Goal: Task Accomplishment & Management: Complete application form

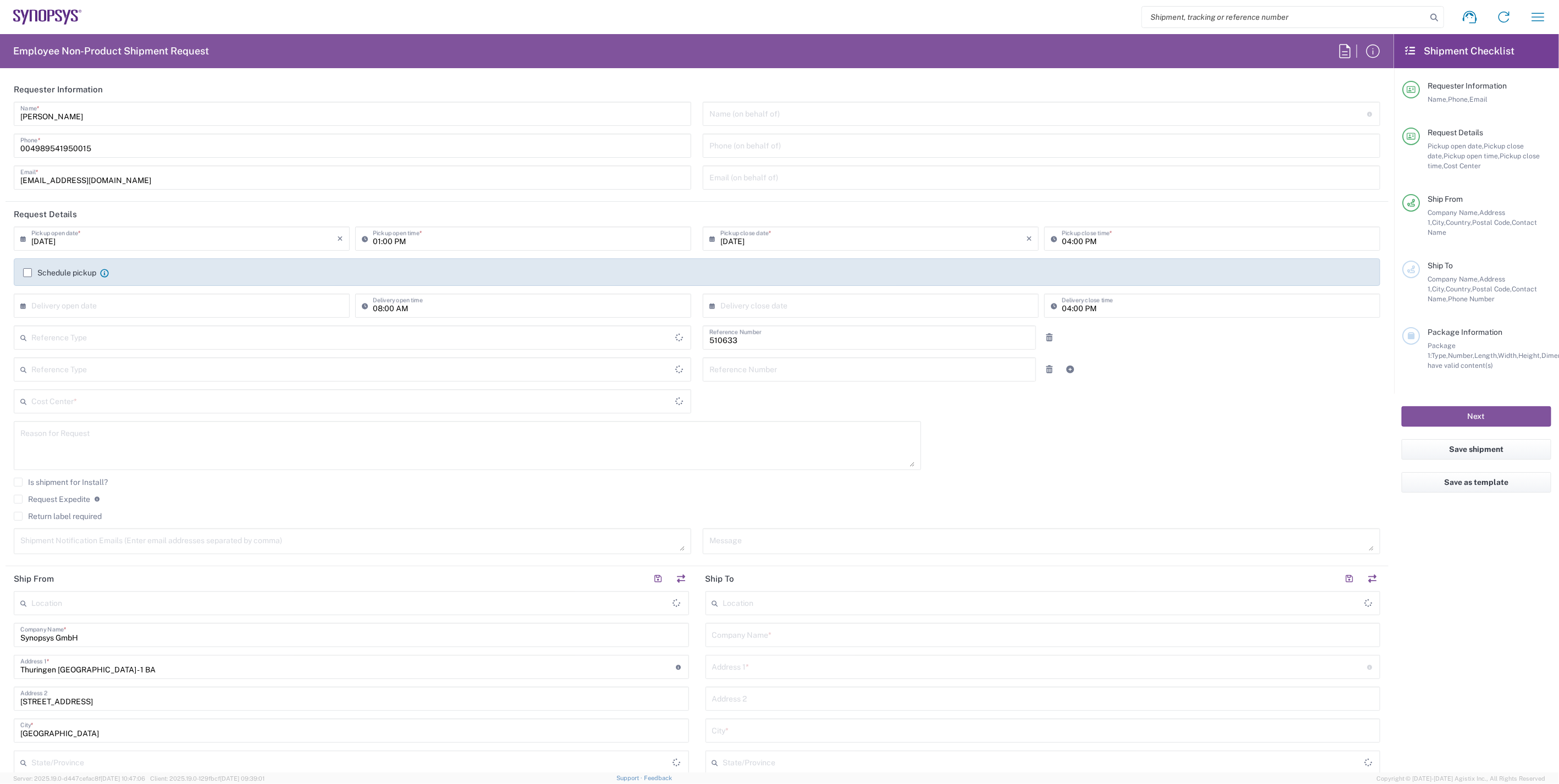
type input "Delivered at Place"
type input "DE01, SDG, HAPS, HW 510633"
type input "Germany"
type input "Department"
type input "Germany"
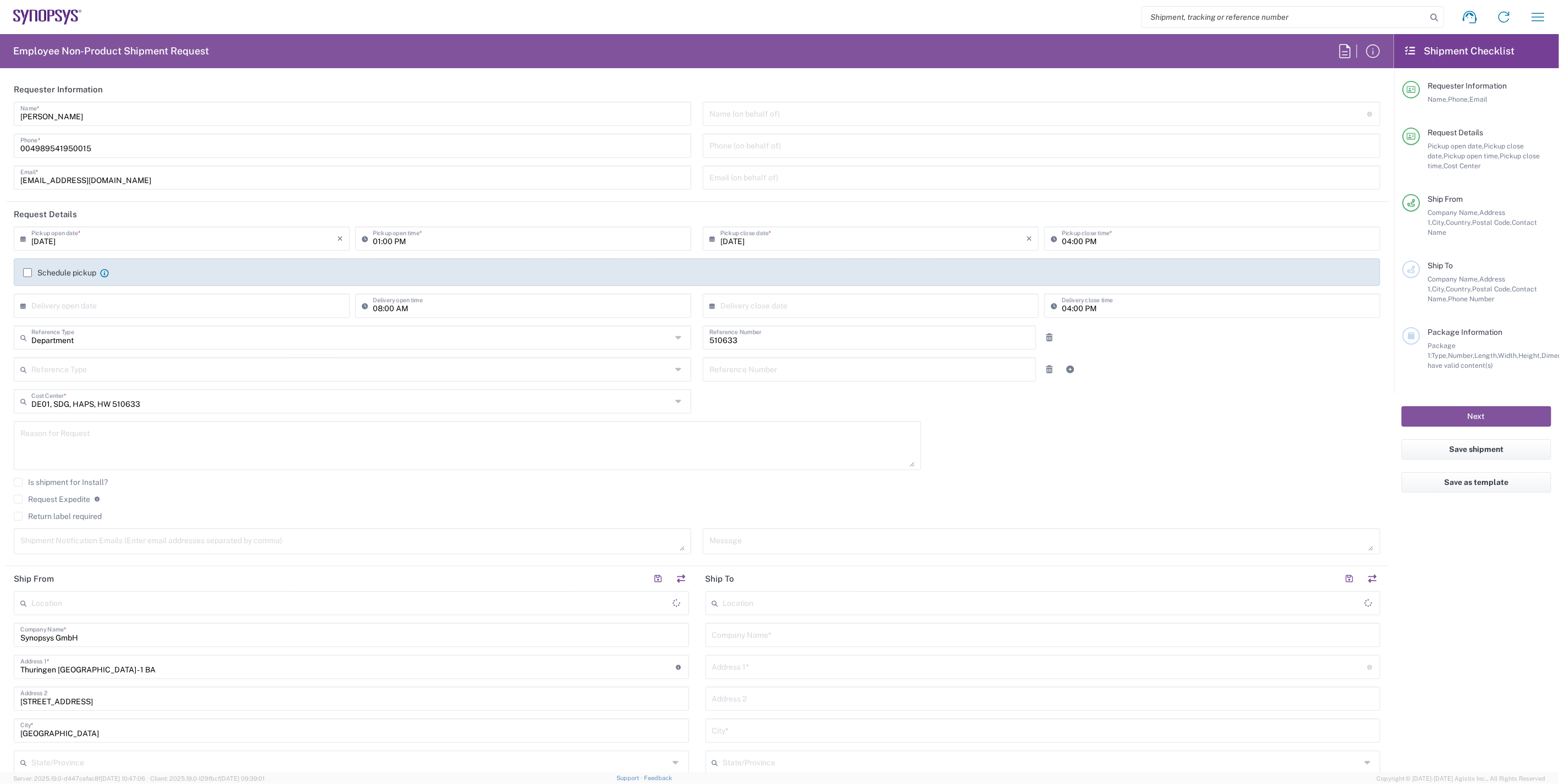
type input "Erfurt DE06"
click at [1526, 25] on button "button" at bounding box center [1538, 17] width 27 height 27
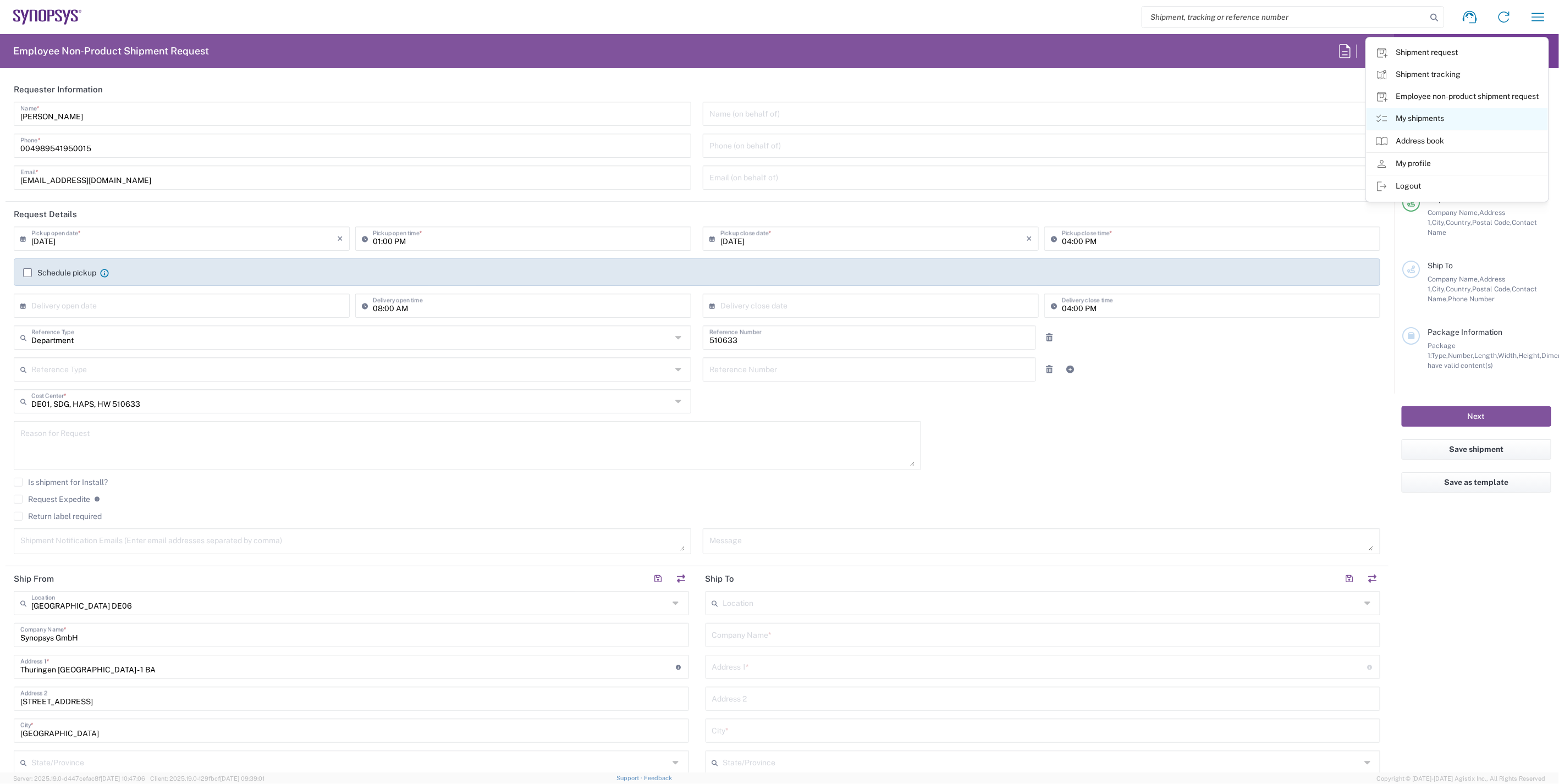
click at [1460, 119] on link "My shipments" at bounding box center [1457, 119] width 182 height 22
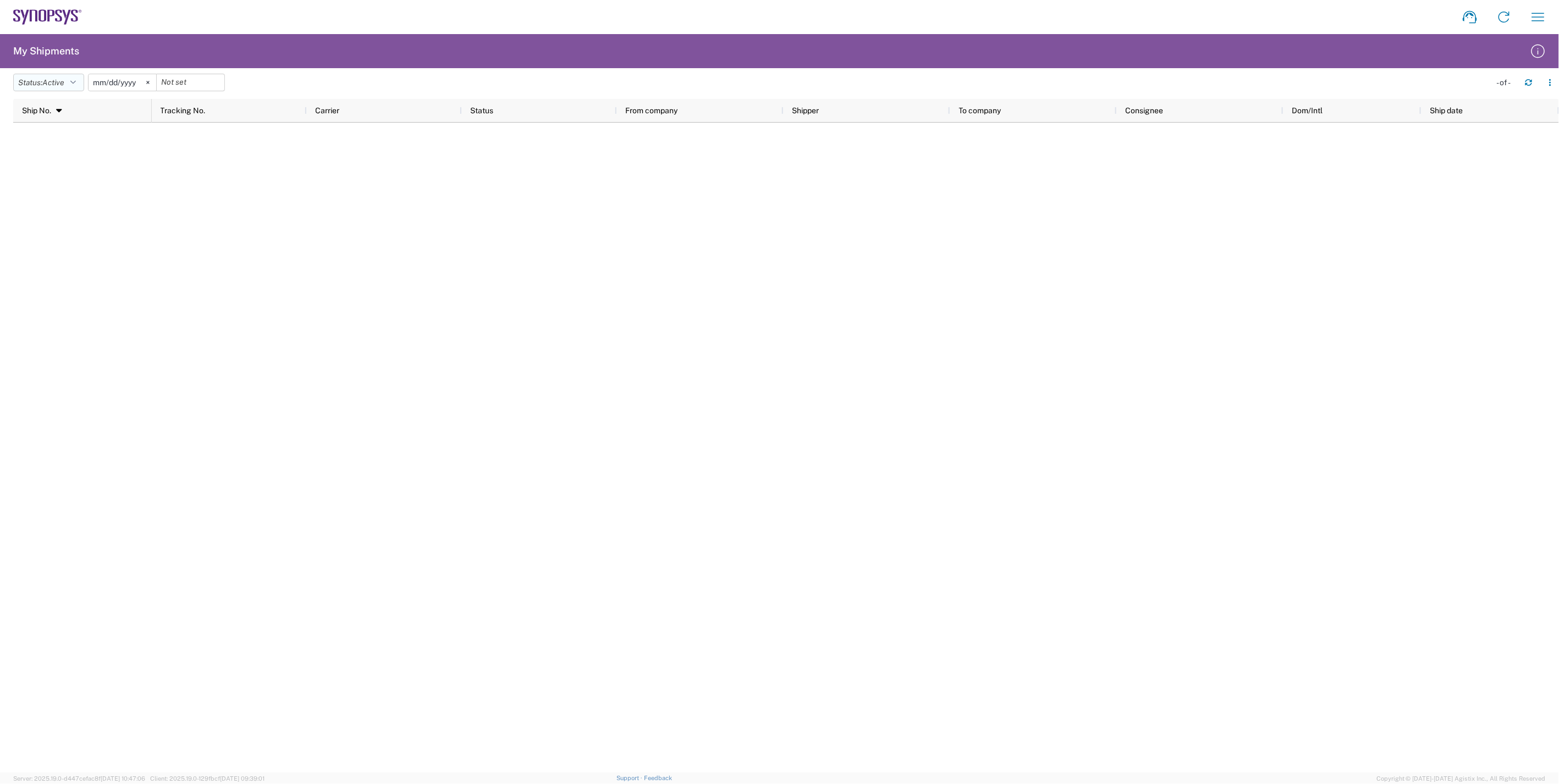
click at [81, 81] on button "Status: Active" at bounding box center [48, 82] width 71 height 18
click at [79, 135] on span "All" at bounding box center [78, 140] width 128 height 17
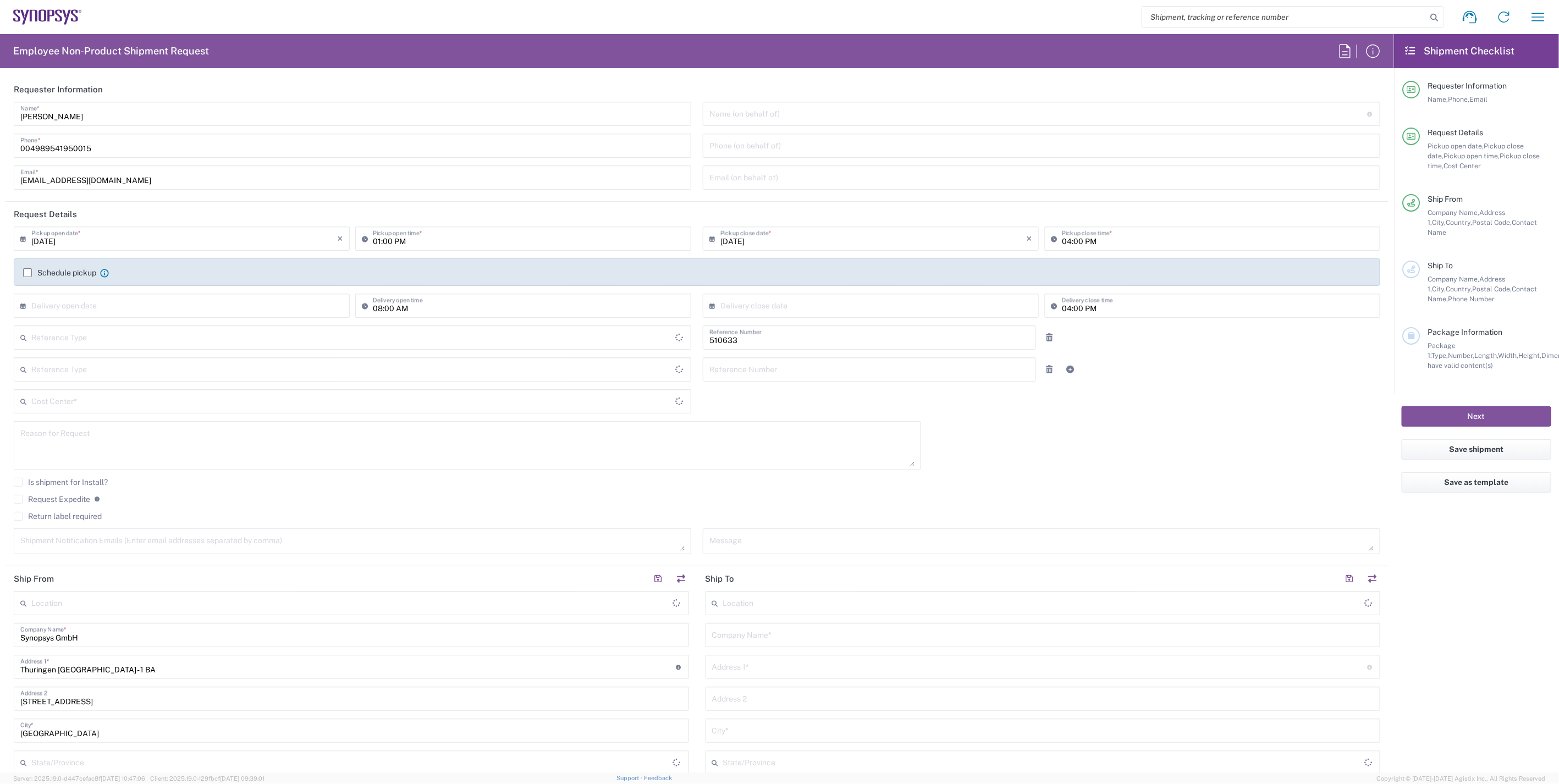
type input "Department"
type input "Delivered at Place"
type input "DE01, SDG, HAPS, HW 510633"
type input "Germany"
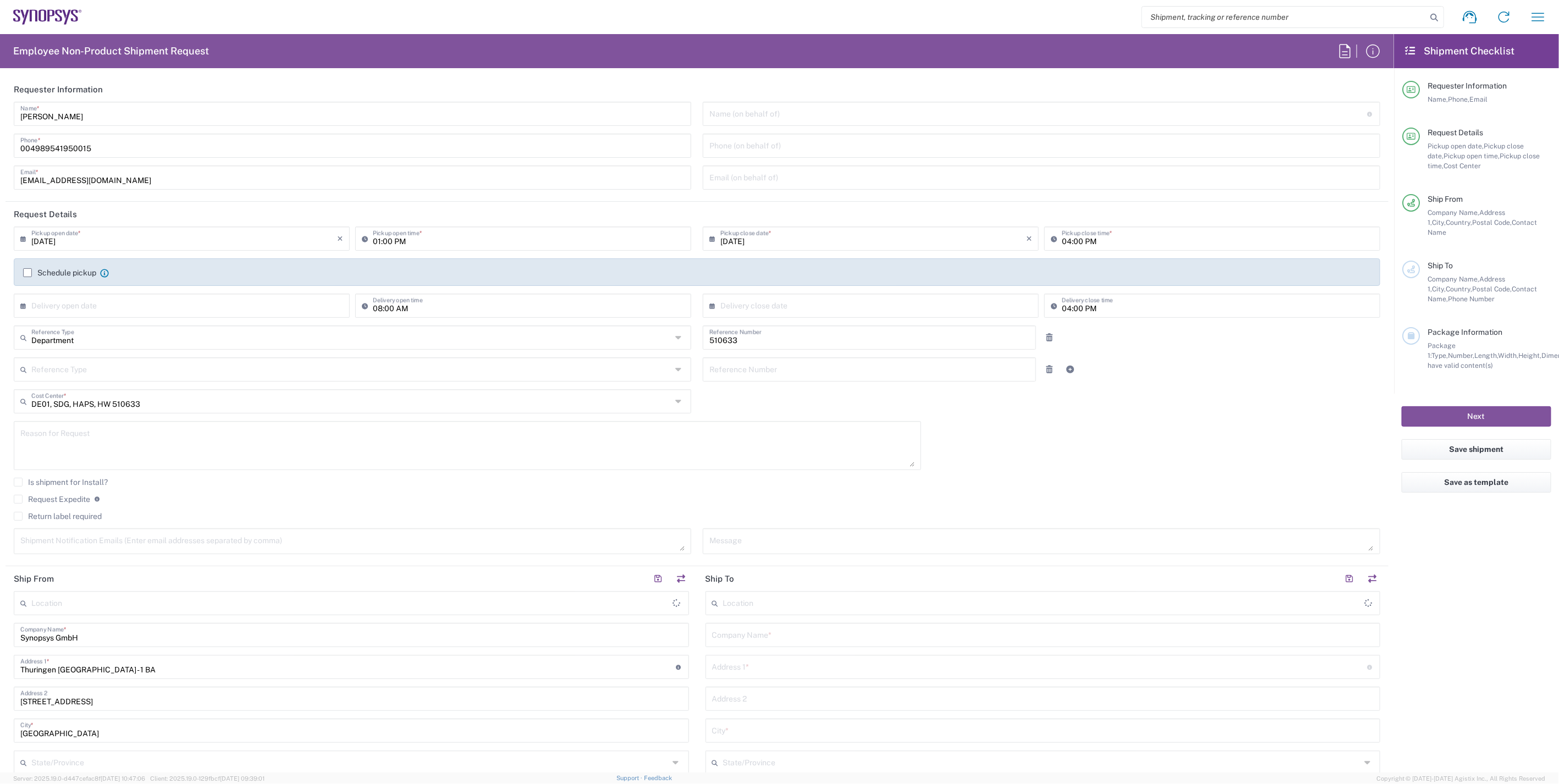
type input "Erfurt DE06"
click at [674, 575] on button "button" at bounding box center [681, 578] width 15 height 15
type input "Erfurt DE06"
type input "Synopsys GmbH"
type input "Thuringen [GEOGRAPHIC_DATA] - 1 BA"
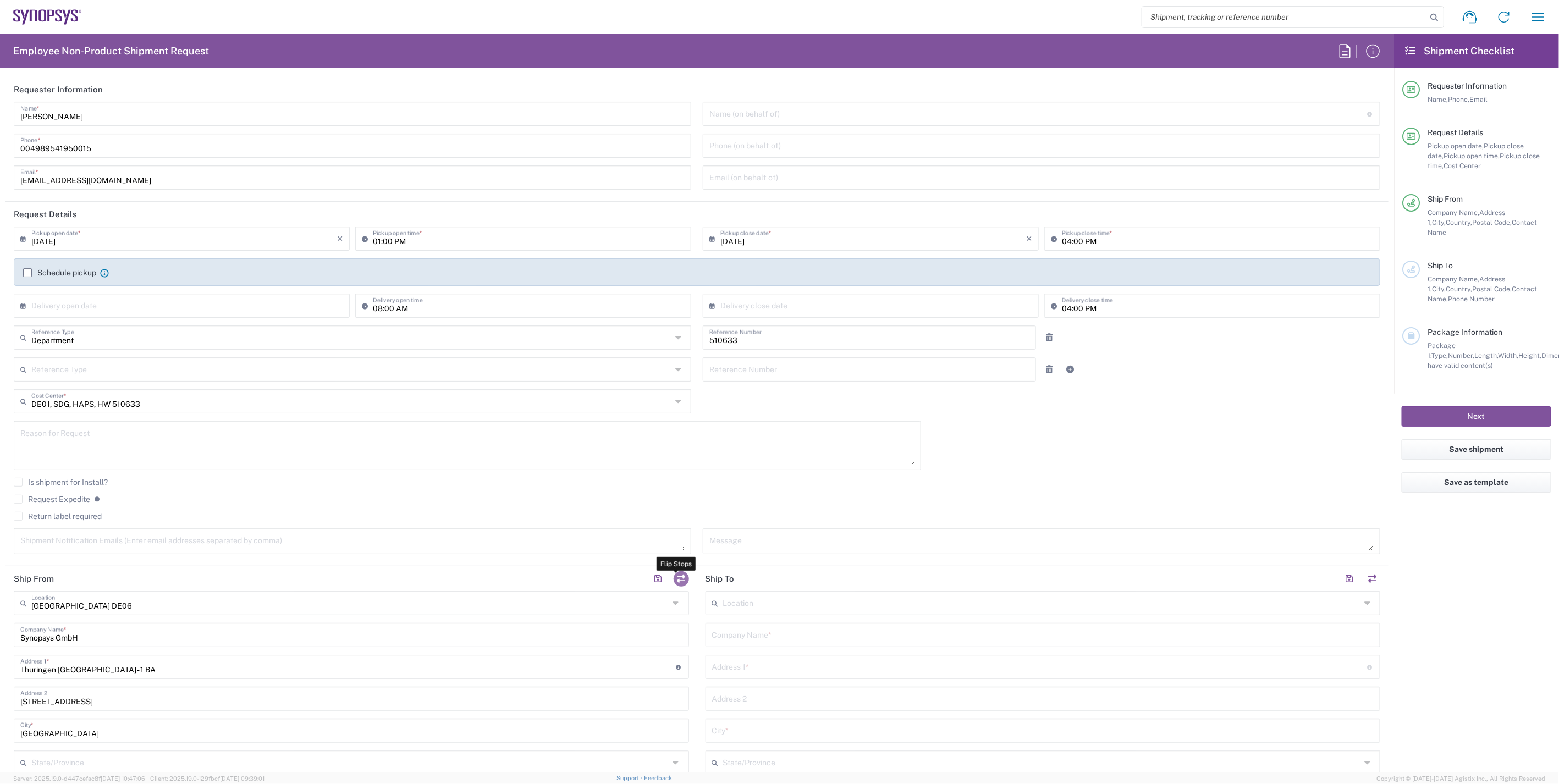
type input "[STREET_ADDRESS]"
type input "[GEOGRAPHIC_DATA]"
type input "99091"
type input "[PERSON_NAME]"
type input "004989541950015"
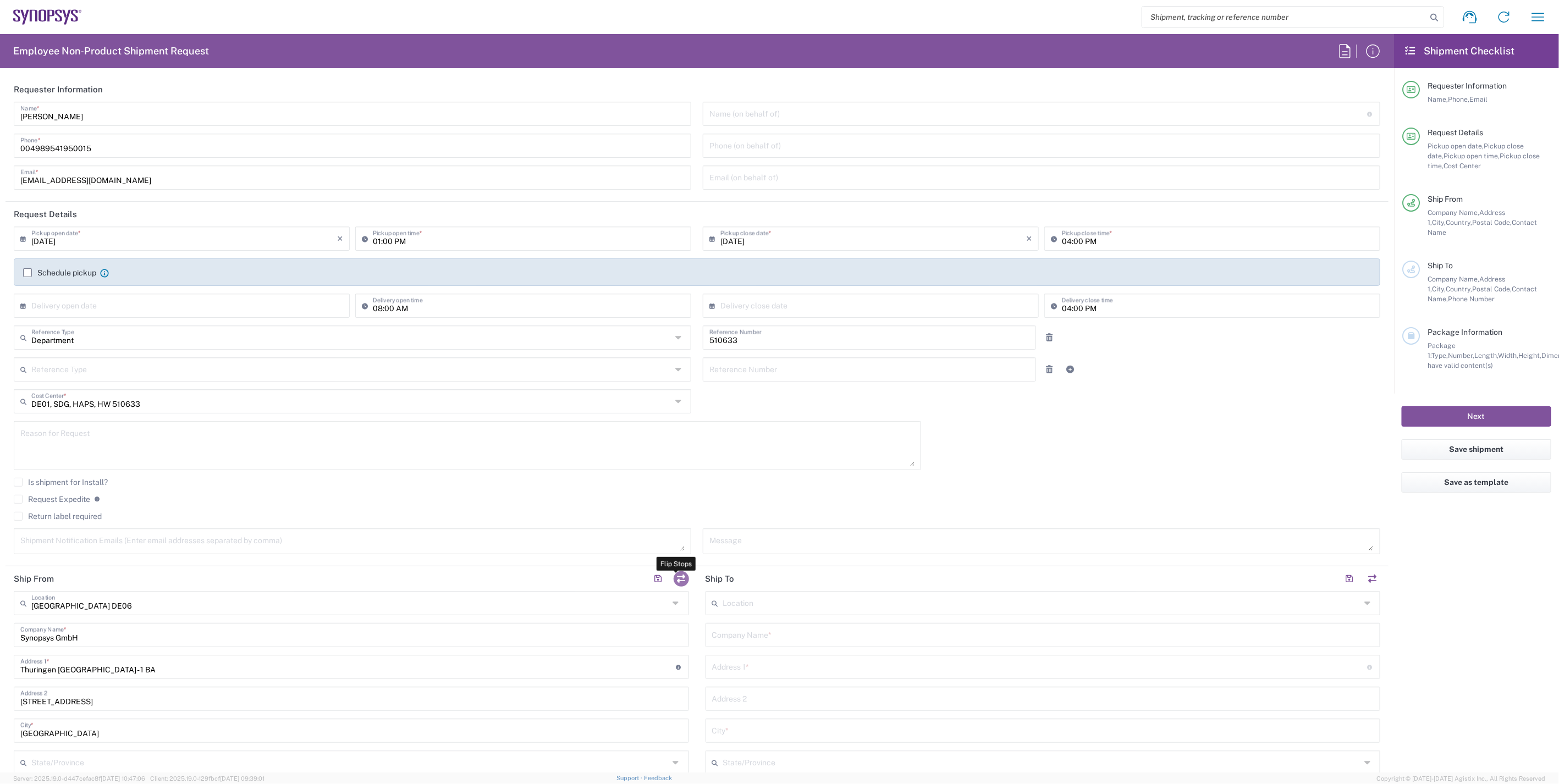
type input "[EMAIL_ADDRESS][DOMAIN_NAME]"
type input "DE2816660"
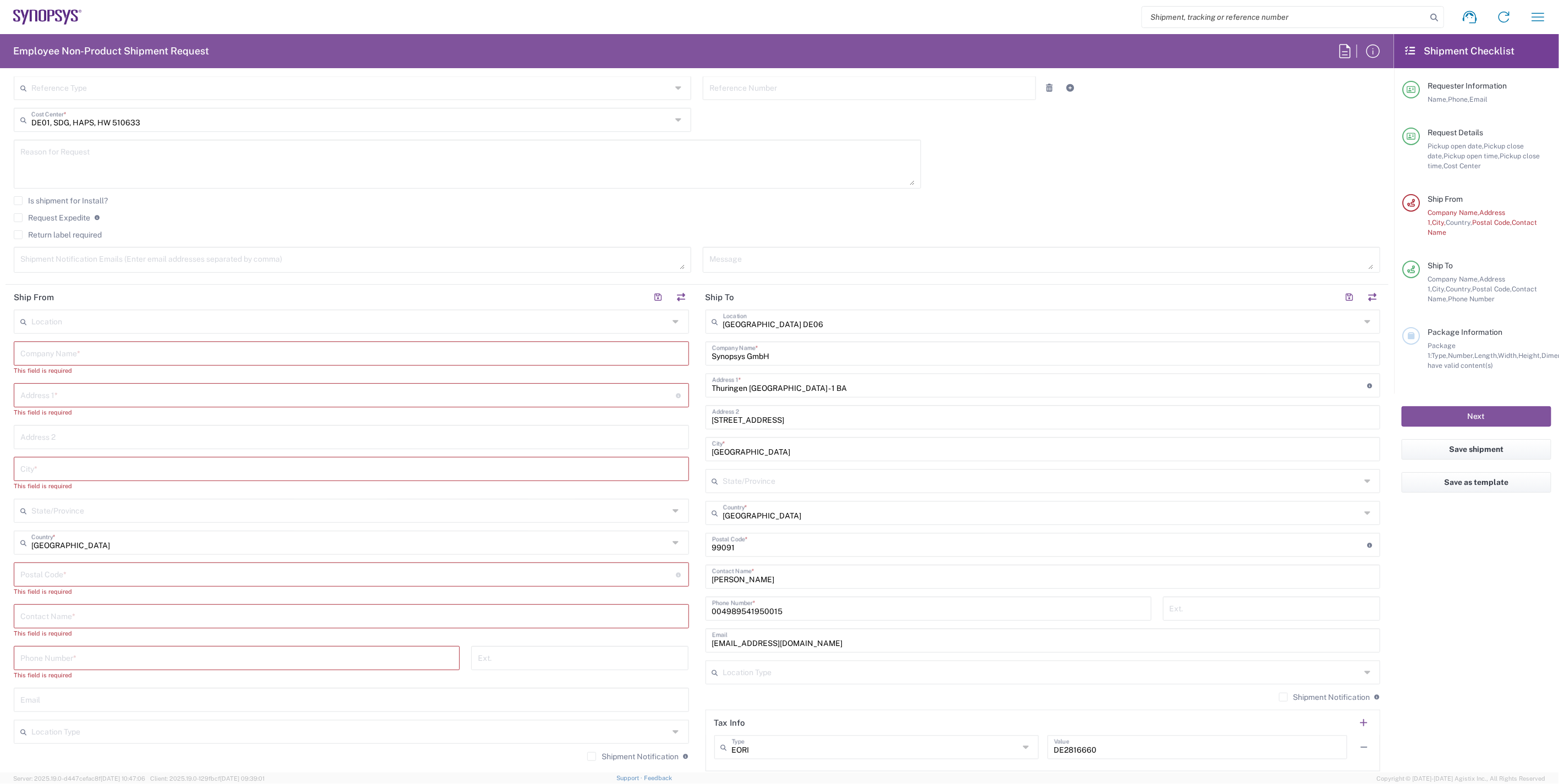
scroll to position [305, 0]
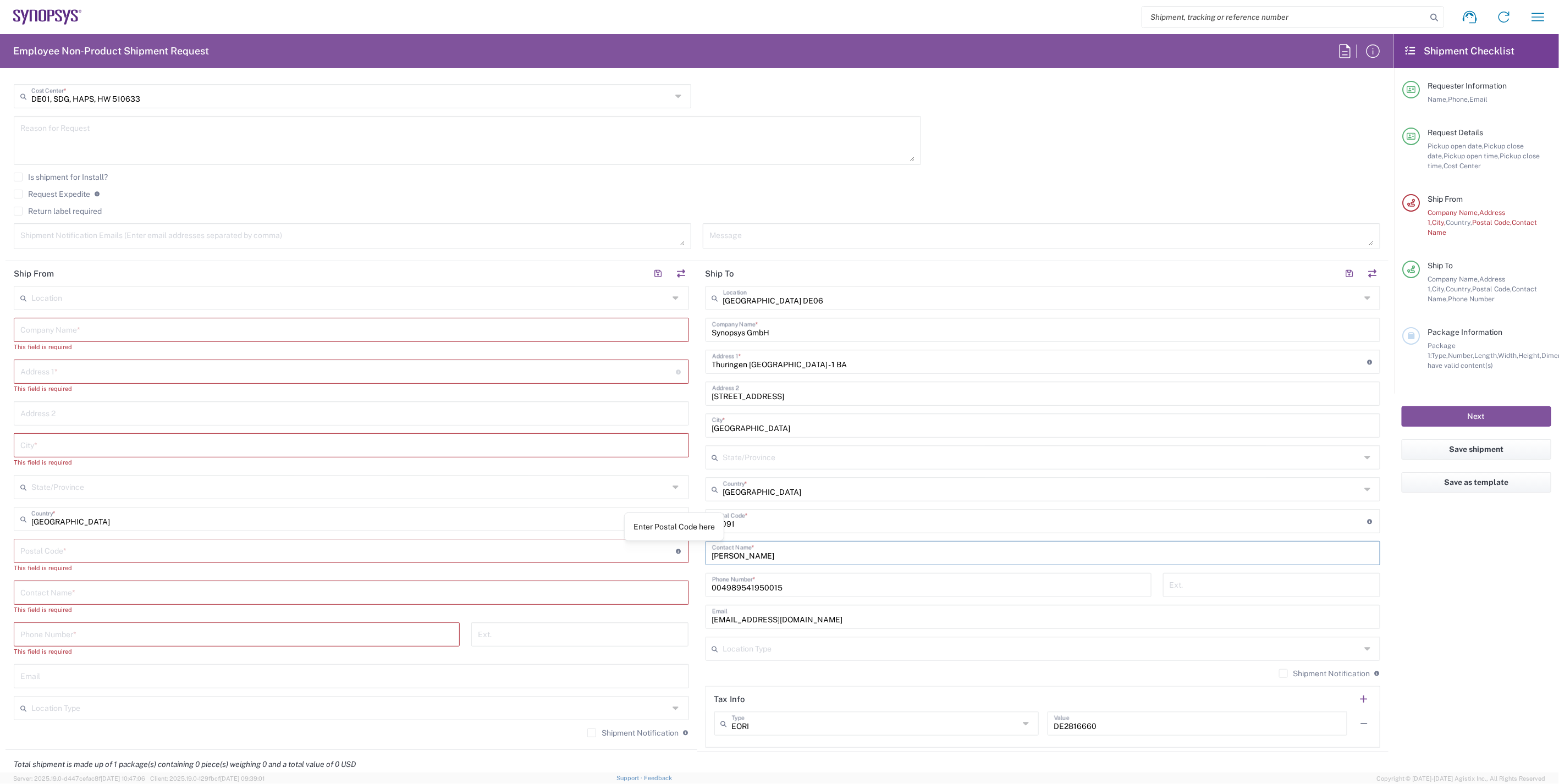
drag, startPoint x: 792, startPoint y: 554, endPoint x: 672, endPoint y: 551, distance: 120.0
click at [672, 551] on div "Ship From Location Aachen DE04 Agrate Brianza IT01 Aschheim DE02 Atlanta US60 A…" at bounding box center [697, 506] width 1383 height 491
type input "[PERSON_NAME]"
click at [799, 621] on input "[EMAIL_ADDRESS][DOMAIN_NAME]" at bounding box center [1043, 616] width 662 height 19
drag, startPoint x: 807, startPoint y: 621, endPoint x: 697, endPoint y: 620, distance: 110.0
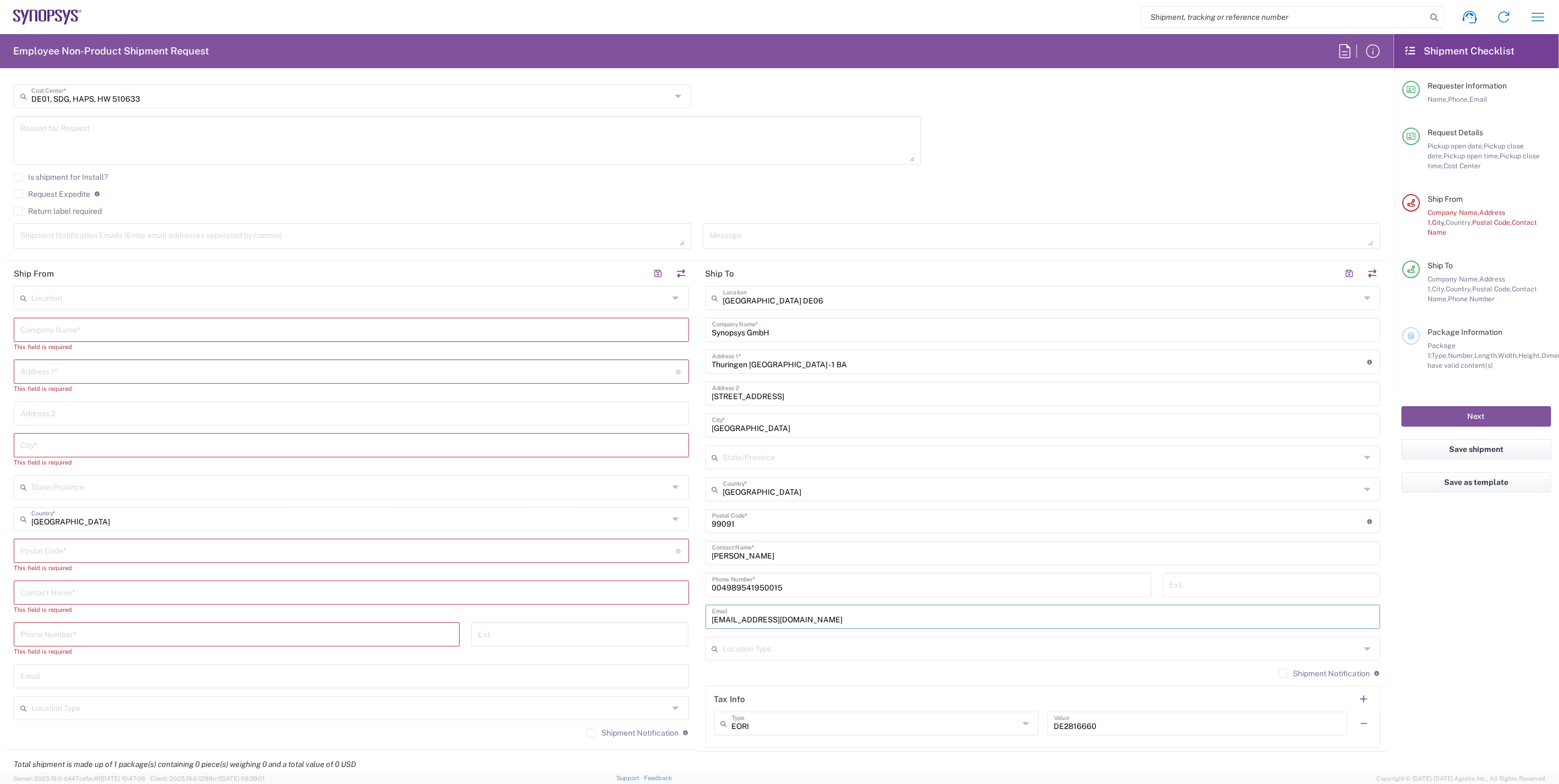
click at [697, 620] on main "Erfurt DE06 Location Erfurt DE06 Aachen DE04 Agrate Brianza IT01 Aschheim DE02 …" at bounding box center [1043, 516] width 692 height 462
paste input "bhuvanak"
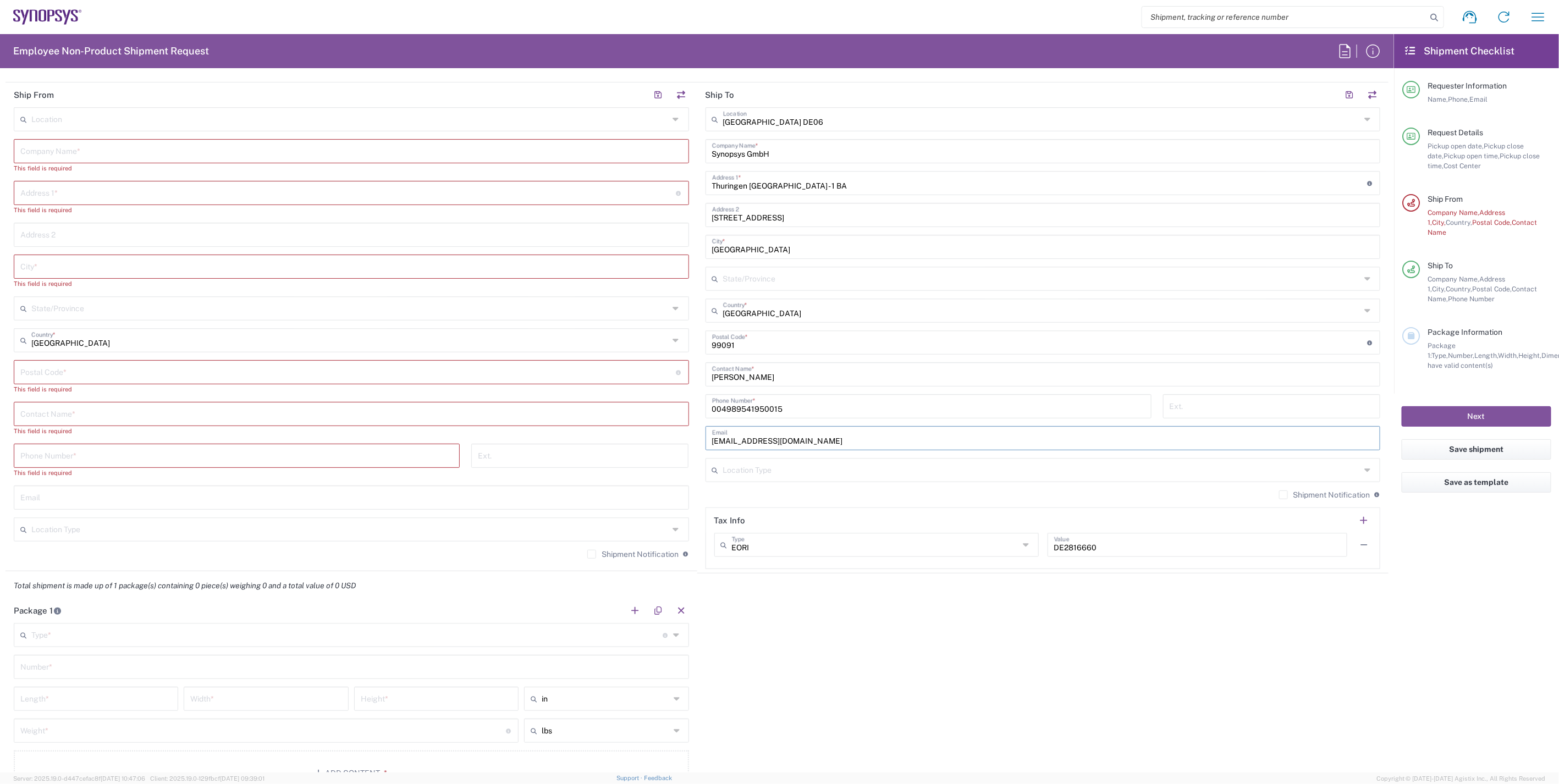
scroll to position [488, 0]
type input "bhuvanak@synopsys.com"
click at [1279, 489] on label "Shipment Notification" at bounding box center [1325, 490] width 91 height 9
click at [1284, 491] on input "Shipment Notification" at bounding box center [1284, 491] width 0 height 0
click at [587, 547] on label "Shipment Notification" at bounding box center [632, 549] width 91 height 9
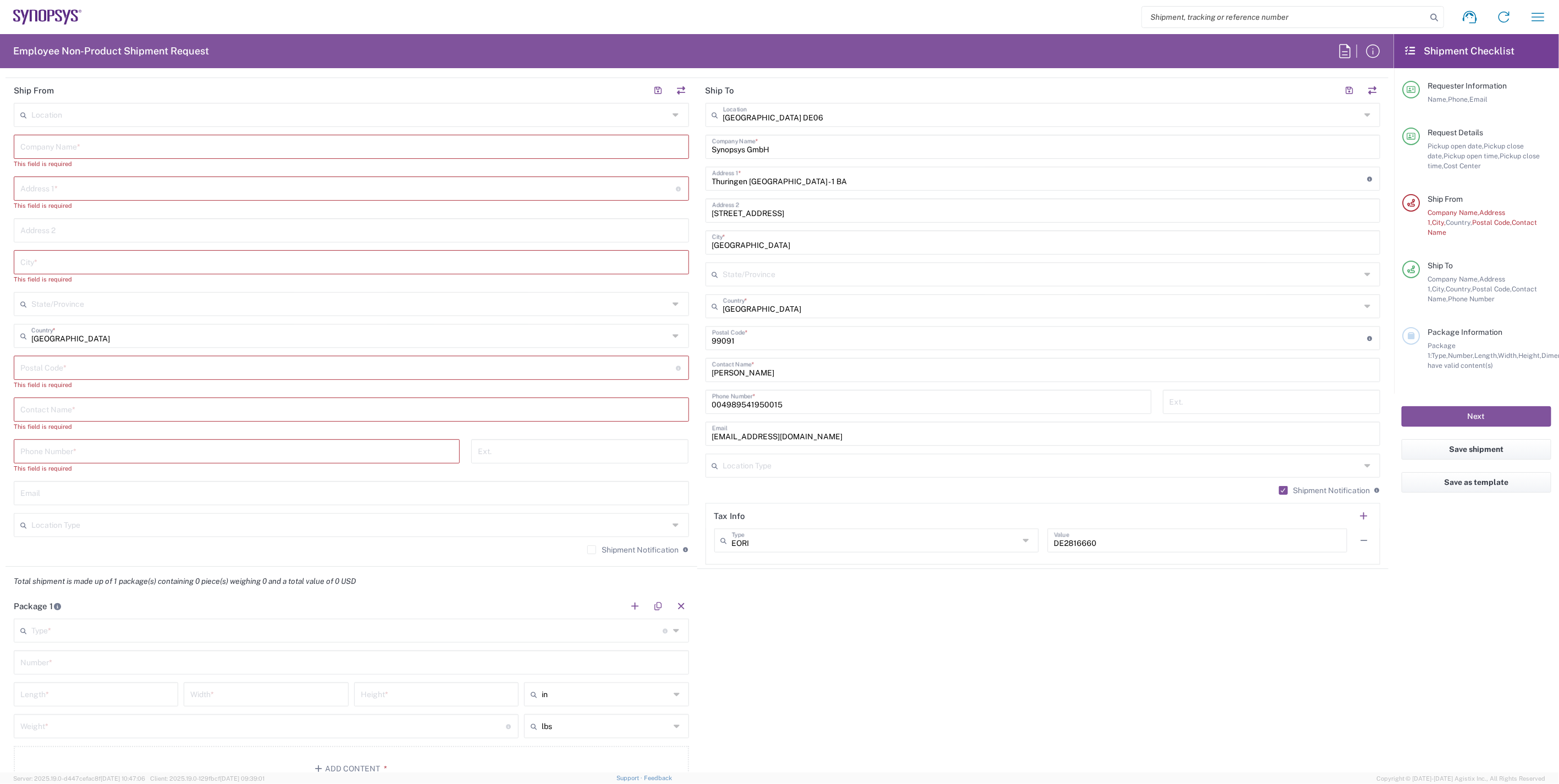
click at [592, 550] on input "Shipment Notification" at bounding box center [592, 550] width 0 height 0
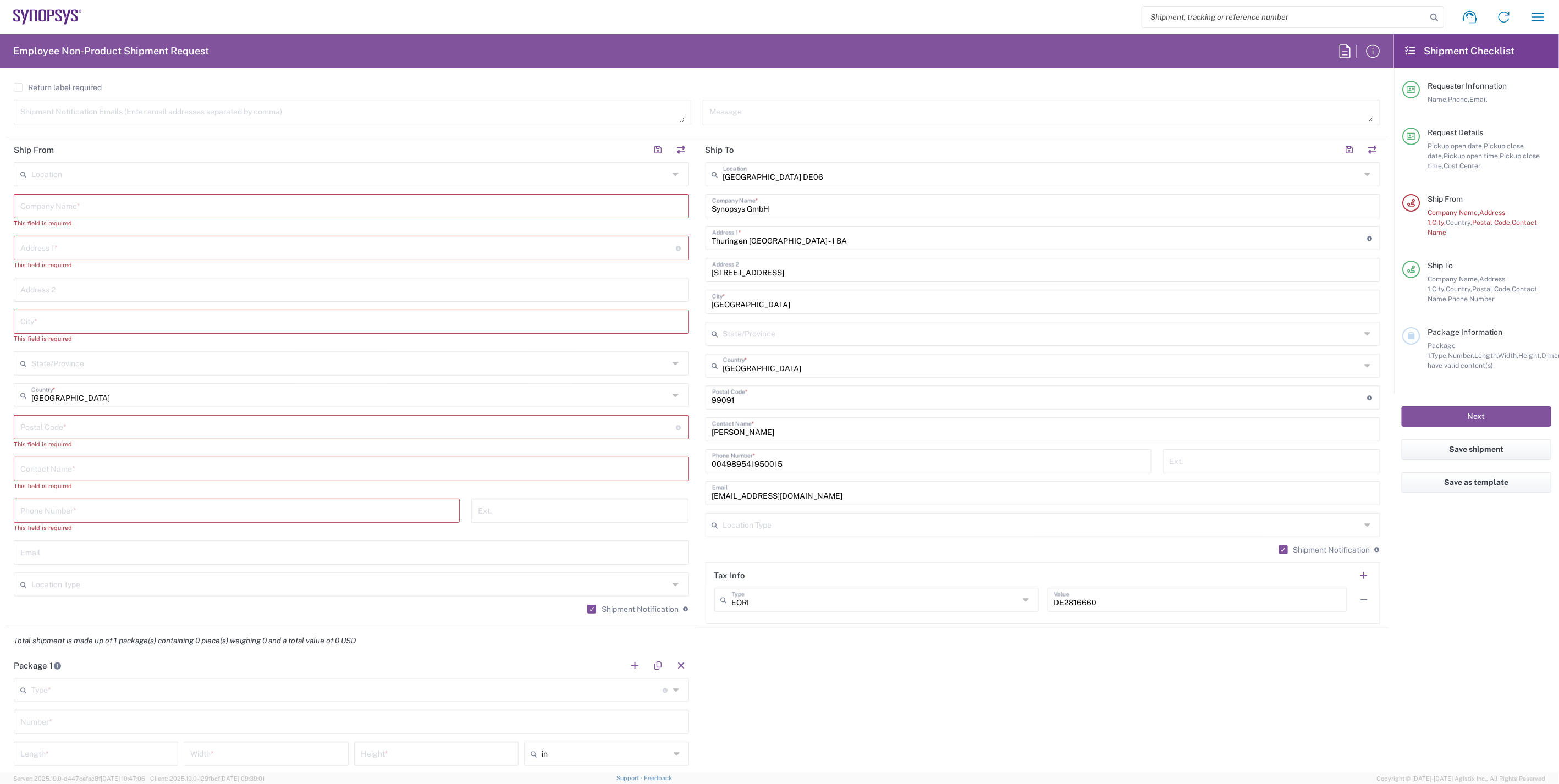
scroll to position [244, 0]
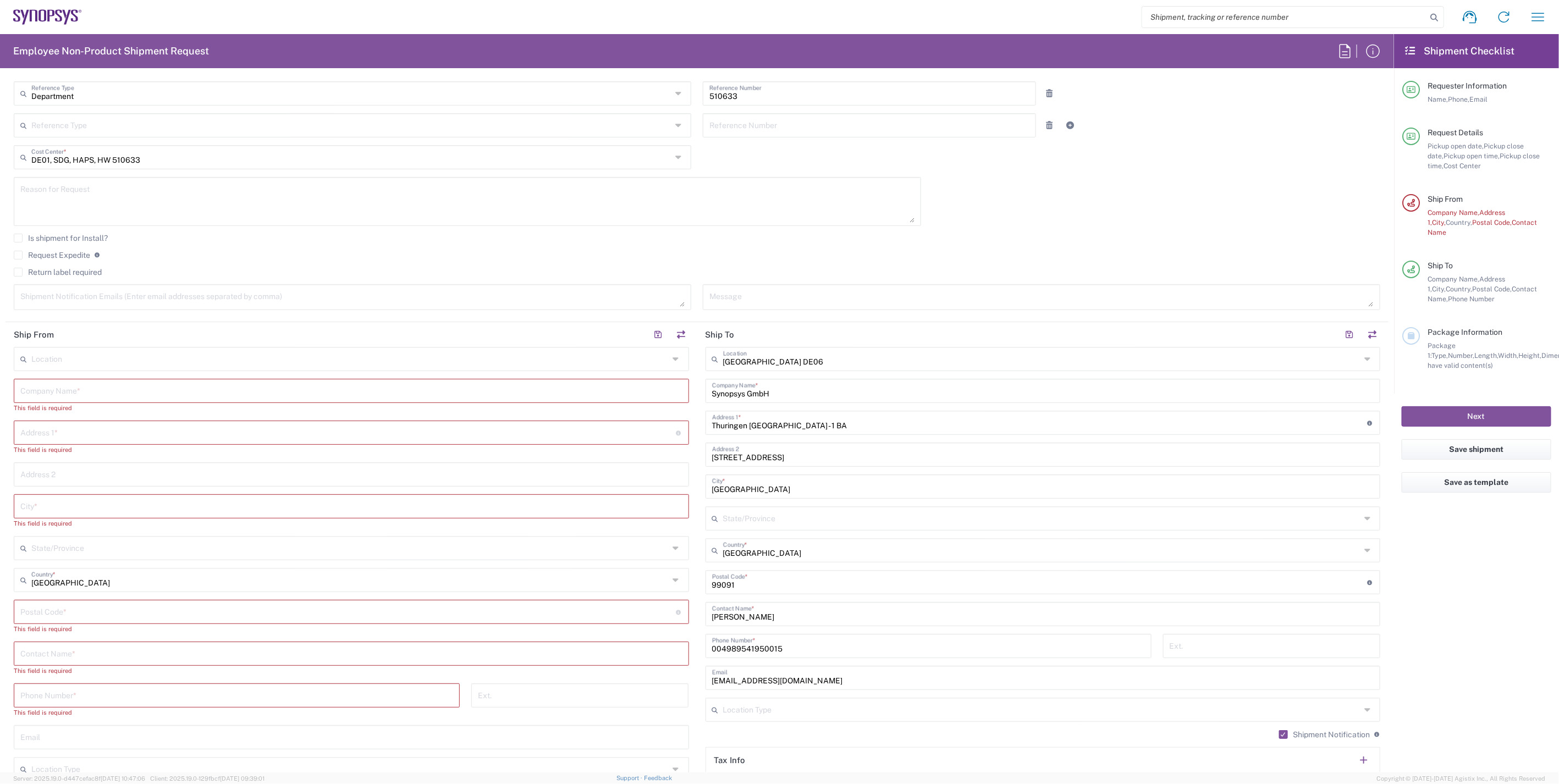
click at [139, 389] on input "text" at bounding box center [352, 390] width 662 height 19
click at [68, 613] on input "undefined" at bounding box center [348, 611] width 655 height 19
click at [73, 655] on input "text" at bounding box center [352, 653] width 662 height 19
paste input "[PERSON_NAME]"
type input "[PERSON_NAME]"
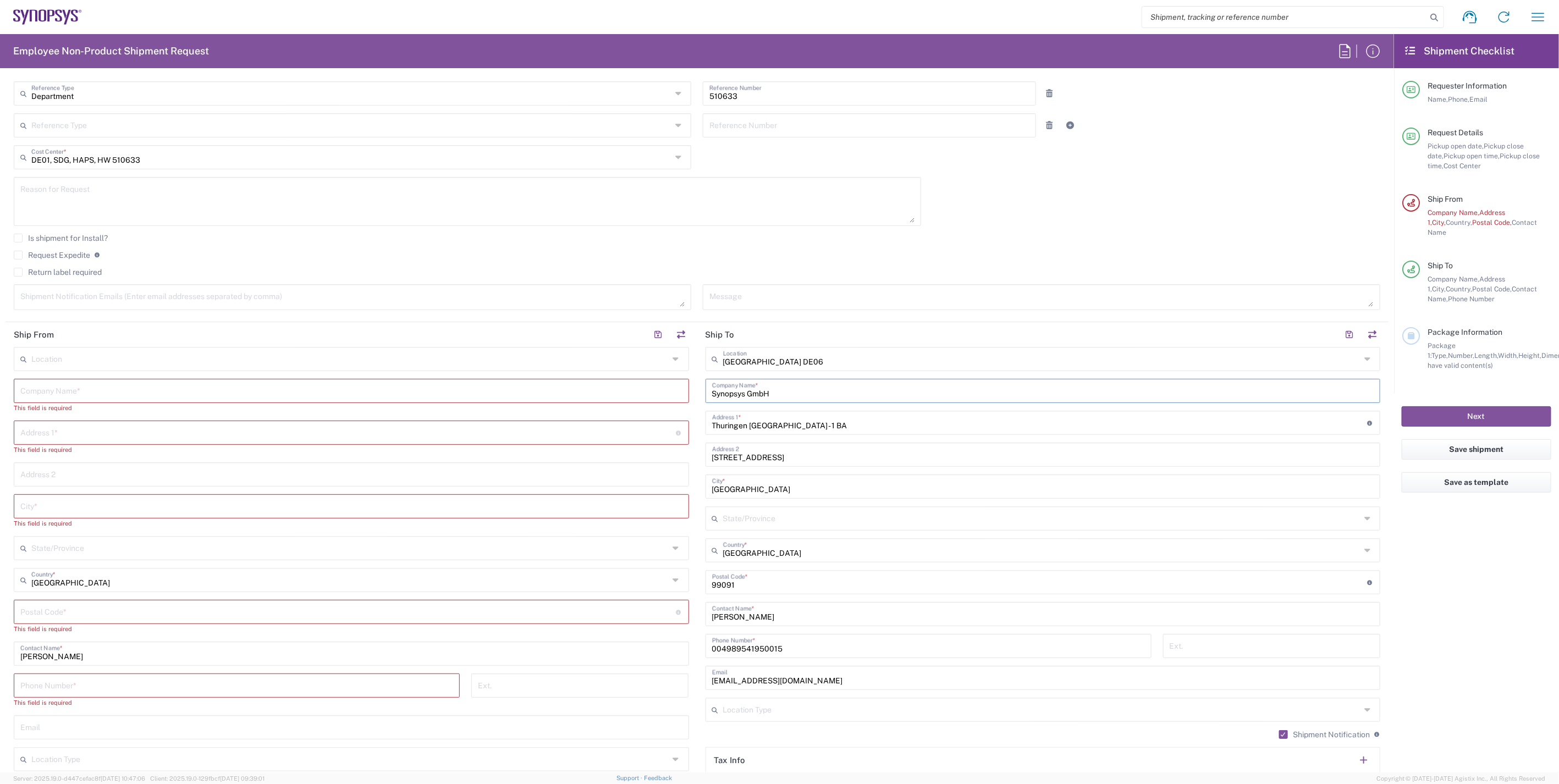
drag, startPoint x: 773, startPoint y: 391, endPoint x: 704, endPoint y: 390, distance: 69.0
click at [706, 390] on div "Synopsys GmbH Company Name *" at bounding box center [1043, 391] width 675 height 24
click at [143, 384] on input "text" at bounding box center [352, 390] width 662 height 19
paste input "Synopsys GmbH"
drag, startPoint x: 74, startPoint y: 646, endPoint x: 11, endPoint y: 647, distance: 63.0
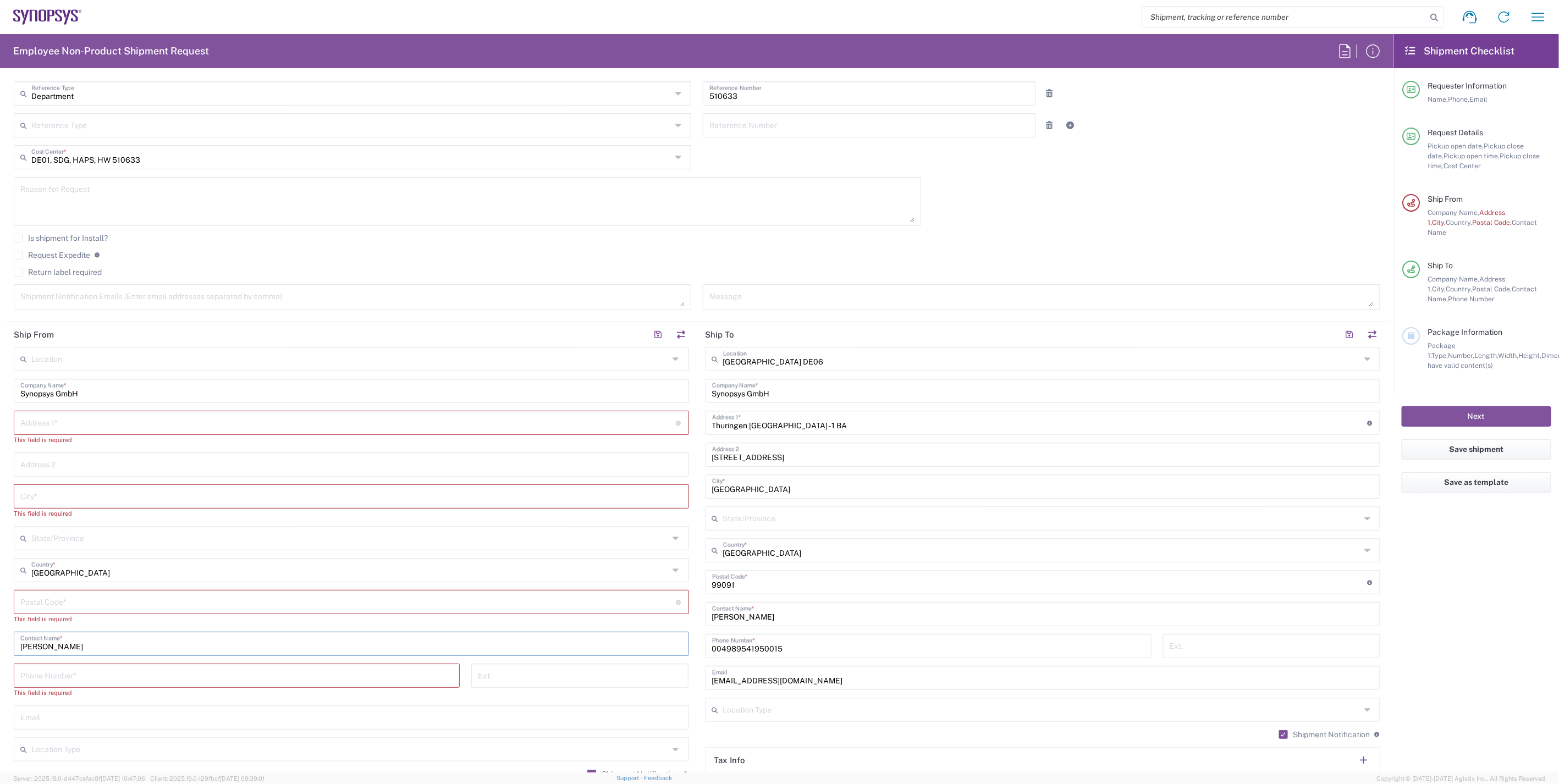
click at [11, 647] on main "Location Aachen DE04 Agrate Brianza IT01 Aschheim DE02 Atlanta US60 Austin US26…" at bounding box center [351, 566] width 692 height 440
drag, startPoint x: 91, startPoint y: 389, endPoint x: 9, endPoint y: 385, distance: 82.1
click at [9, 385] on main "Location Aachen DE04 Agrate Brianza IT01 Aschheim DE02 Atlanta US60 Austin US26…" at bounding box center [351, 566] width 692 height 440
paste input "[PERSON_NAME]"
type input "[PERSON_NAME]"
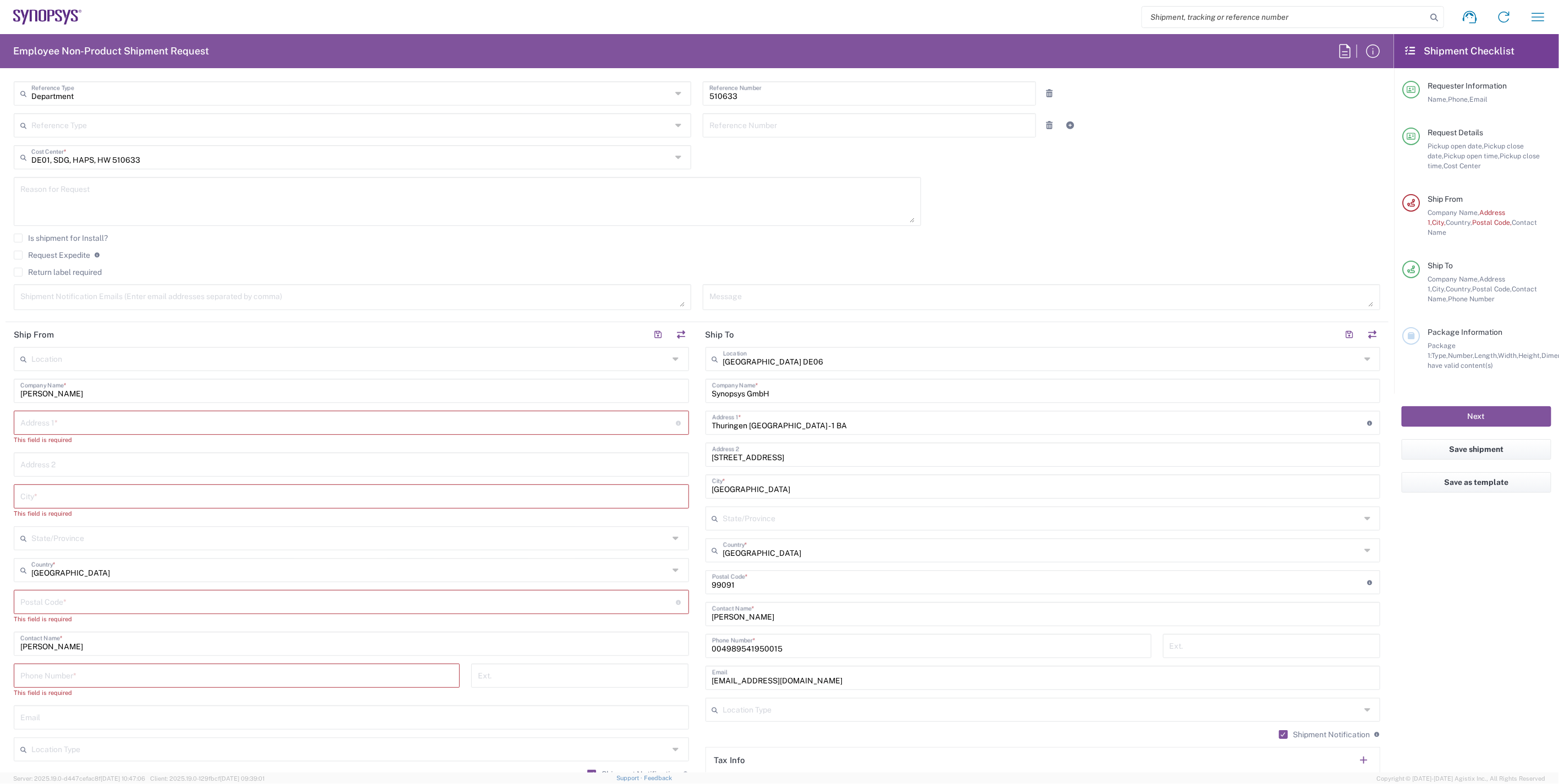
click at [63, 671] on input "tel" at bounding box center [237, 675] width 433 height 19
paste input "+491783683849"
type input "+491783683849"
click at [75, 416] on input "text" at bounding box center [348, 422] width 655 height 19
paste input "Rombachweg 6A"
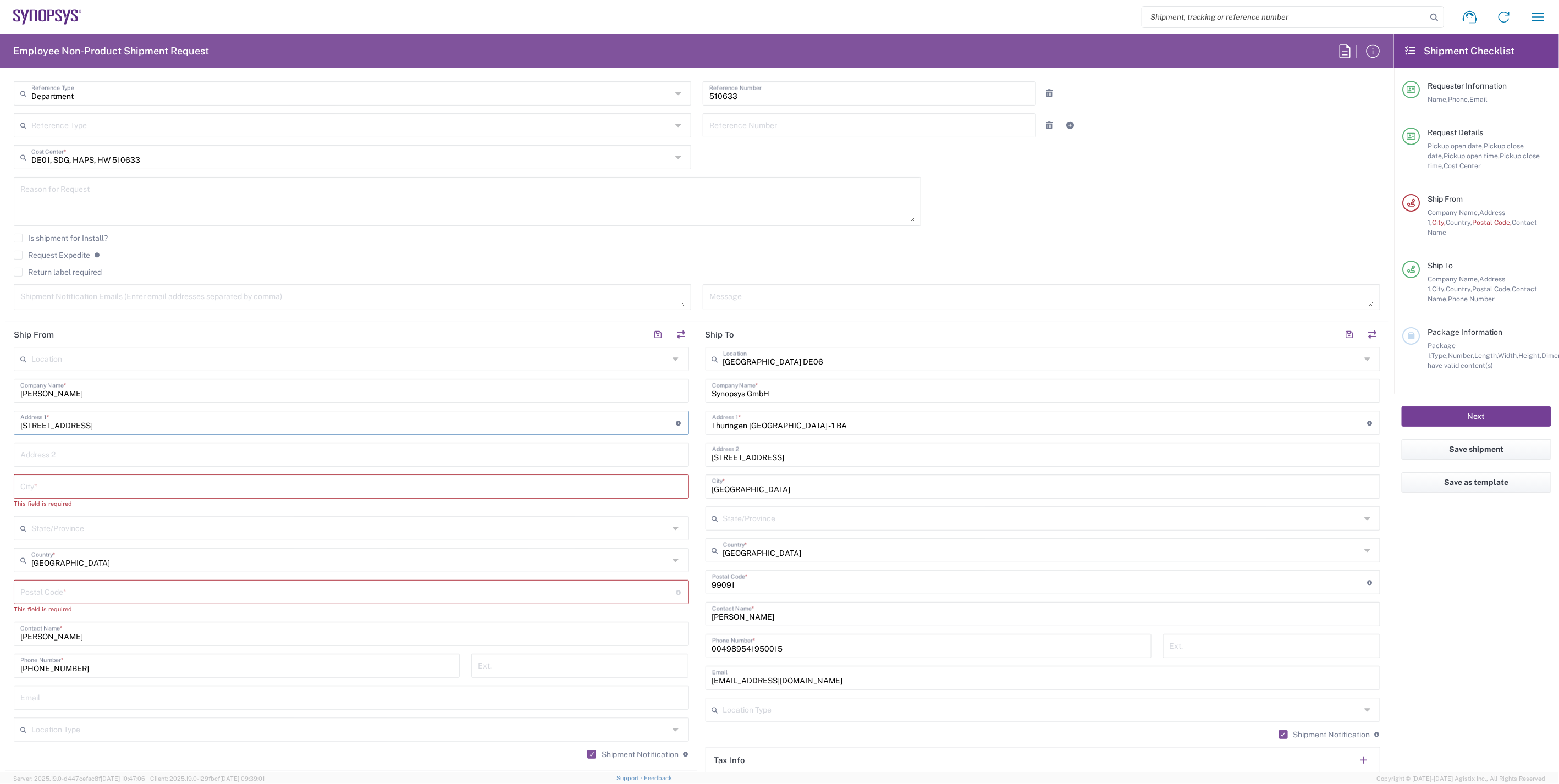
type input "Rombachweg 6A"
click at [71, 489] on input "text" at bounding box center [352, 486] width 662 height 19
paste input "Heidelberg"
type input "Heidelberg"
click at [59, 574] on input "undefined" at bounding box center [348, 581] width 655 height 19
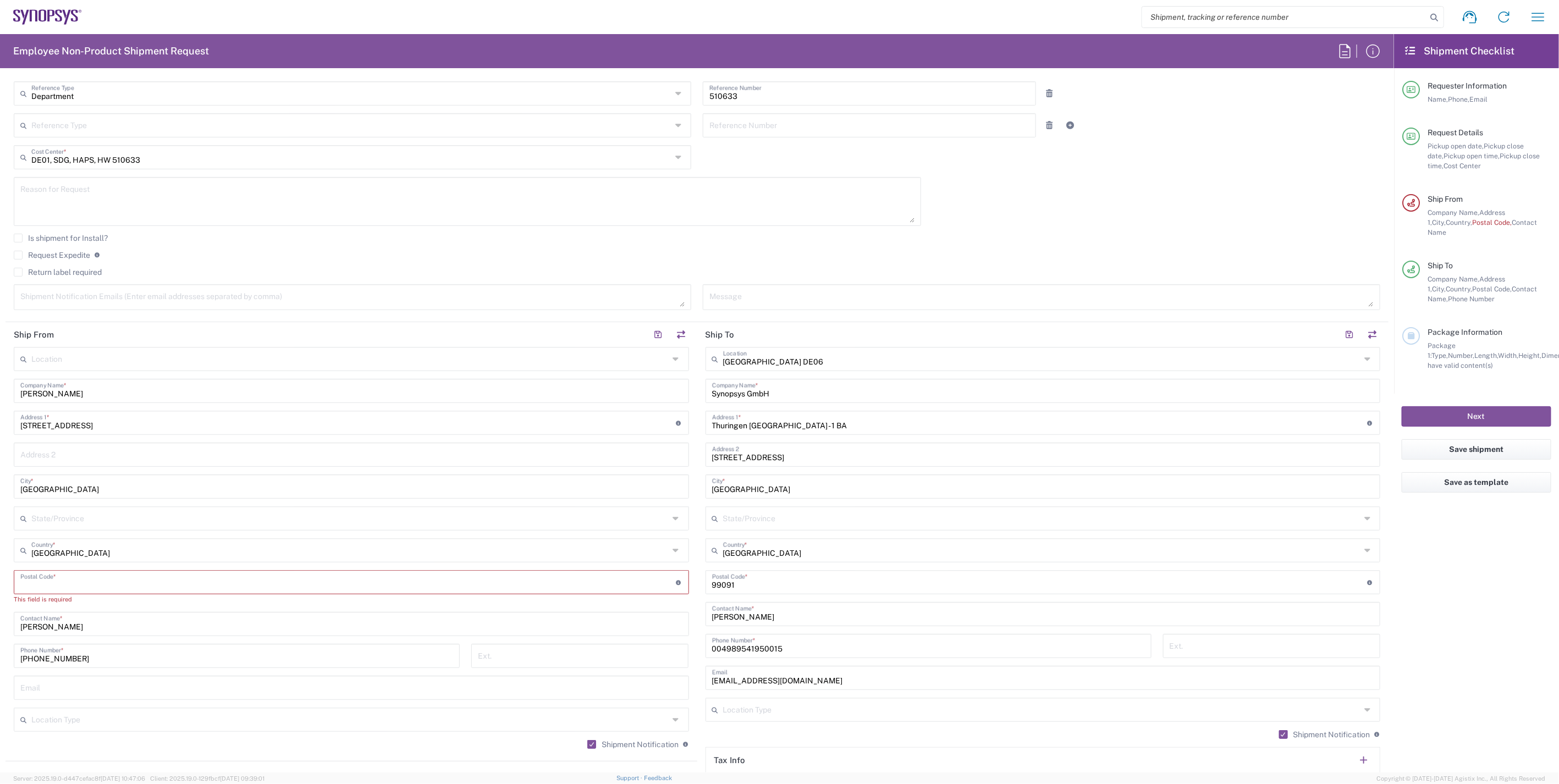
paste input "69118"
type input "69118"
click at [5, 619] on main "Location Aachen DE04 Agrate Brianza IT01 Aschheim DE02 Atlanta US60 Austin US26…" at bounding box center [351, 546] width 692 height 400
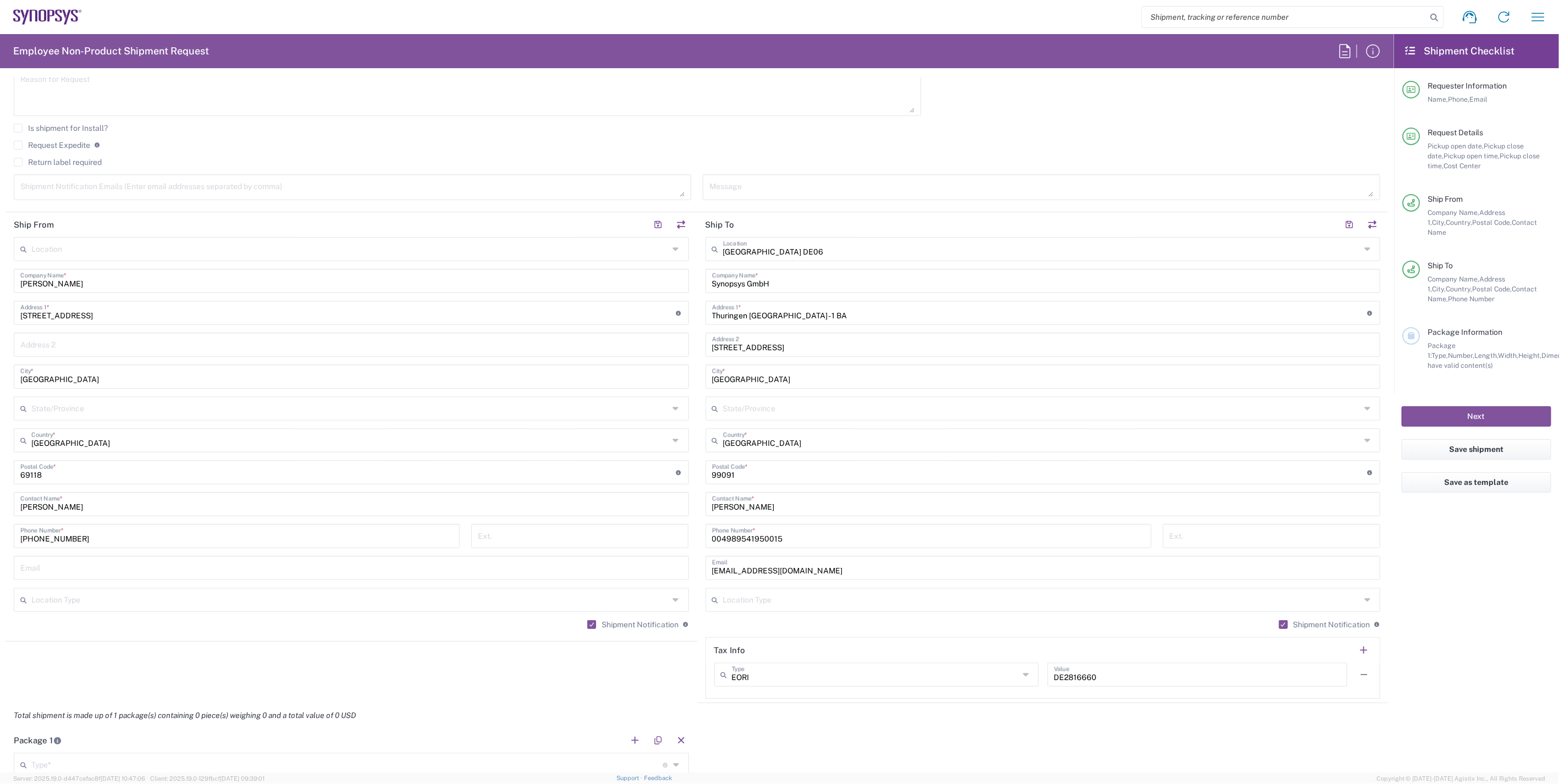
scroll to position [366, 0]
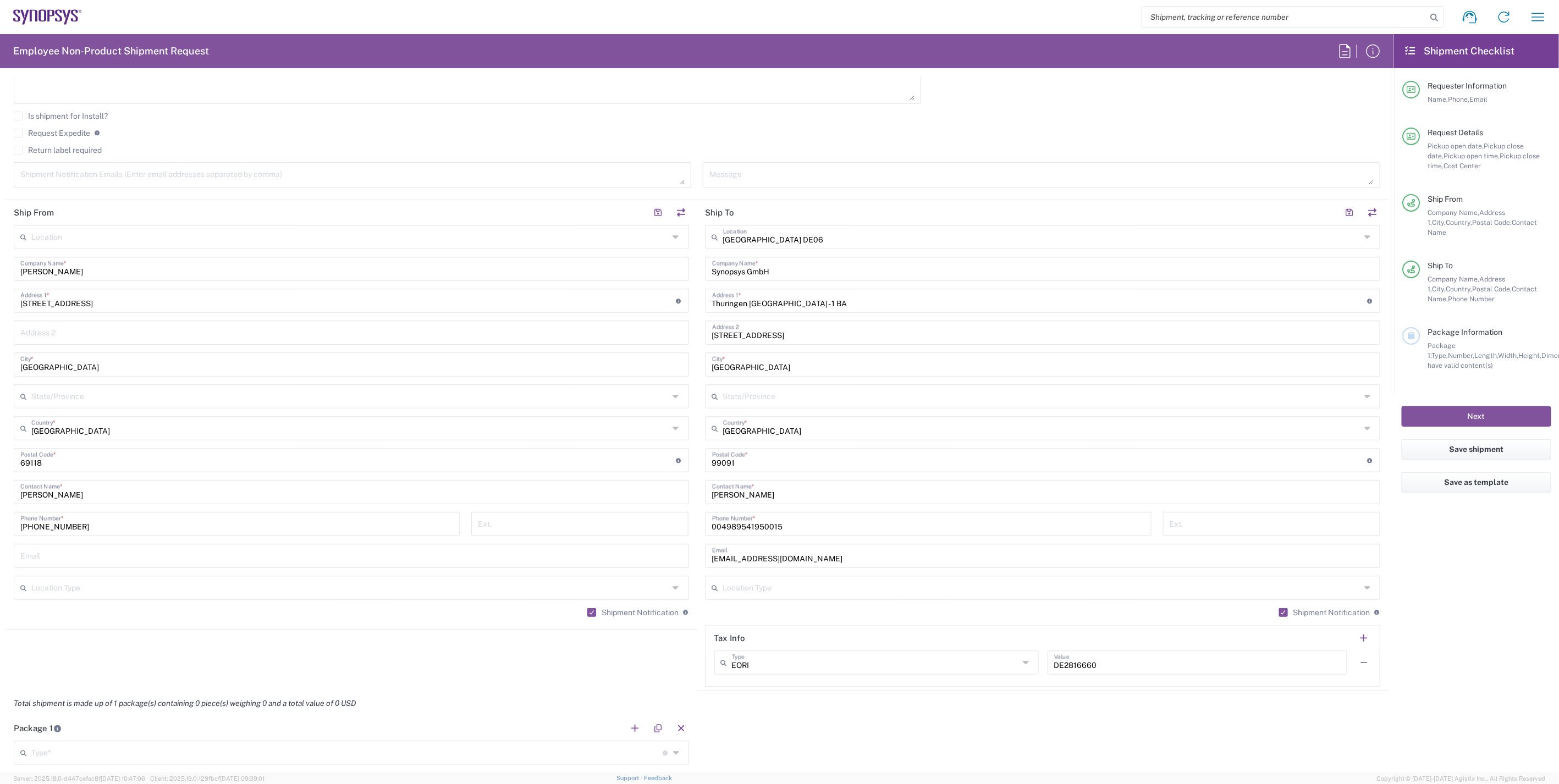
click at [123, 557] on input "text" at bounding box center [352, 555] width 662 height 19
paste input "jorgel@synopsys.com"
type input "jorgel@synopsys.com"
click at [164, 656] on agx-shipment-stop-widget "Ship From Location Aachen DE04 Agrate Brianza IT01 Aschheim DE02 Atlanta US60 A…" at bounding box center [351, 445] width 692 height 491
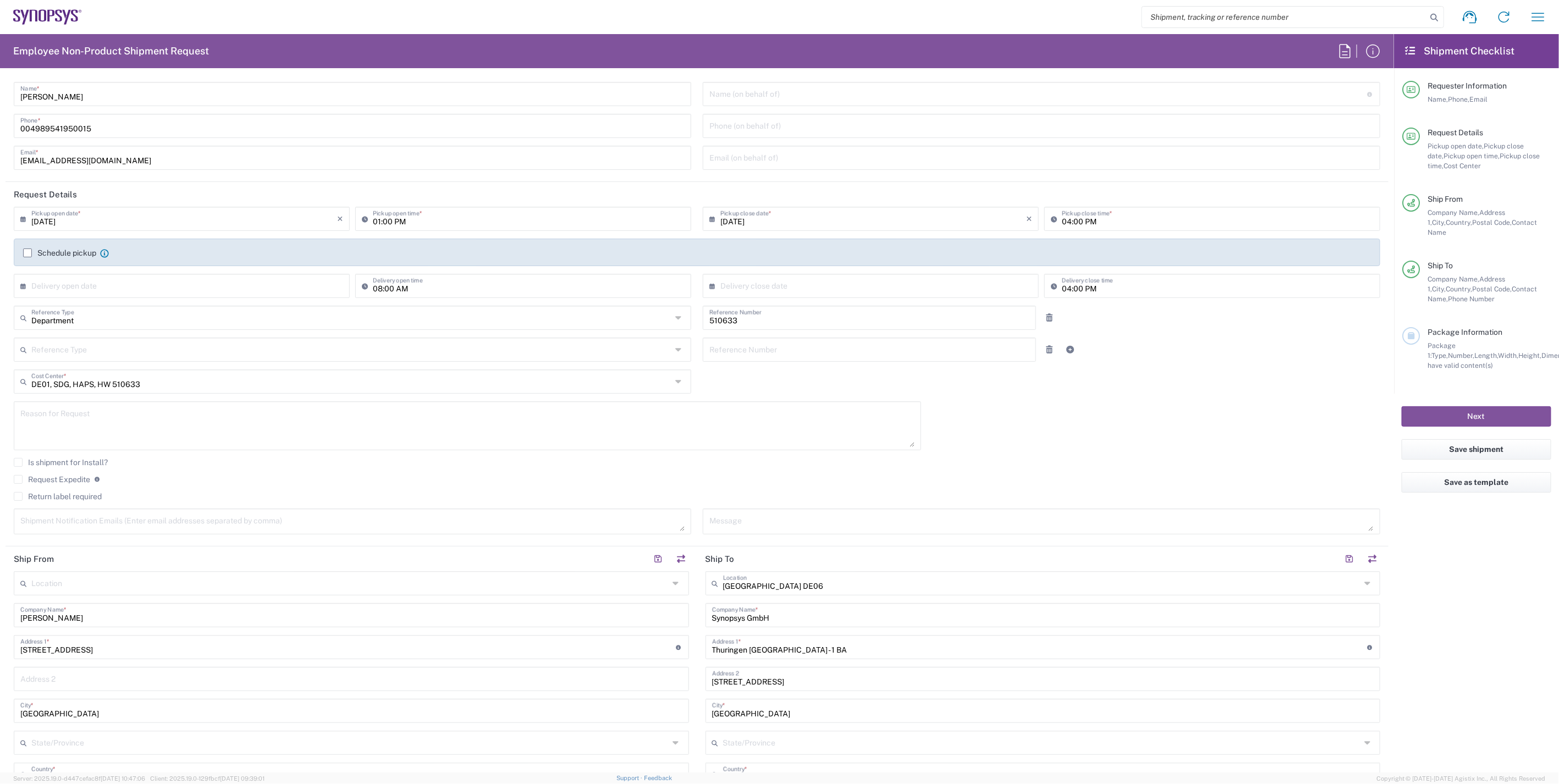
scroll to position [0, 0]
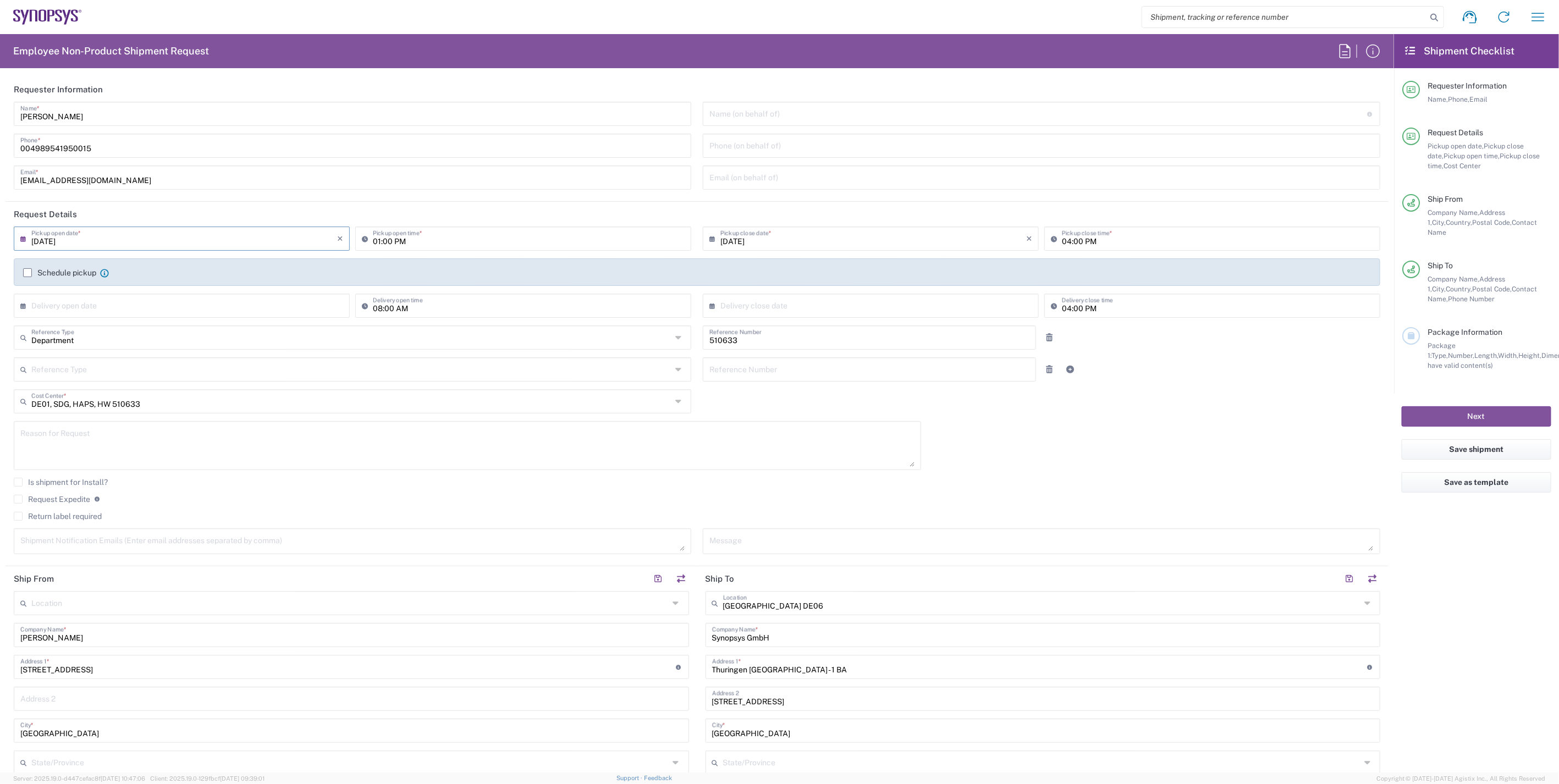
click at [57, 240] on input "09/19/2025" at bounding box center [184, 238] width 306 height 19
click at [151, 333] on span "22" at bounding box center [151, 338] width 16 height 15
type input "[DATE]"
click at [376, 240] on input "01:00 PM" at bounding box center [528, 238] width 312 height 19
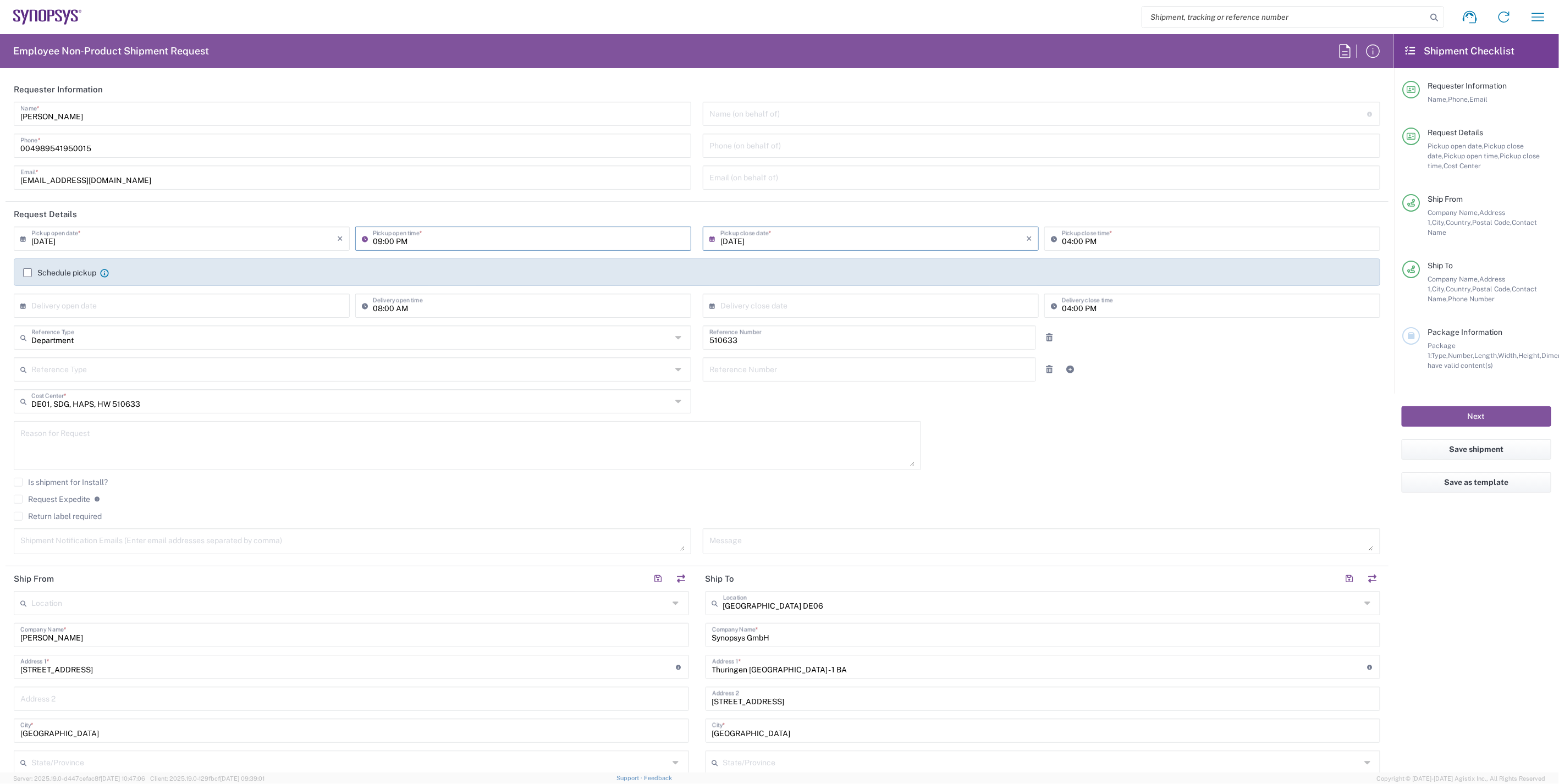
click at [400, 238] on input "09:00 PM" at bounding box center [528, 238] width 312 height 19
type input "09:00 AM"
click at [737, 239] on input "[DATE]" at bounding box center [873, 238] width 306 height 19
click at [1062, 239] on input "04:00 PM" at bounding box center [1218, 238] width 312 height 19
type input "12:00 PM"
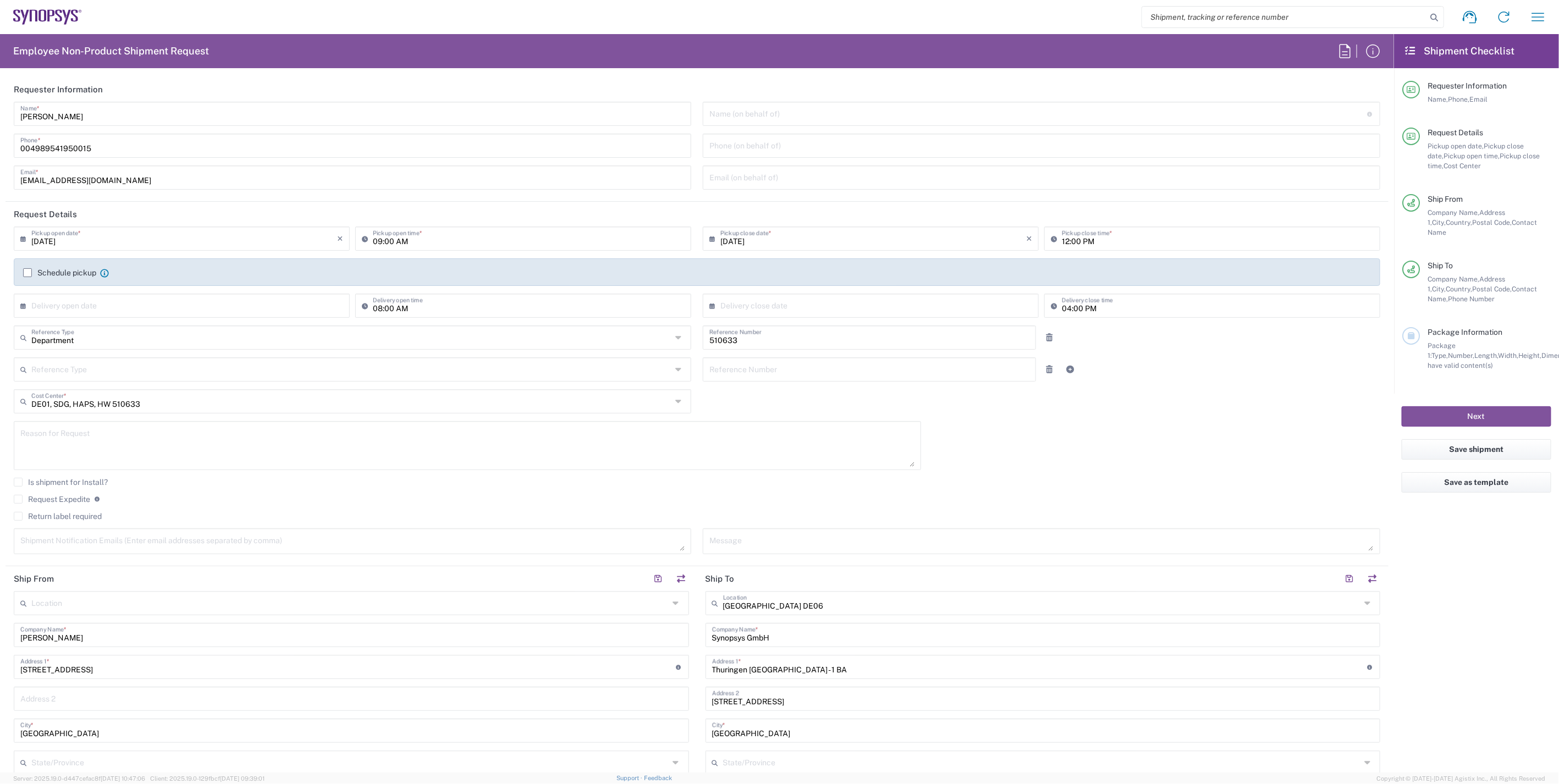
click at [1162, 360] on div "Reference Type Customer Ref Department Invoice Number Purchase Order RMA Refere…" at bounding box center [697, 373] width 1378 height 32
click at [27, 273] on label "Schedule pickup" at bounding box center [59, 272] width 73 height 9
click at [27, 273] on input "Schedule pickup" at bounding box center [27, 273] width 0 height 0
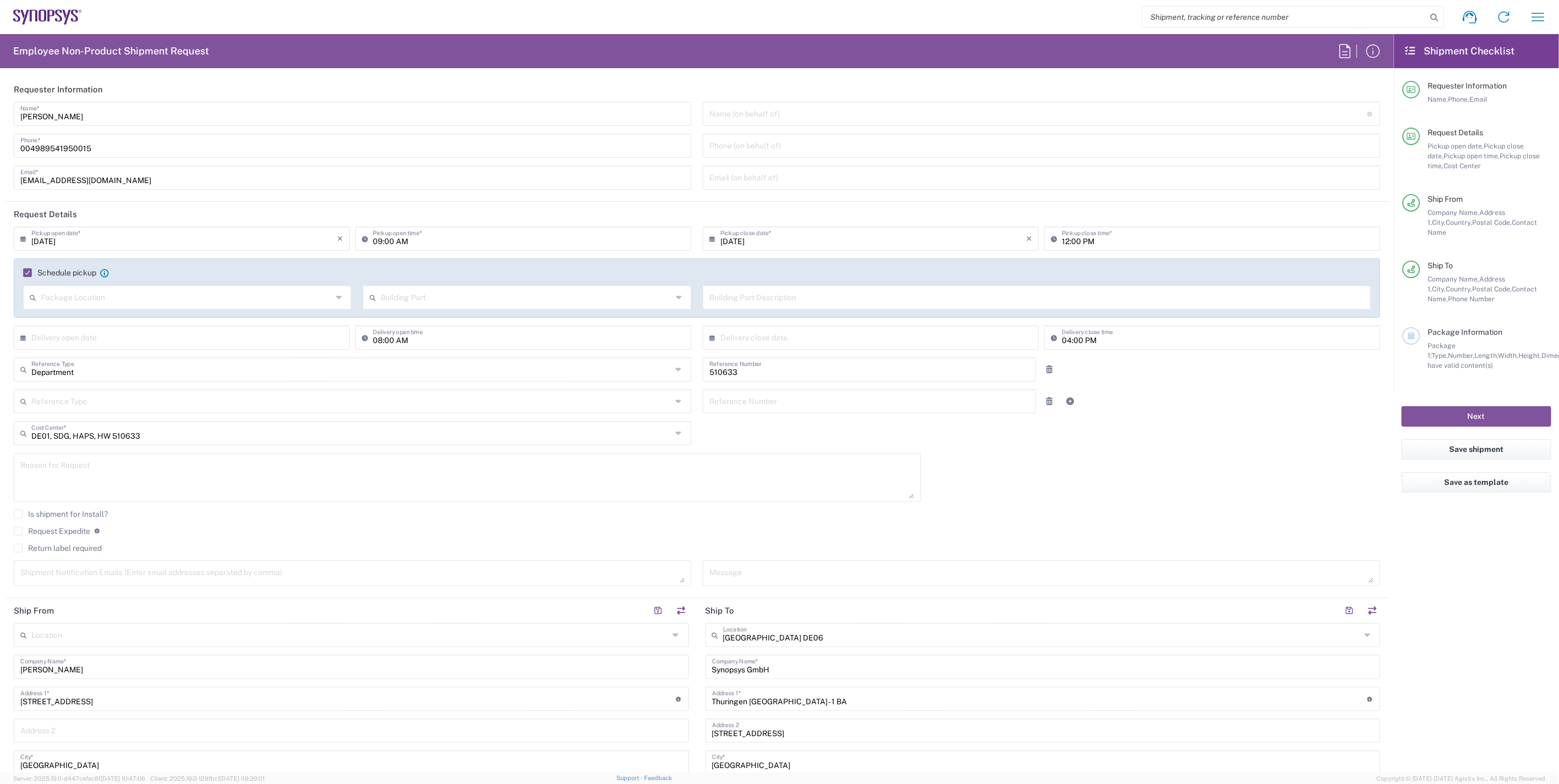
click at [1117, 486] on div "09/22/2025 × Pickup open date * Cancel Apply 09:00 AM Pickup open time * 09/22/…" at bounding box center [697, 410] width 1378 height 367
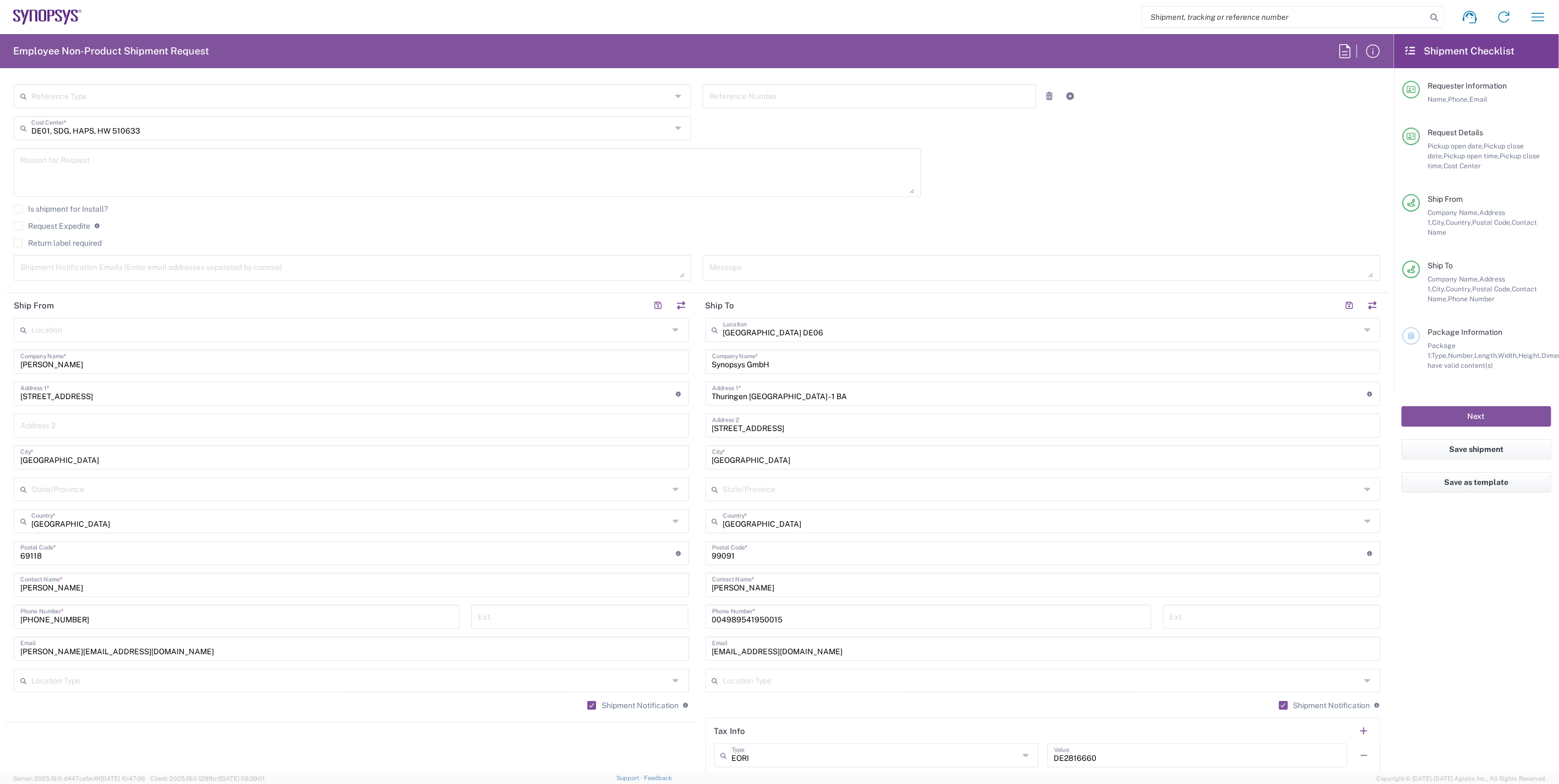
scroll to position [611, 0]
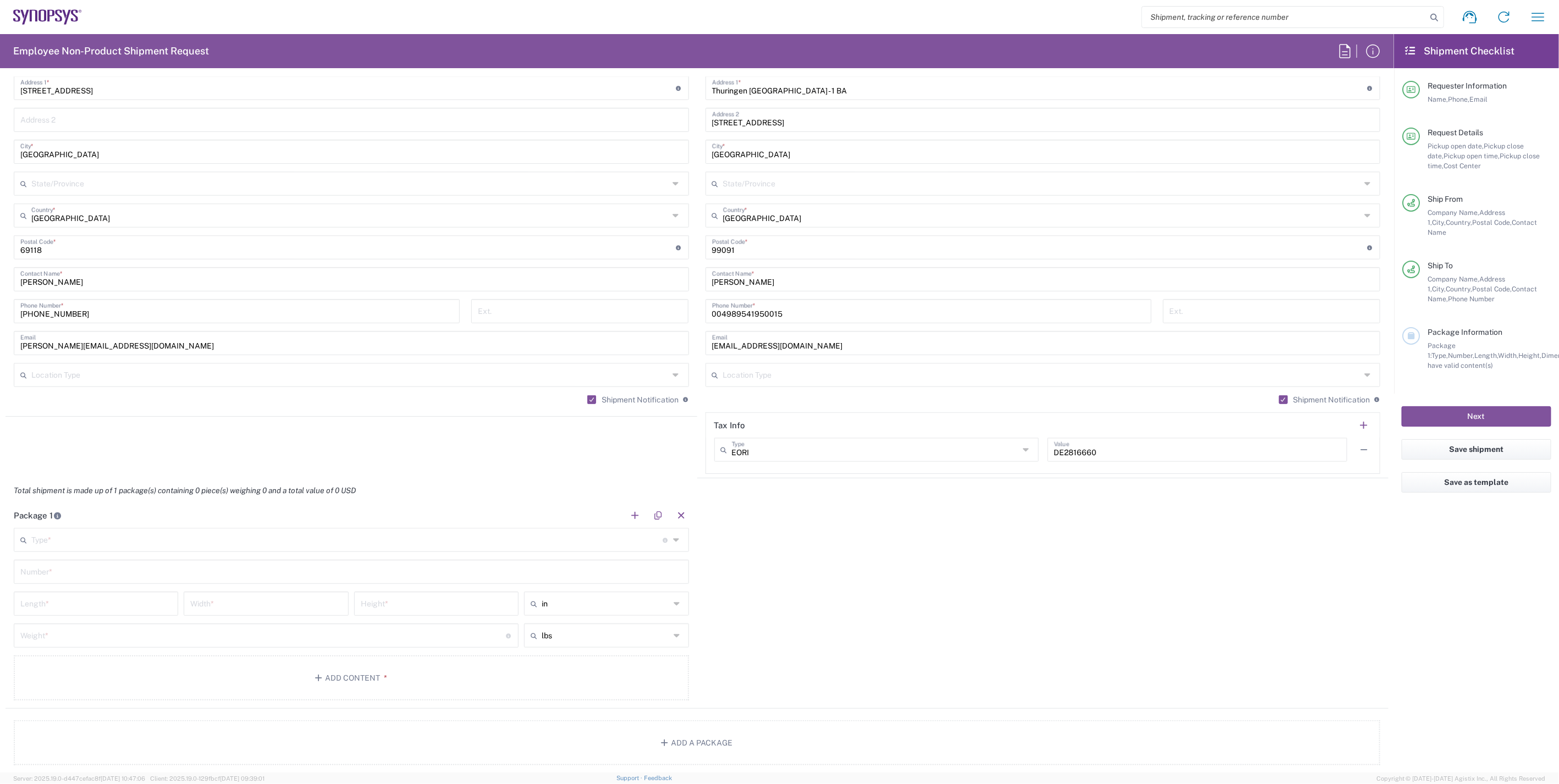
click at [674, 599] on icon at bounding box center [678, 603] width 8 height 18
click at [637, 642] on span "cm" at bounding box center [602, 645] width 161 height 17
type input "cm"
click at [657, 641] on input "text" at bounding box center [606, 635] width 129 height 18
click at [641, 673] on span "kgs" at bounding box center [602, 677] width 161 height 17
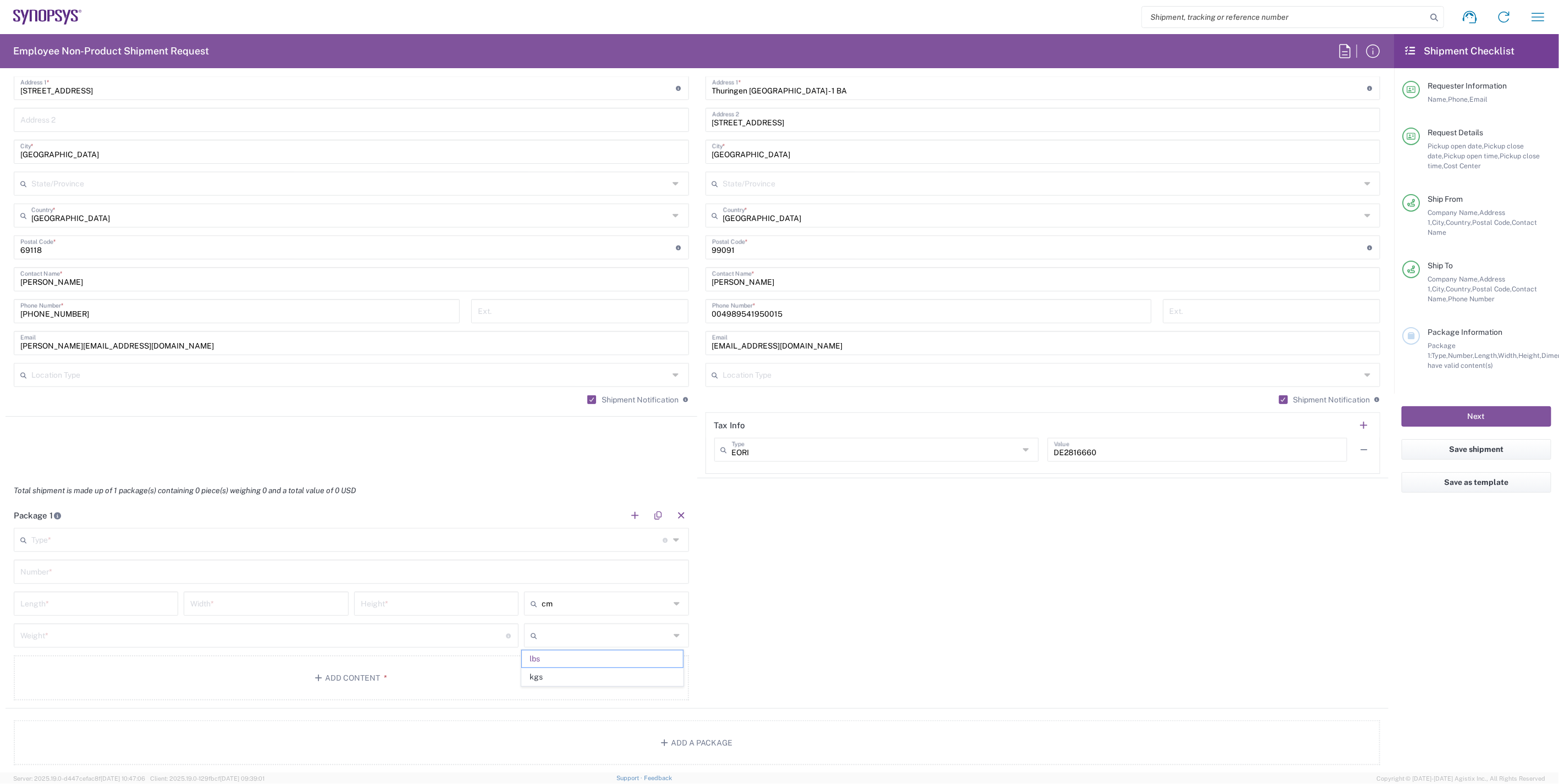
type input "kgs"
click at [816, 621] on div "Package 1 Type * Material used to package goods Bale(s) Basket(s) Bolt(s) Bottl…" at bounding box center [697, 606] width 1383 height 206
click at [499, 541] on input "text" at bounding box center [347, 539] width 632 height 19
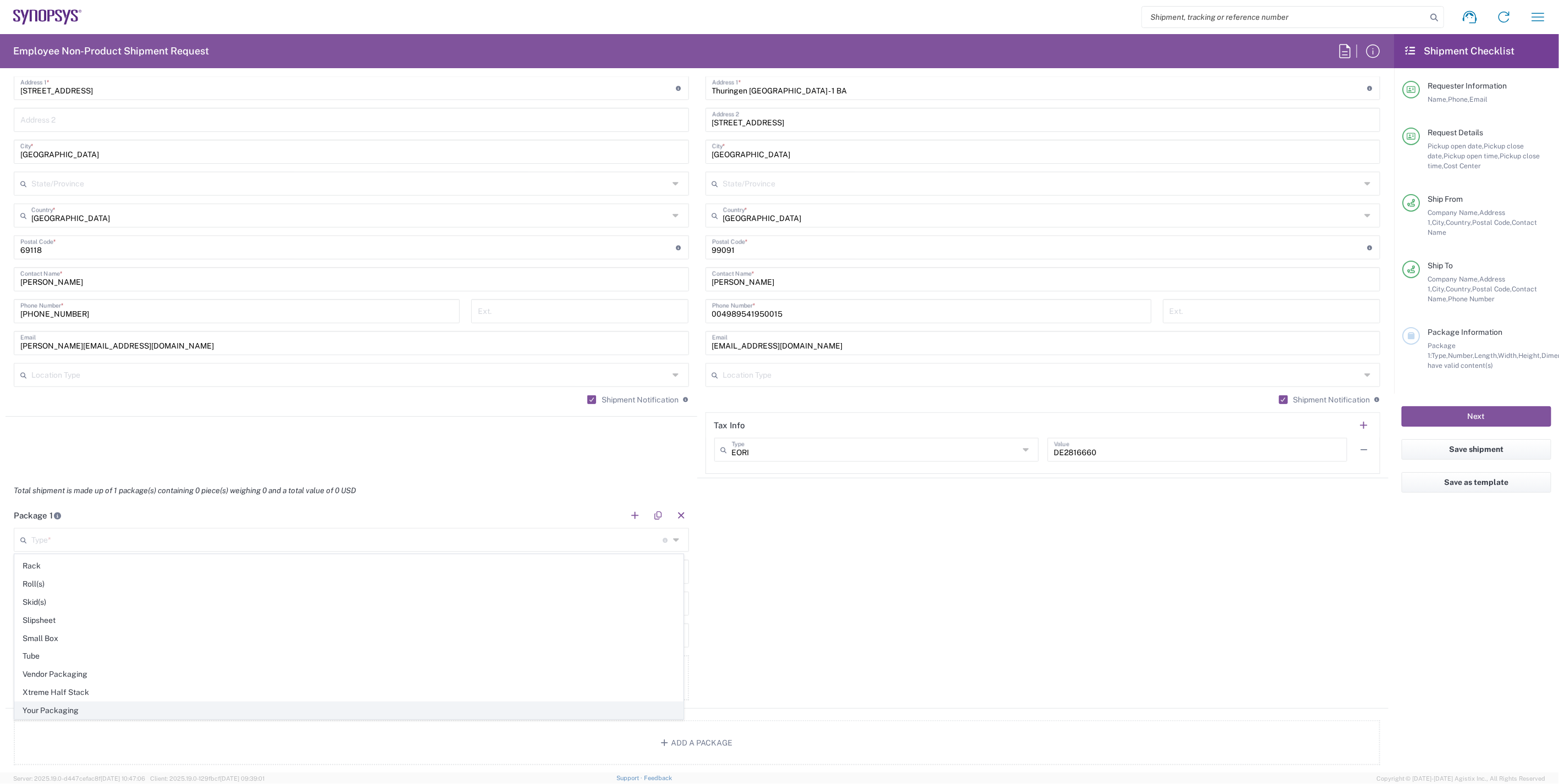
click at [79, 710] on span "Your Packaging" at bounding box center [349, 710] width 668 height 17
type input "Your Packaging"
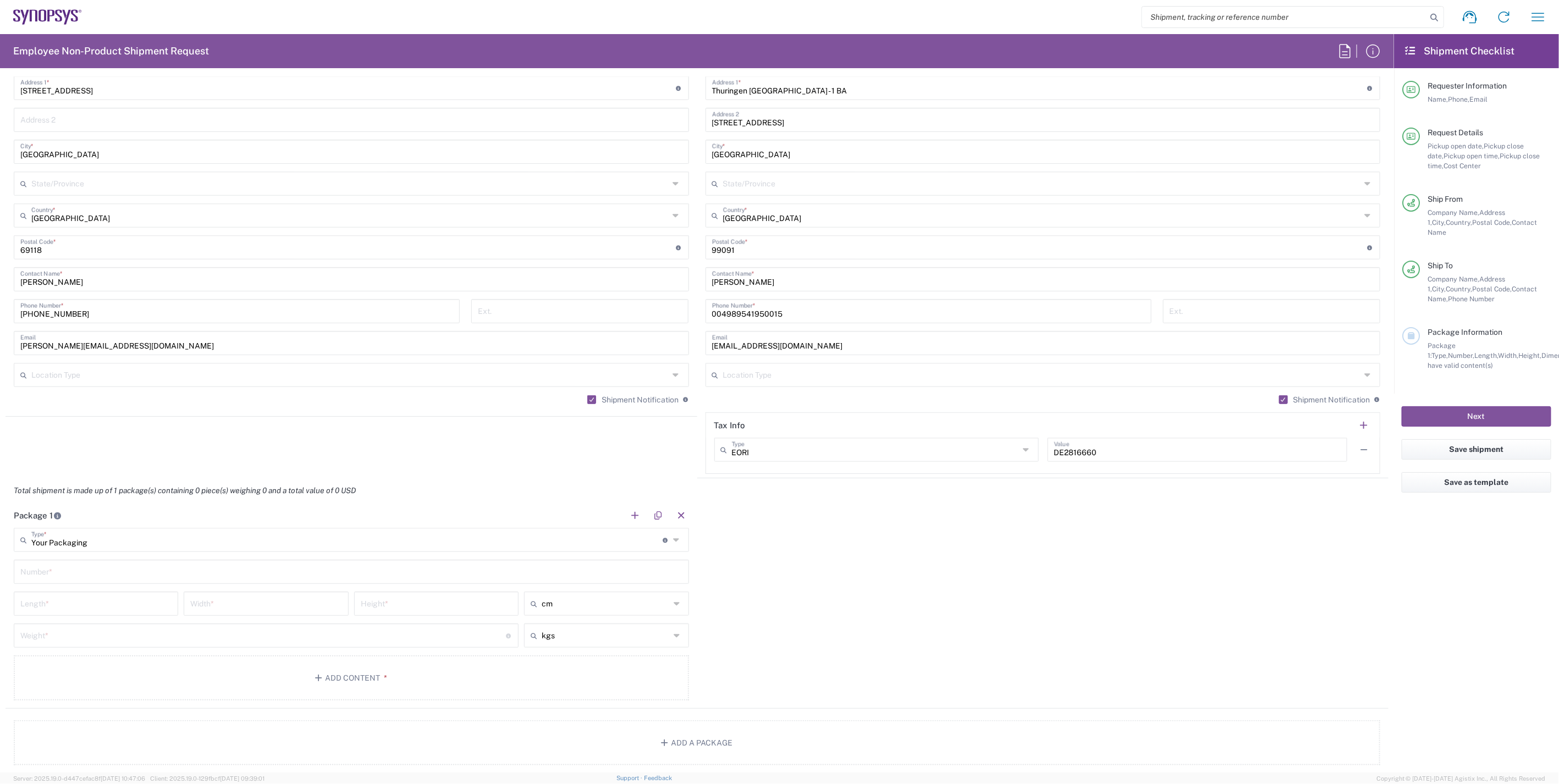
click at [856, 541] on div "Package 1 Your Packaging Type * Material used to package goods Bale(s) Basket(s…" at bounding box center [697, 606] width 1383 height 206
click at [315, 575] on input "text" at bounding box center [352, 571] width 662 height 19
type input "1"
click at [876, 552] on div "Package 1 Your Packaging Type * Material used to package goods Bale(s) Basket(s…" at bounding box center [697, 606] width 1383 height 206
click at [116, 603] on input "number" at bounding box center [96, 603] width 151 height 19
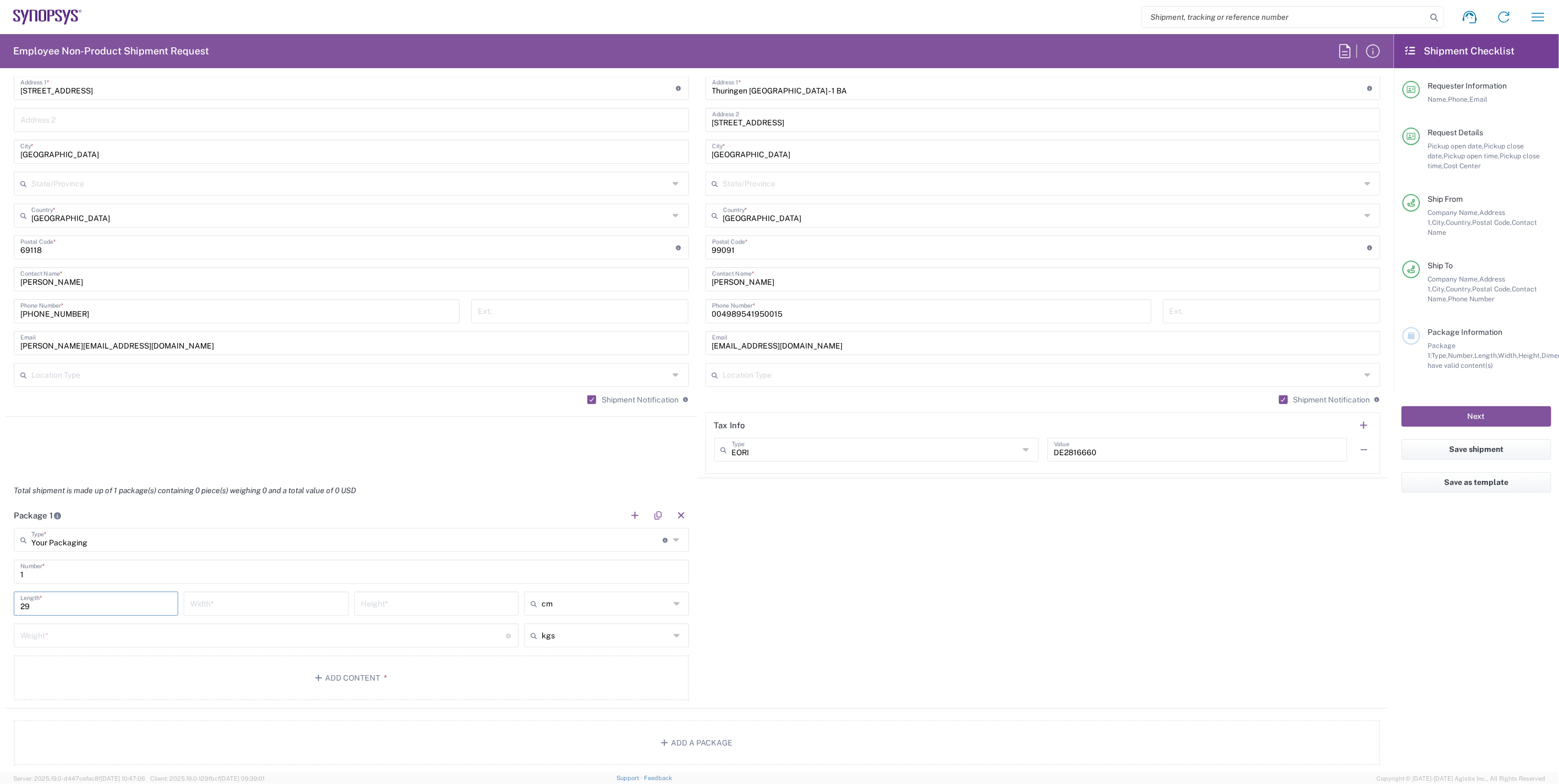
type input "29"
click at [240, 609] on input "number" at bounding box center [266, 603] width 151 height 19
type input "38"
click at [404, 608] on input "number" at bounding box center [436, 603] width 151 height 19
type input "9"
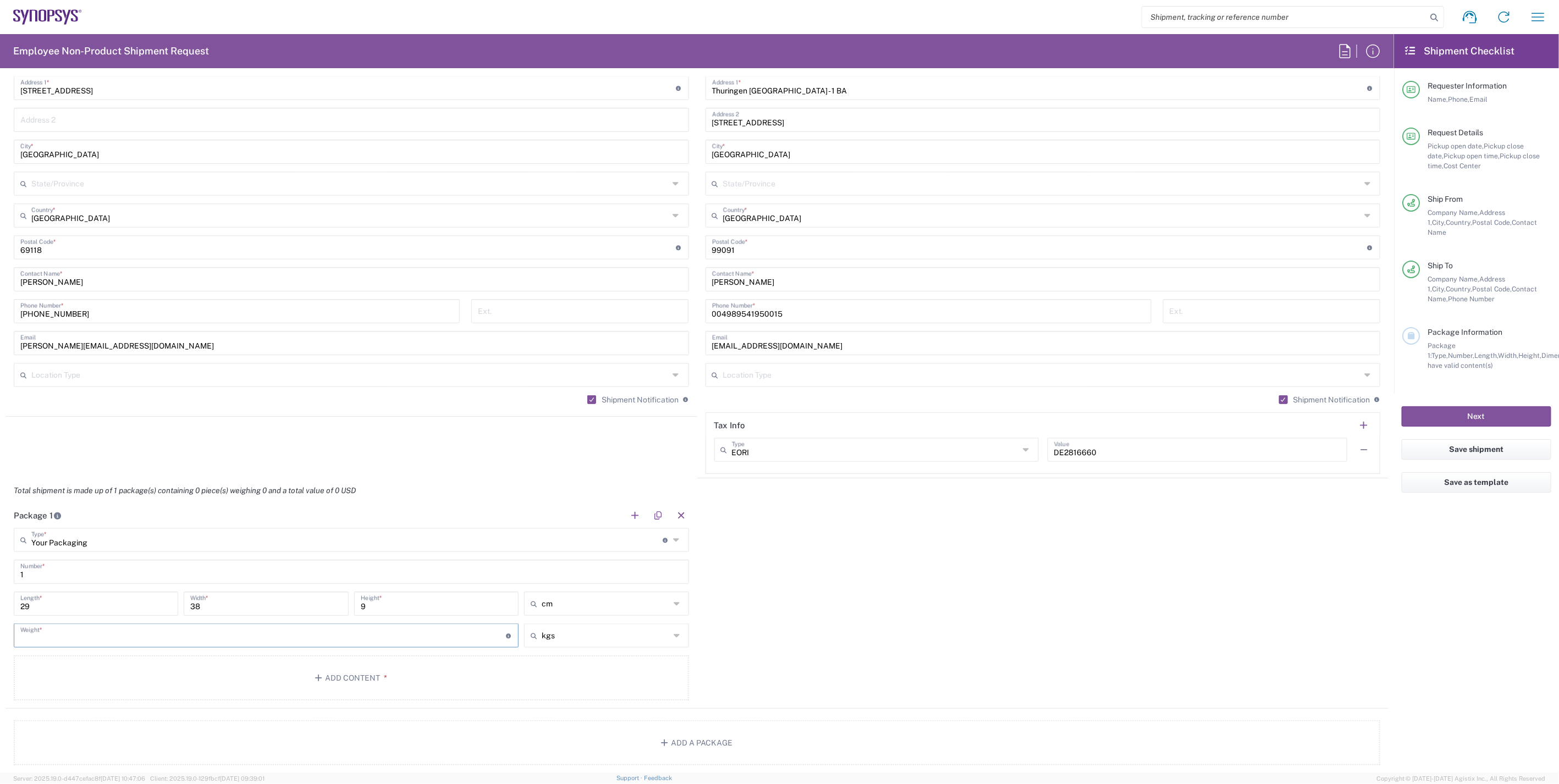
click at [220, 641] on input "number" at bounding box center [263, 635] width 485 height 19
type input "2"
type input "2.5"
click at [898, 573] on div "Package 1 Your Packaging Type * Material used to package goods Bale(s) Basket(s…" at bounding box center [697, 606] width 1383 height 206
click at [367, 682] on button "Add Content *" at bounding box center [352, 678] width 675 height 45
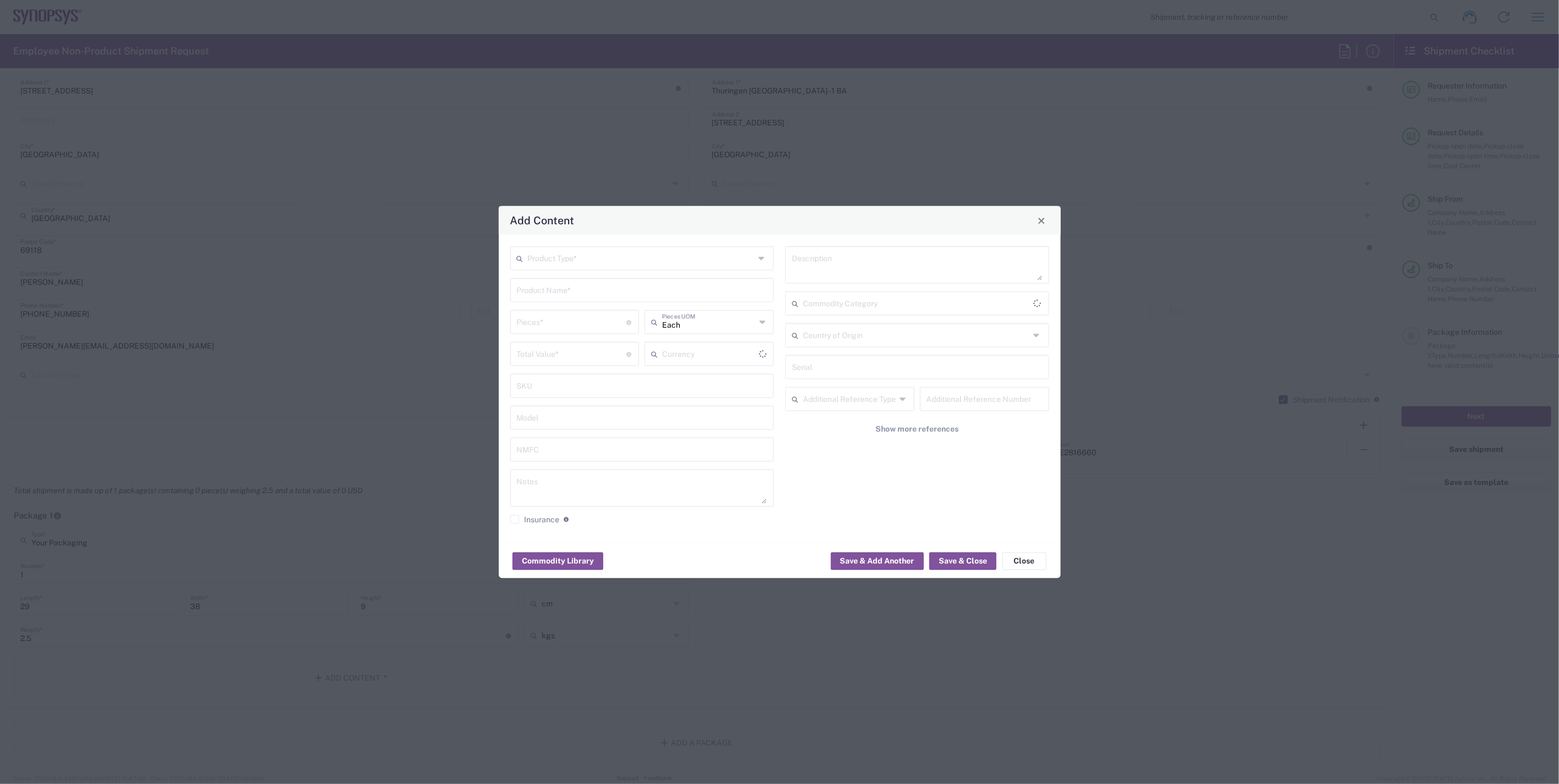
type input "US Dollar"
click at [617, 255] on input "text" at bounding box center [641, 258] width 227 height 19
click at [607, 299] on span "General Commodity" at bounding box center [642, 300] width 261 height 17
type input "General Commodity"
click at [579, 292] on input "text" at bounding box center [642, 289] width 251 height 19
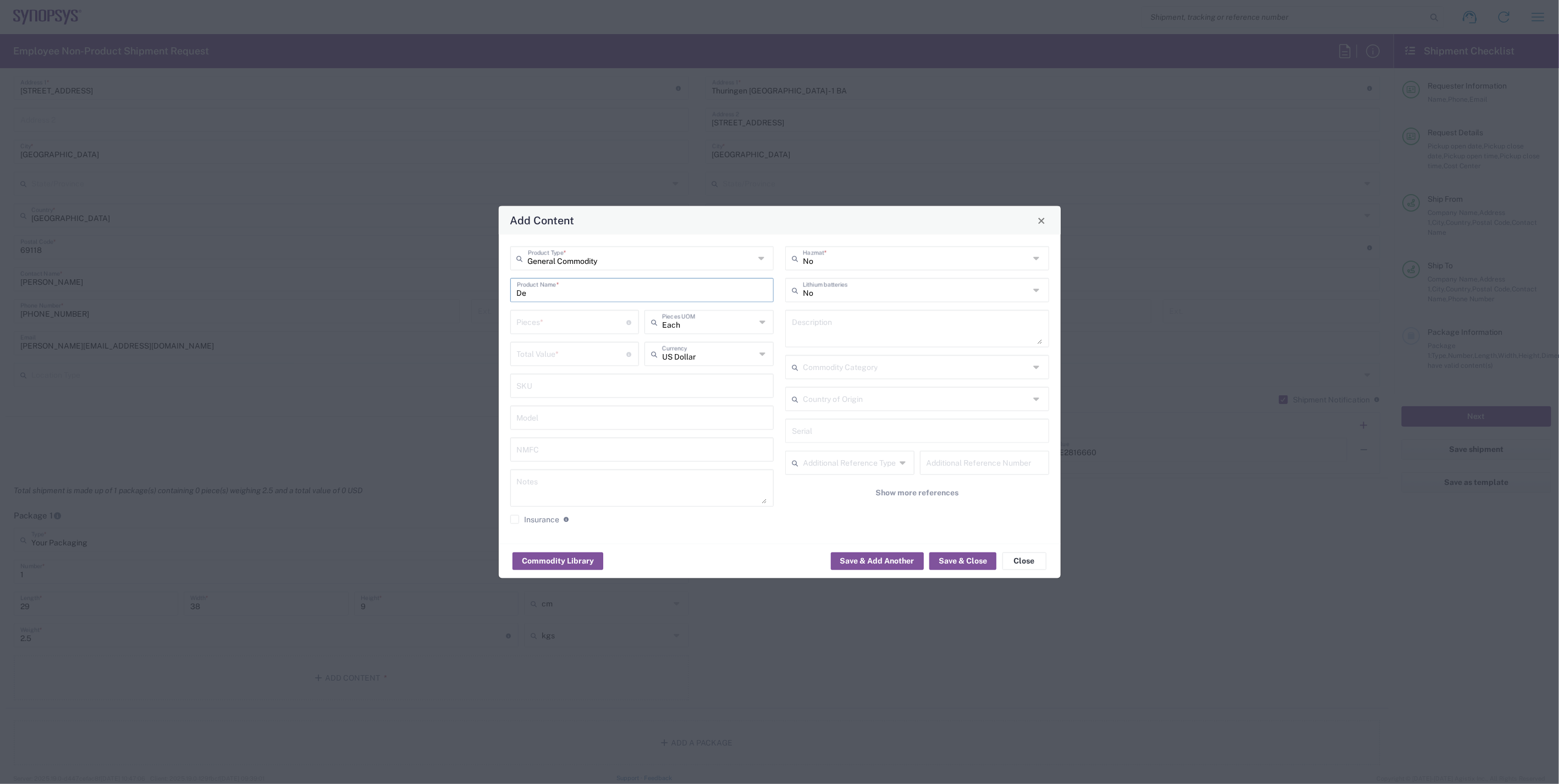
type input "D"
type input "L"
drag, startPoint x: 602, startPoint y: 290, endPoint x: 513, endPoint y: 290, distance: 89.0
click at [513, 290] on div "Leptop Dell Latitude 5420 Product Name *" at bounding box center [642, 290] width 264 height 24
click at [526, 293] on input "Leptop Dell Latitude 5420" at bounding box center [642, 289] width 251 height 19
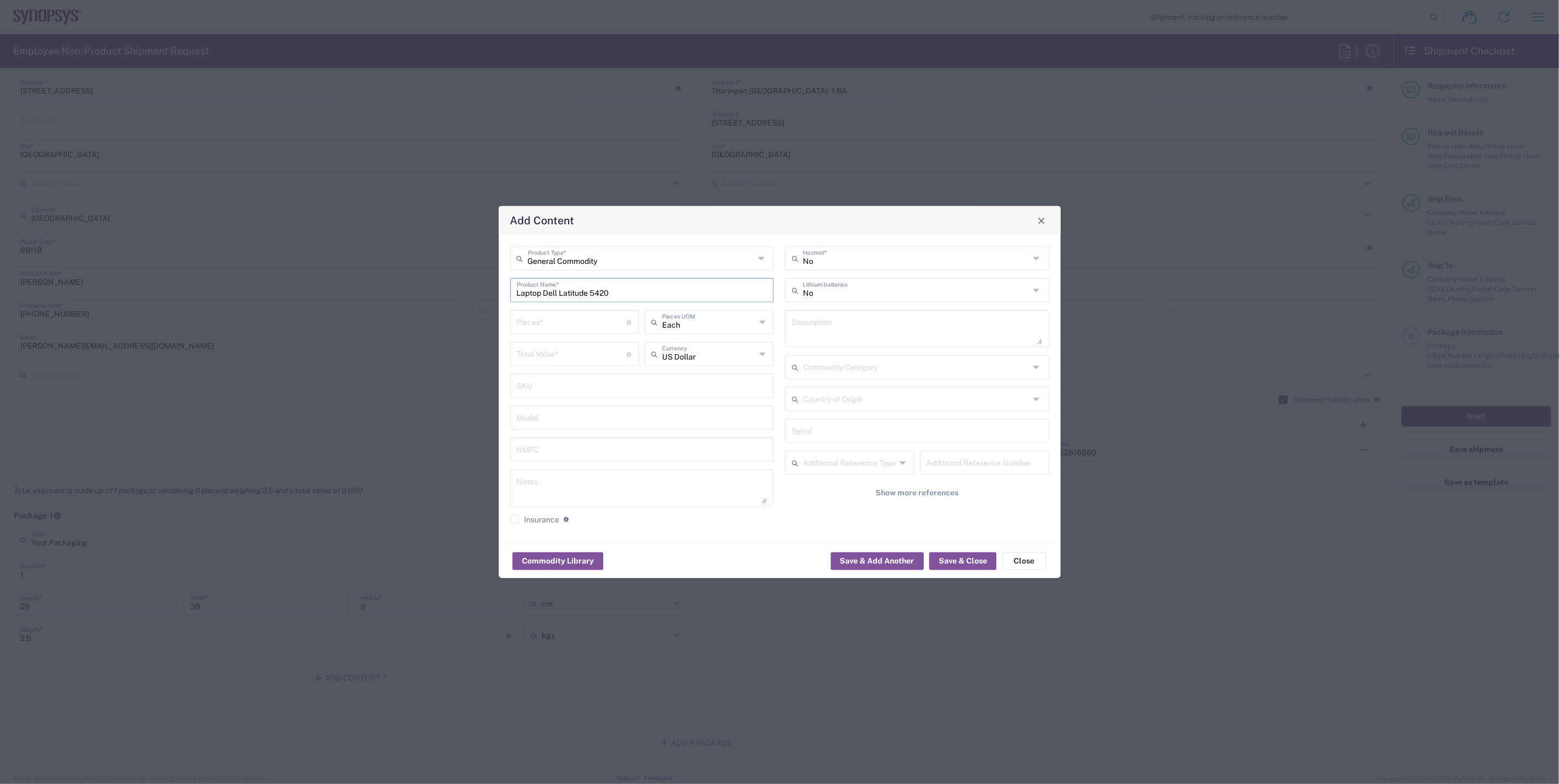
click at [642, 288] on input "Laptop Dell Latitude 5420" at bounding box center [642, 289] width 251 height 19
drag, startPoint x: 638, startPoint y: 289, endPoint x: 502, endPoint y: 290, distance: 136.0
click at [502, 290] on div "General Commodity Product Type * Laptop Dell Latitude 5420 Product Name * Piece…" at bounding box center [780, 389] width 562 height 309
click at [673, 293] on input "Laptop Dell Latitude 5420" at bounding box center [642, 289] width 251 height 19
type input "Laptop Dell Latitude 5420"
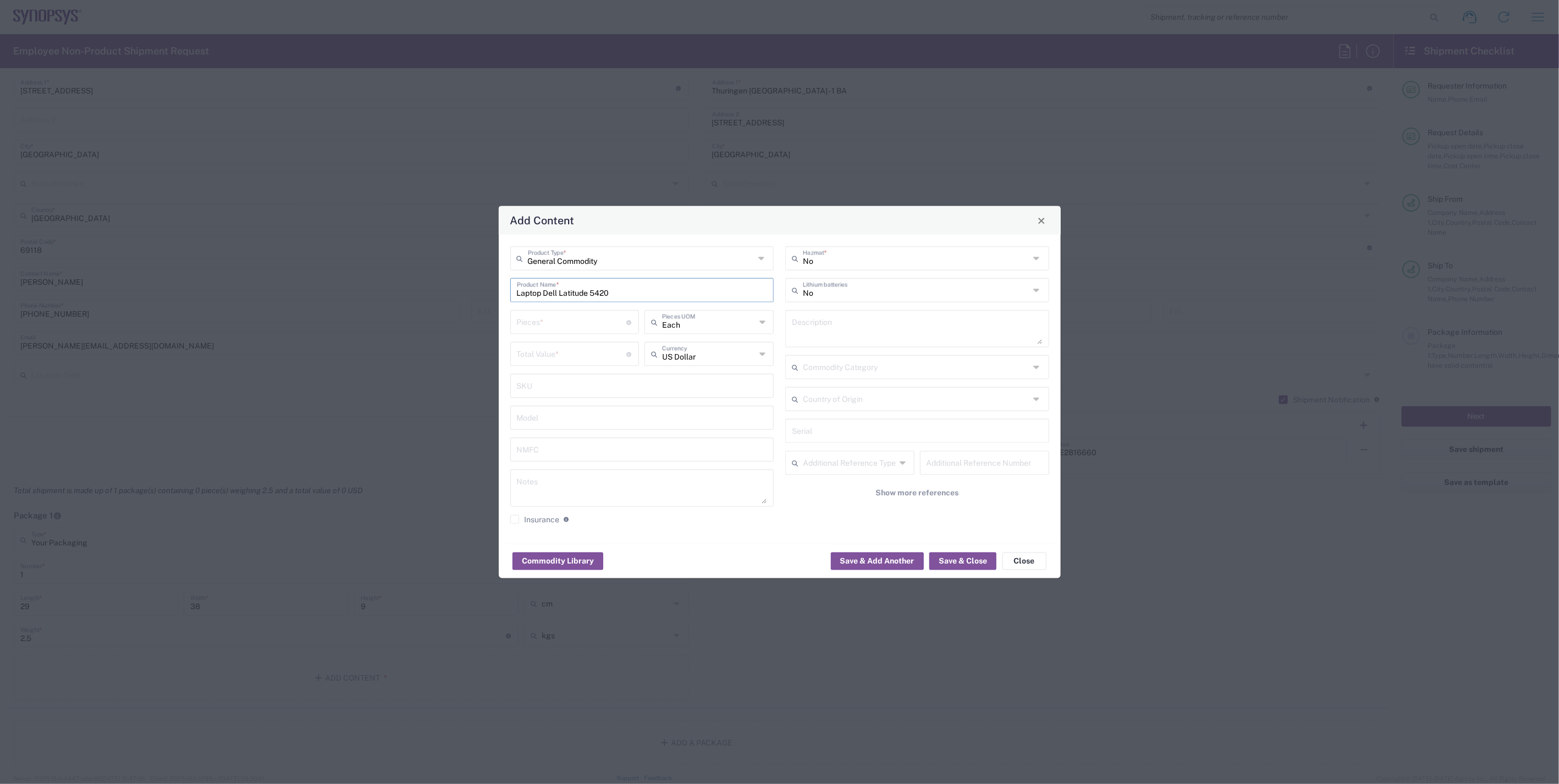
click at [583, 325] on input "number" at bounding box center [572, 321] width 110 height 19
type input "1"
click at [569, 350] on input "number" at bounding box center [572, 353] width 110 height 19
type input "500"
click at [712, 353] on input "text" at bounding box center [709, 353] width 93 height 19
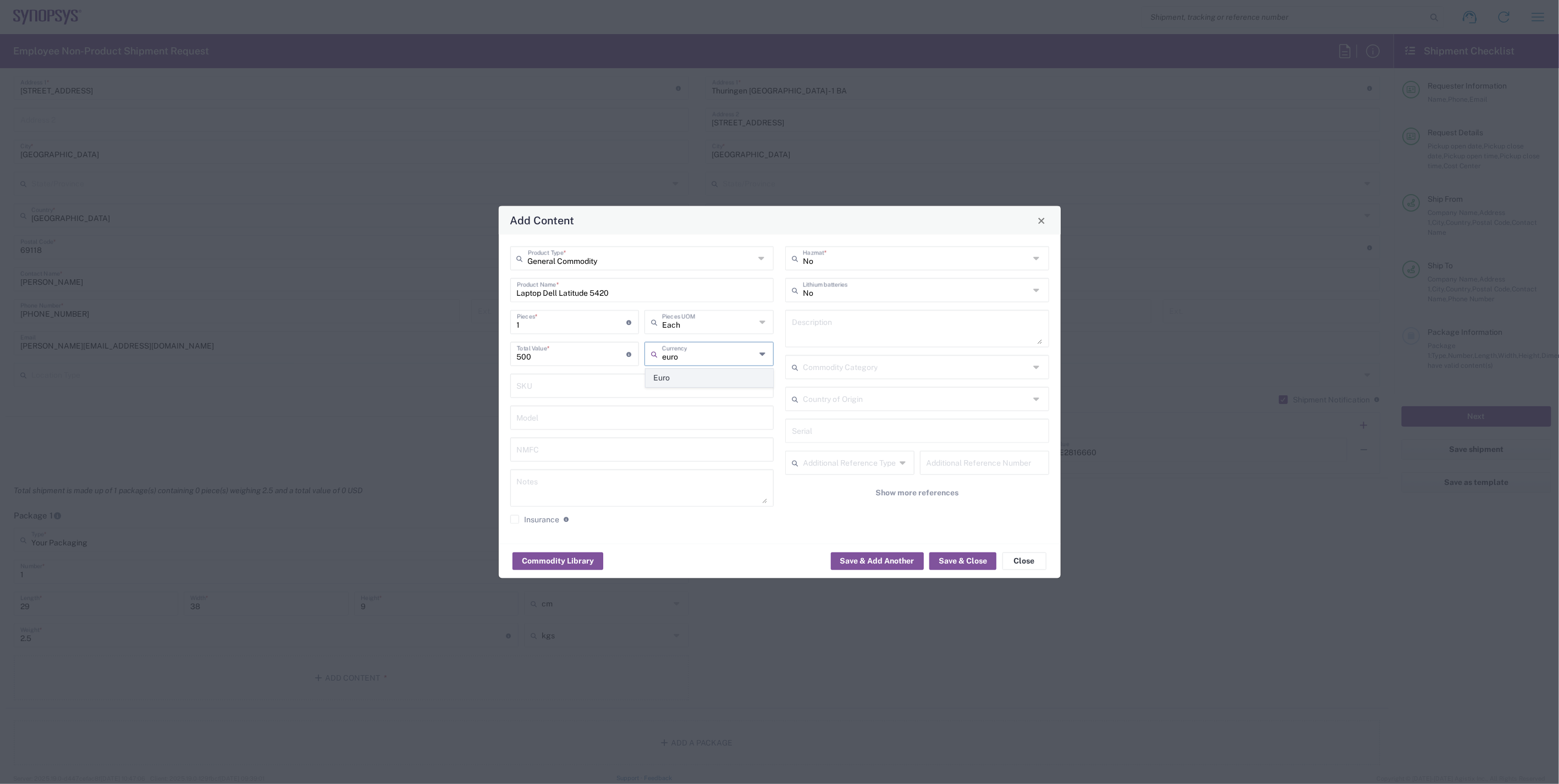
click at [723, 380] on span "Euro" at bounding box center [710, 378] width 127 height 17
type input "Euro"
click at [824, 517] on div "No Hazmat * No Lithium batteries Description Commodity Category Country of Orig…" at bounding box center [917, 389] width 275 height 286
click at [949, 562] on button "Save & Close" at bounding box center [963, 560] width 67 height 18
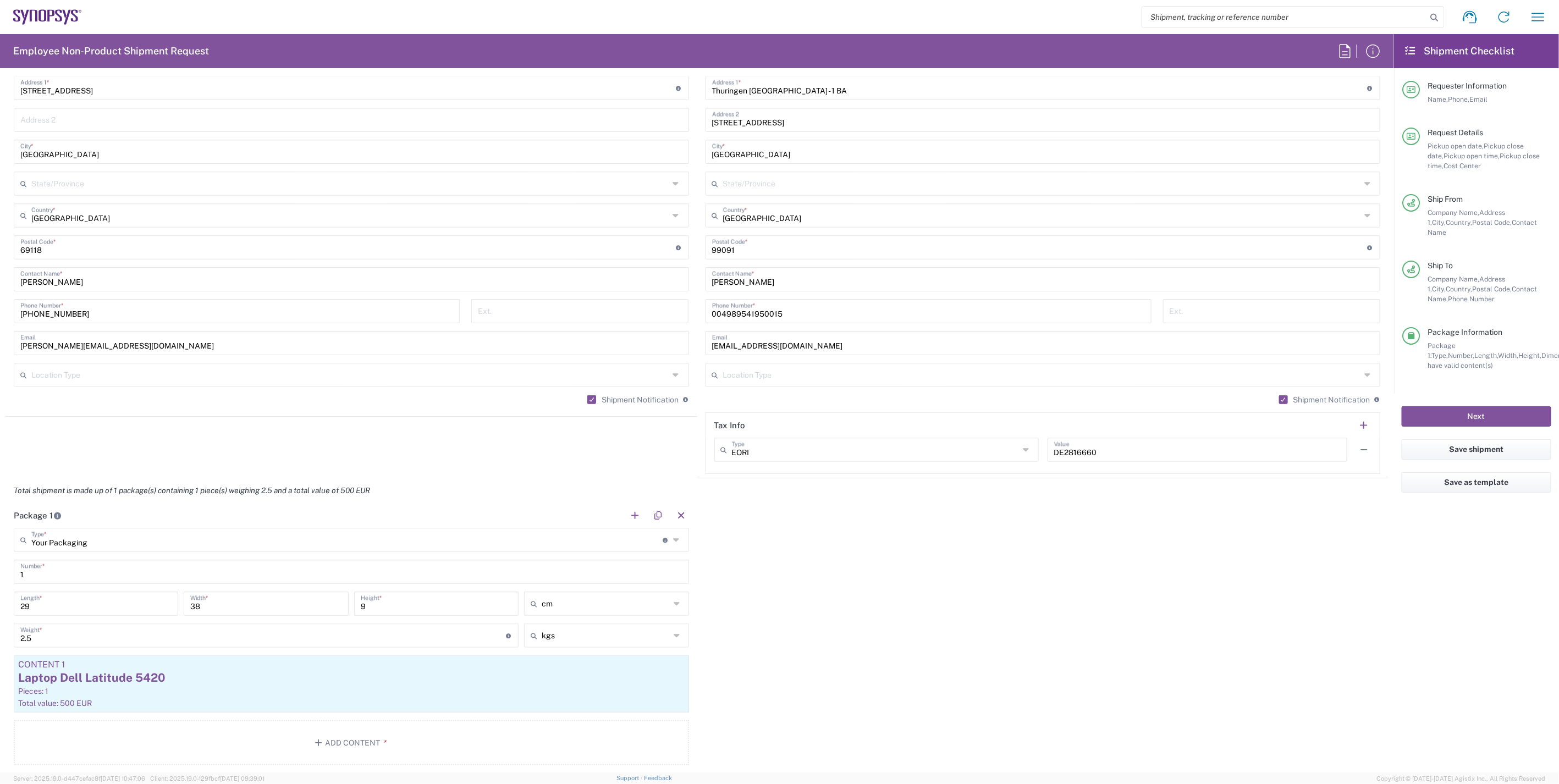
click at [856, 589] on div "Package 1 Your Packaging Type * Material used to package goods Bale(s) Basket(s…" at bounding box center [697, 638] width 1383 height 270
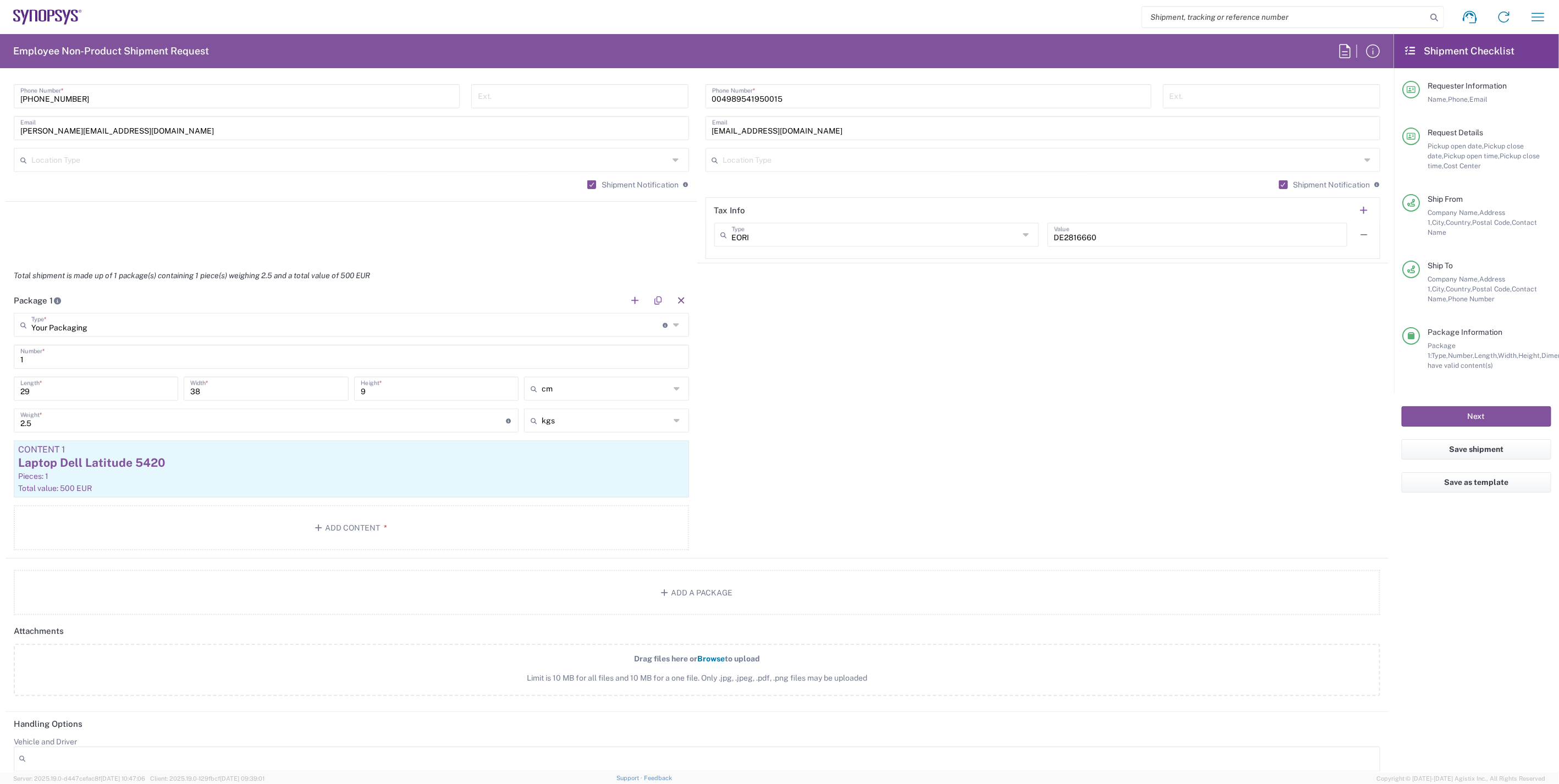
scroll to position [855, 0]
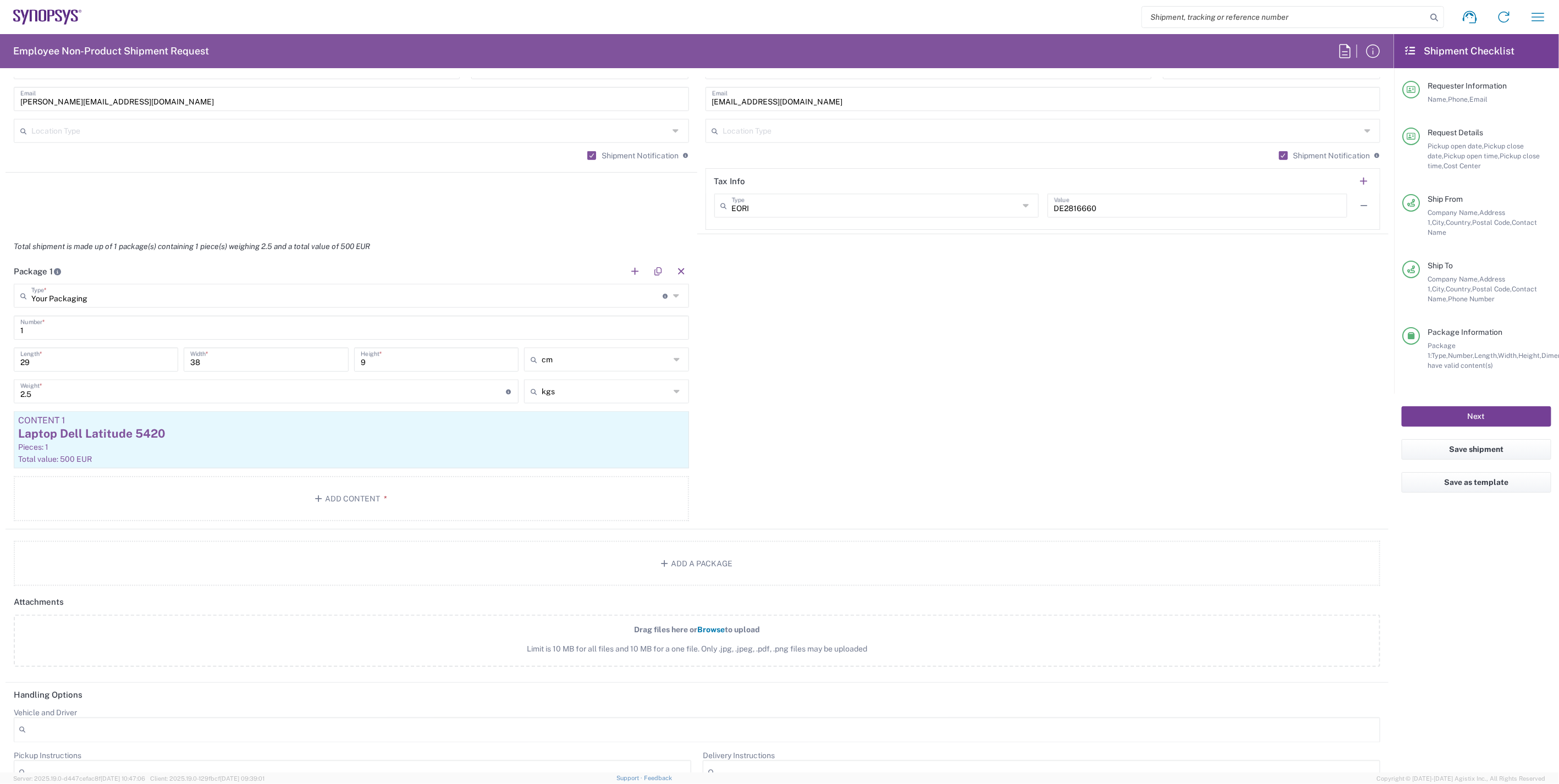
click at [1478, 408] on button "Next" at bounding box center [1476, 416] width 149 height 21
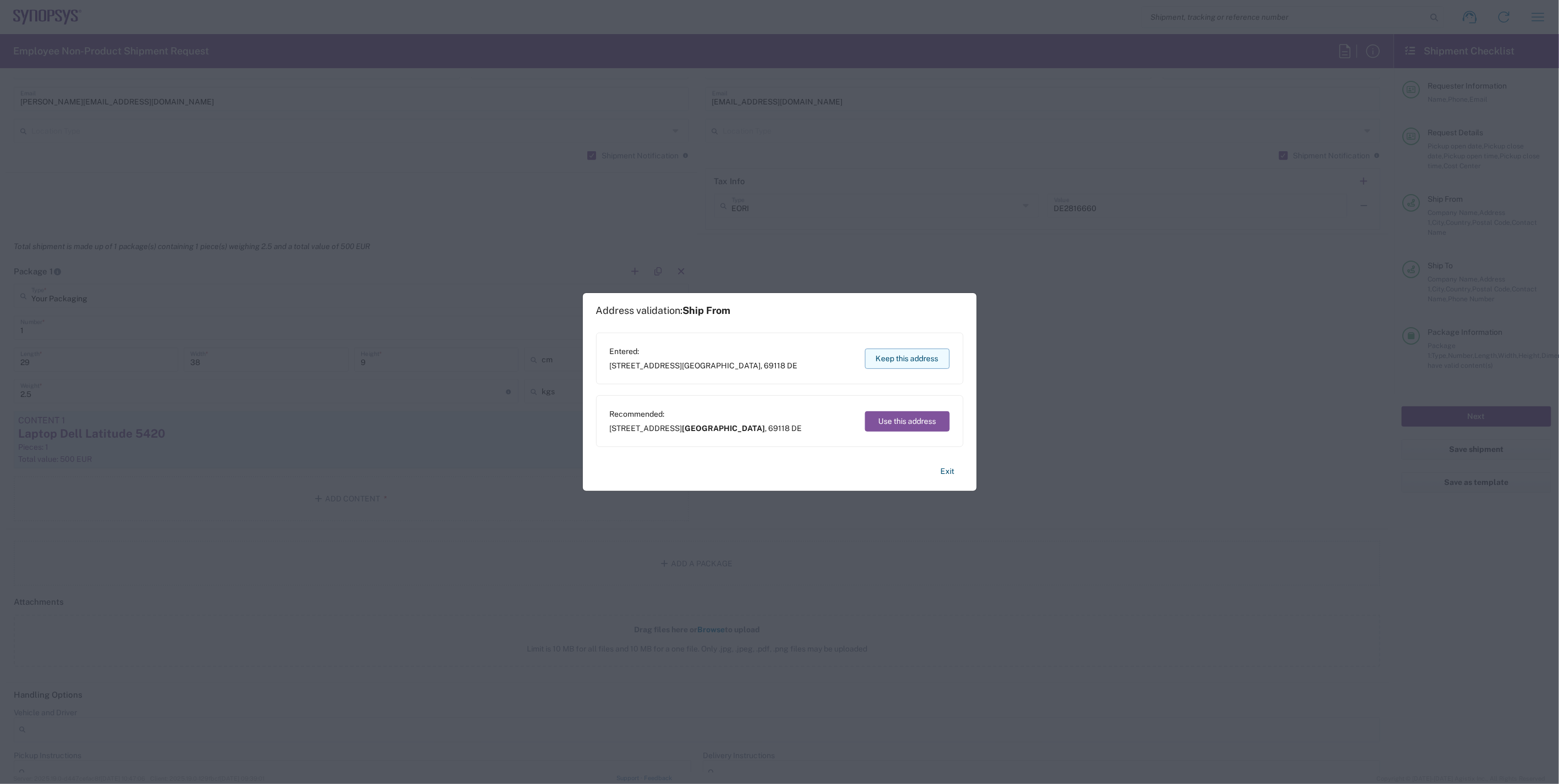
click at [910, 356] on button "Keep this address" at bounding box center [907, 359] width 85 height 21
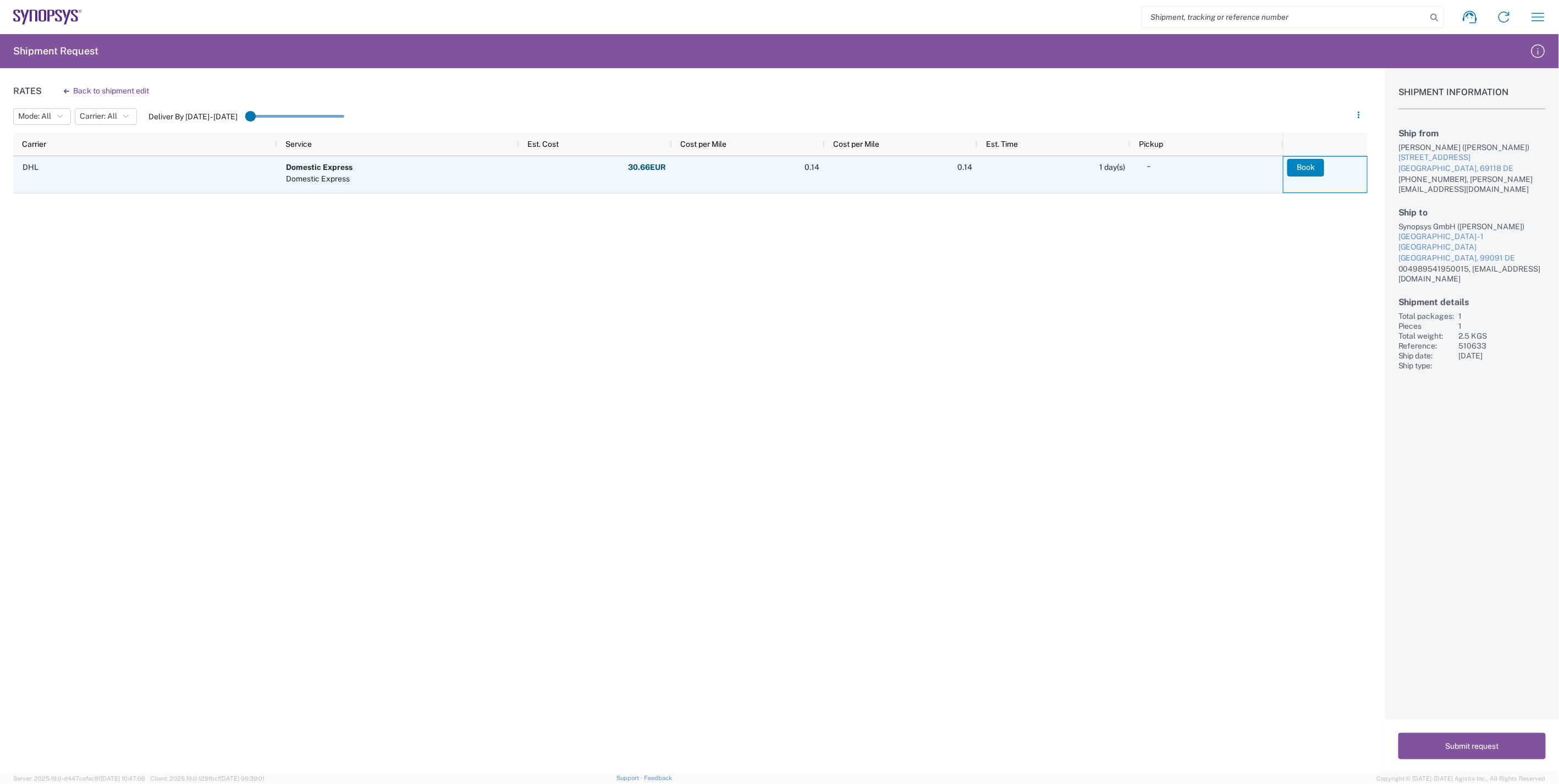
click at [1305, 166] on button "Book" at bounding box center [1305, 168] width 37 height 18
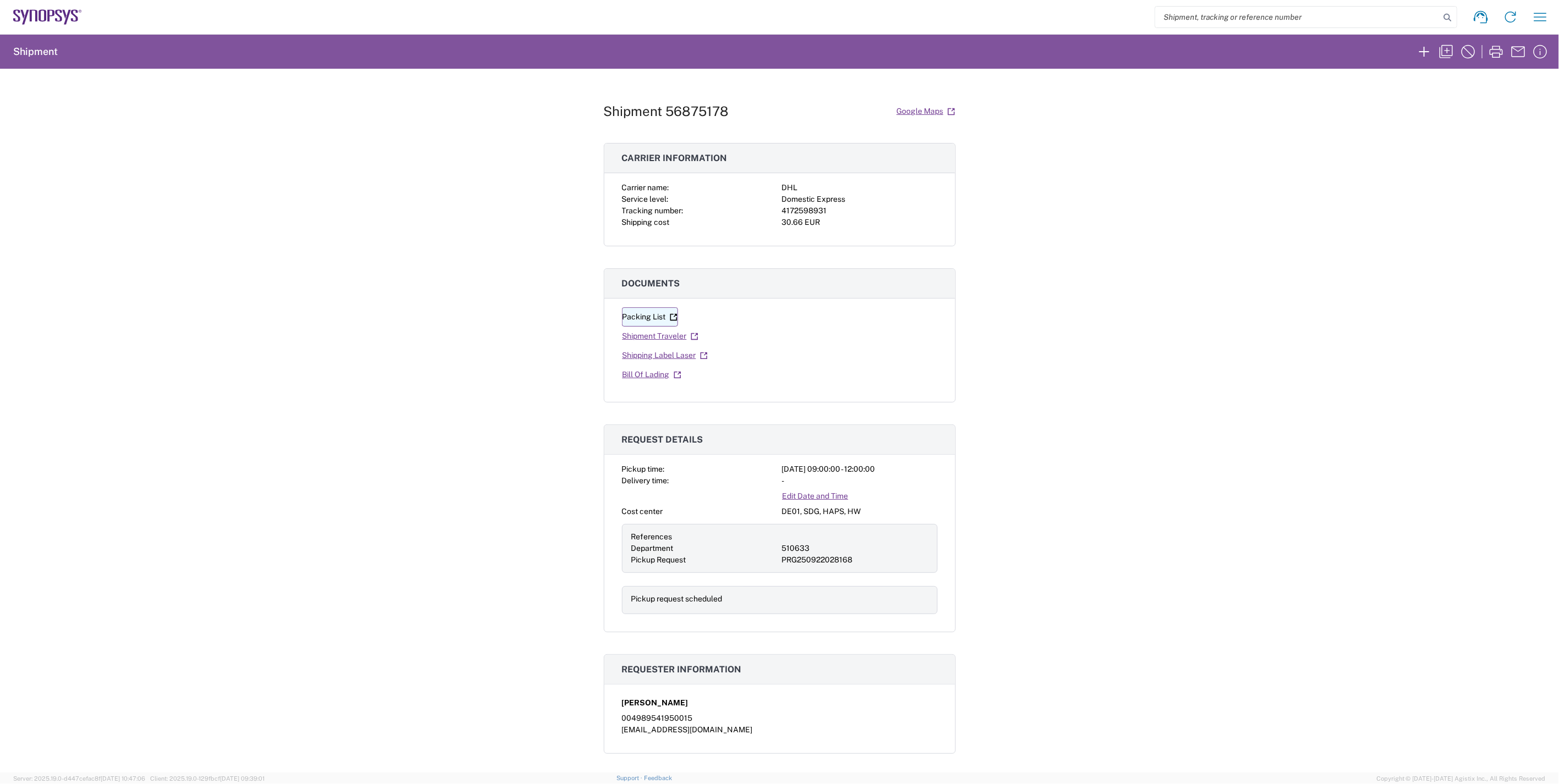
click at [640, 315] on link "Packing List" at bounding box center [650, 317] width 56 height 19
click at [646, 356] on link "Shipping Label Laser" at bounding box center [665, 356] width 87 height 19
click at [635, 375] on link "Bill Of Lading" at bounding box center [652, 374] width 60 height 19
click at [1183, 328] on div "Shipment 56875178 Google Maps Carrier information Carrier name: DHL Service lev…" at bounding box center [780, 420] width 1559 height 704
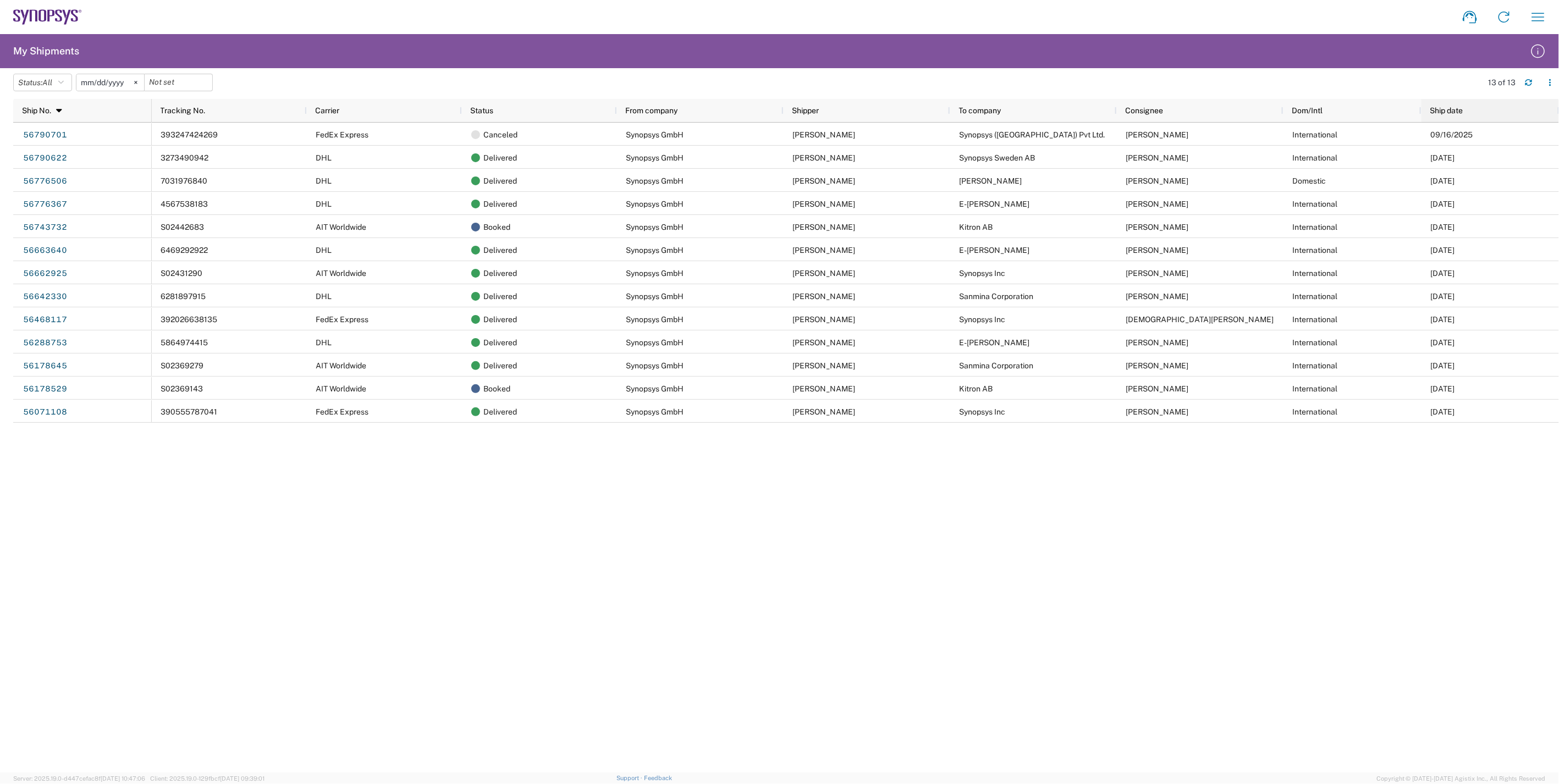
click at [1445, 103] on div "Ship date" at bounding box center [1492, 110] width 125 height 18
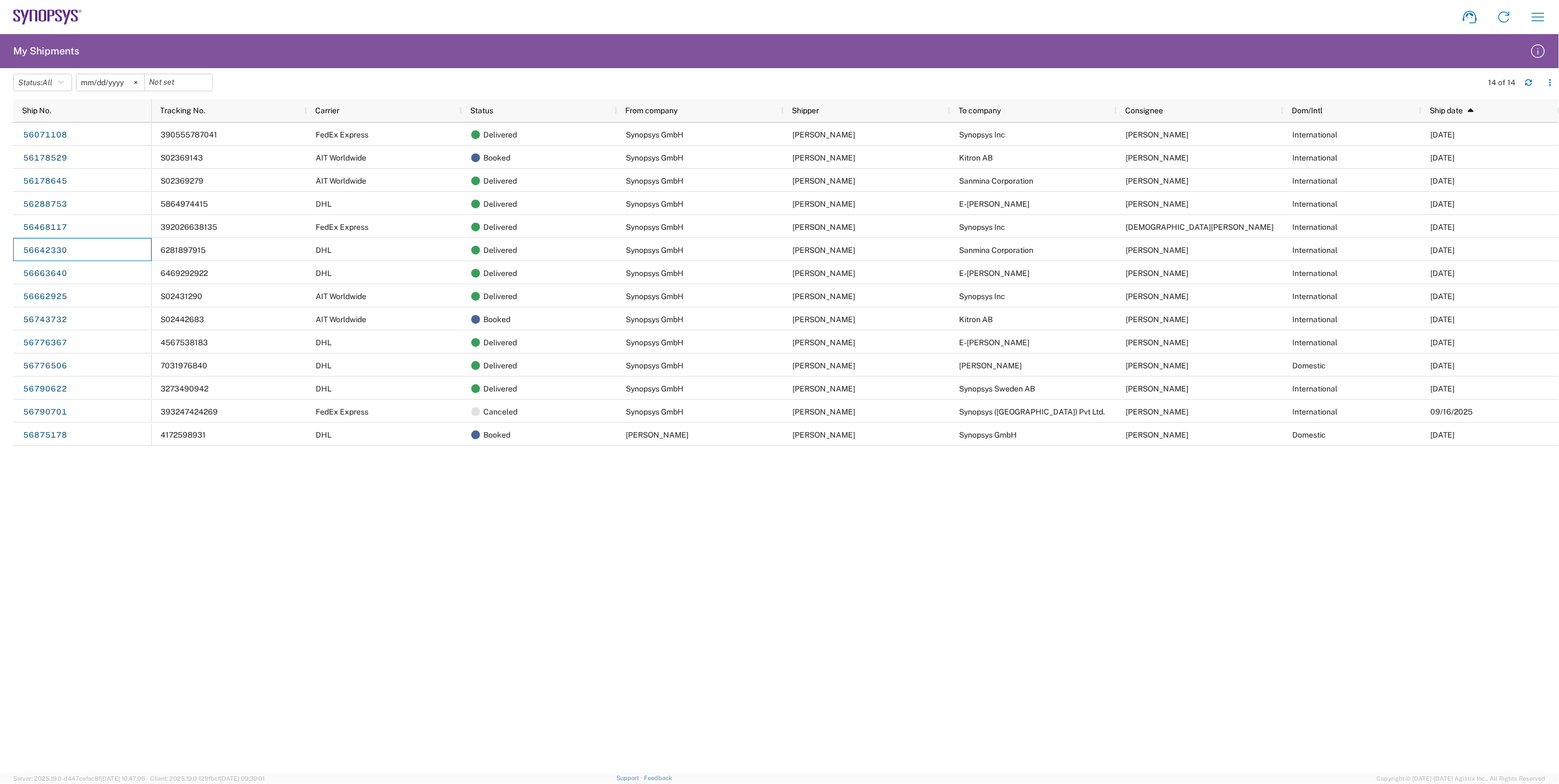
drag, startPoint x: 67, startPoint y: 250, endPoint x: 11, endPoint y: 248, distance: 56.0
click at [11, 248] on agx-table-manager "Status: All Active All Approved Booked Canceled Delivered Denied New On Hold Pe…" at bounding box center [780, 420] width 1559 height 704
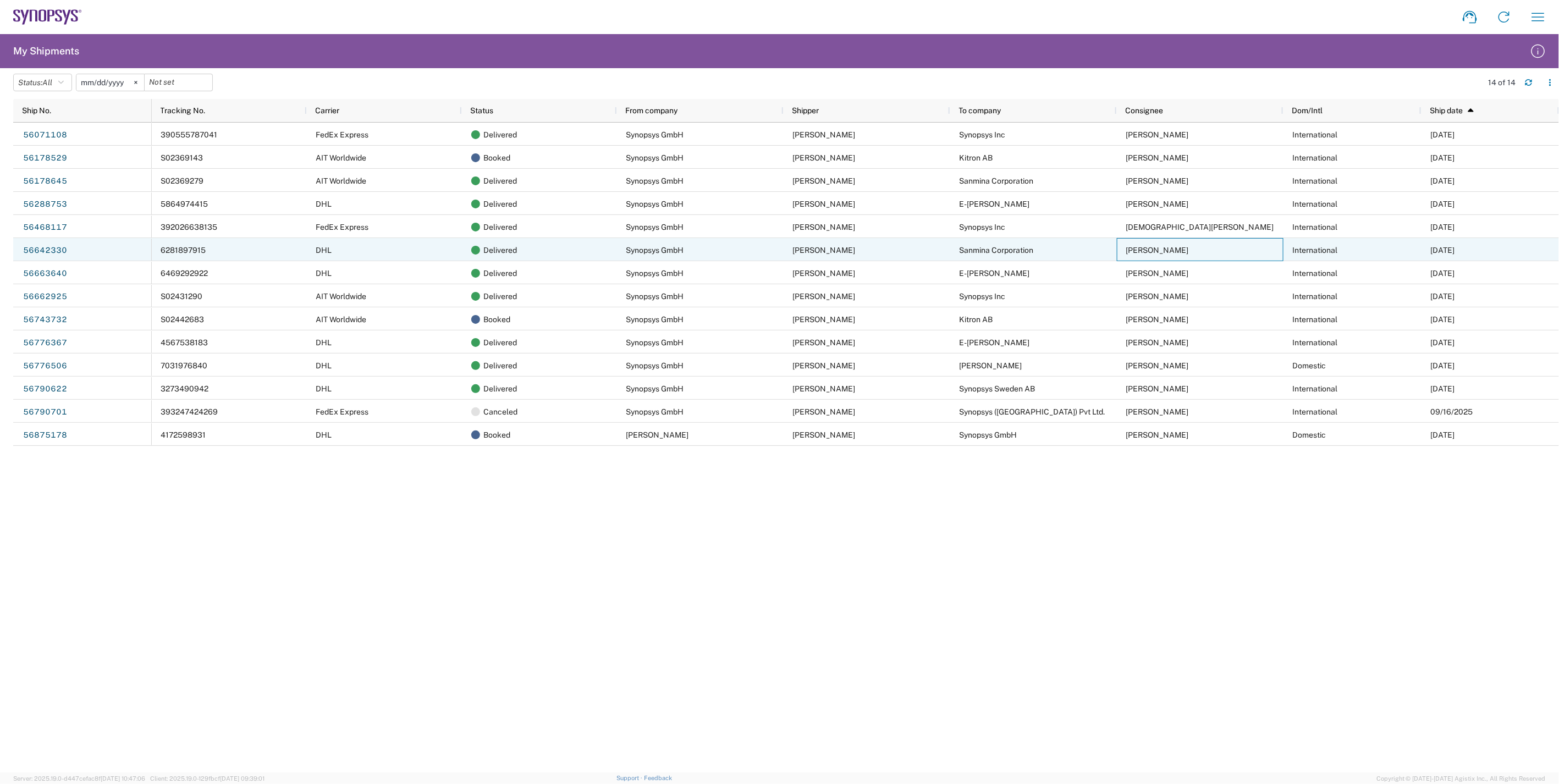
click at [1133, 250] on span "[PERSON_NAME]" at bounding box center [1158, 250] width 63 height 9
drag, startPoint x: 1128, startPoint y: 253, endPoint x: 1163, endPoint y: 250, distance: 35.1
click at [1163, 250] on span "[PERSON_NAME]" at bounding box center [1158, 250] width 63 height 9
click at [30, 250] on link "56642330" at bounding box center [45, 250] width 45 height 18
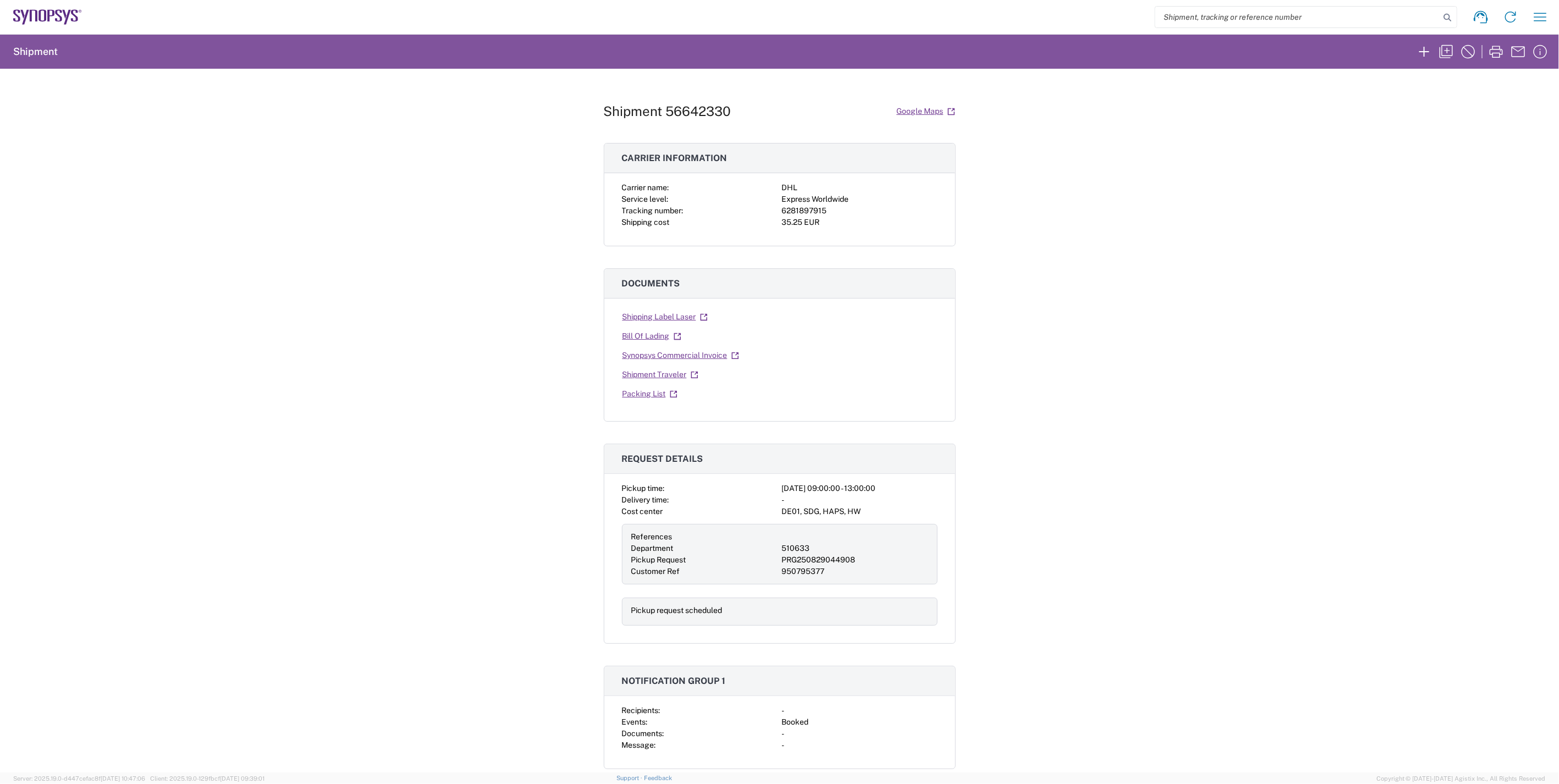
click at [697, 106] on h1 "Shipment 56642330" at bounding box center [668, 111] width 128 height 16
copy h1 "56642330"
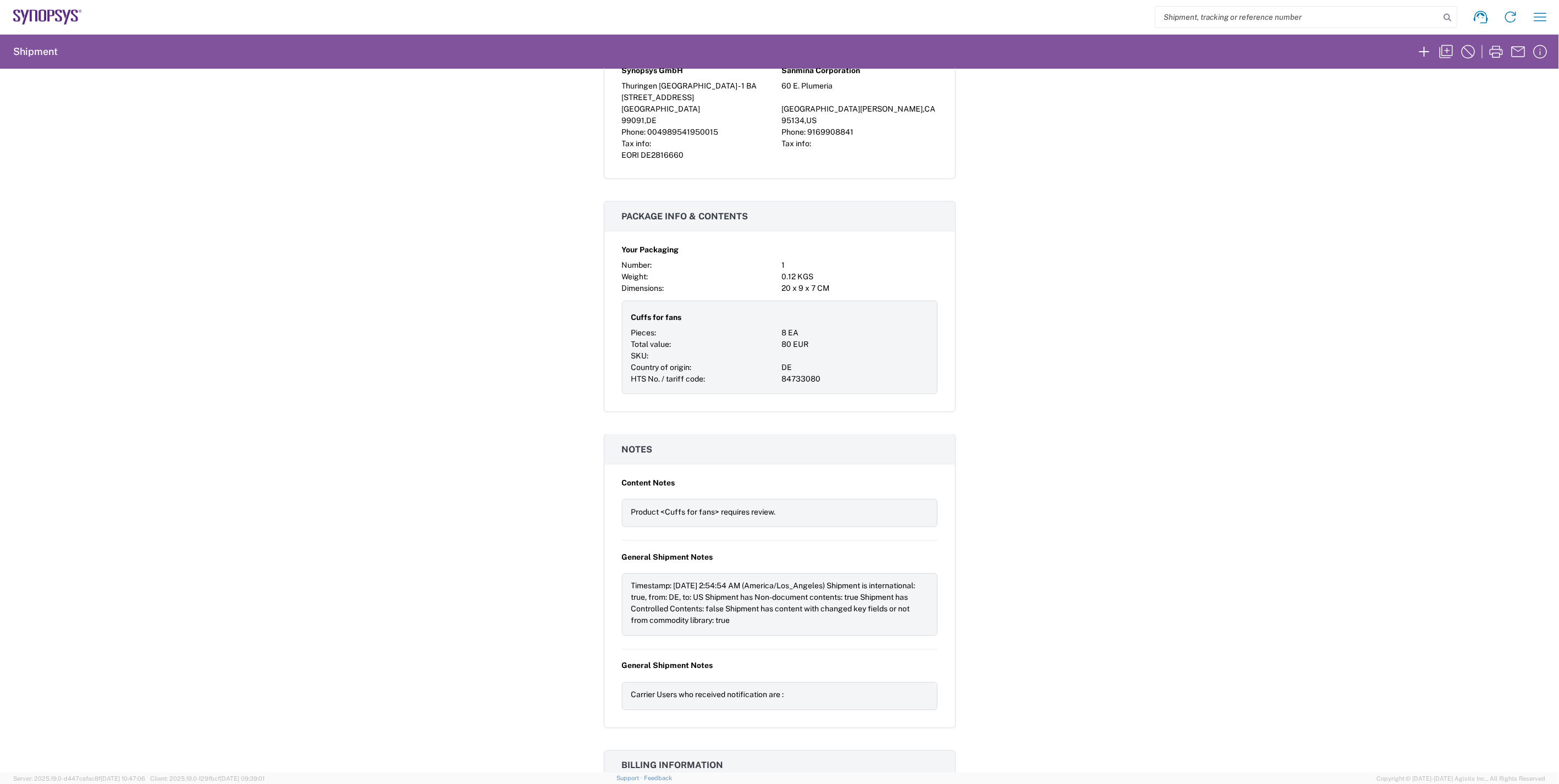
scroll to position [916, 0]
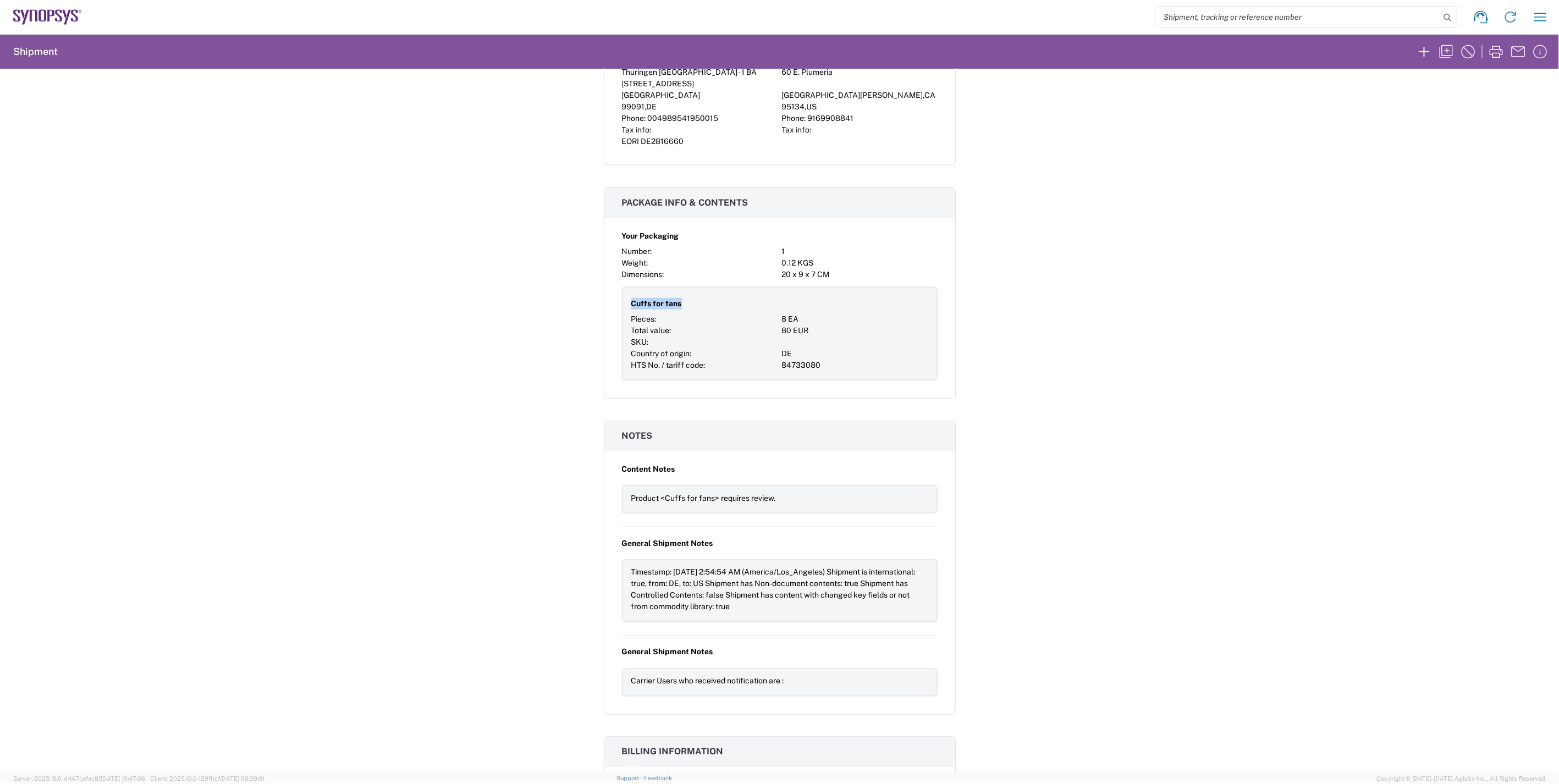
drag, startPoint x: 681, startPoint y: 305, endPoint x: 623, endPoint y: 305, distance: 58.0
click at [623, 305] on div "Cuffs for fans Pieces: 8 EA Total value: 80 EUR SKU: Country of origin: DE HTS …" at bounding box center [780, 333] width 316 height 93
copy span "Cuffs for fans"
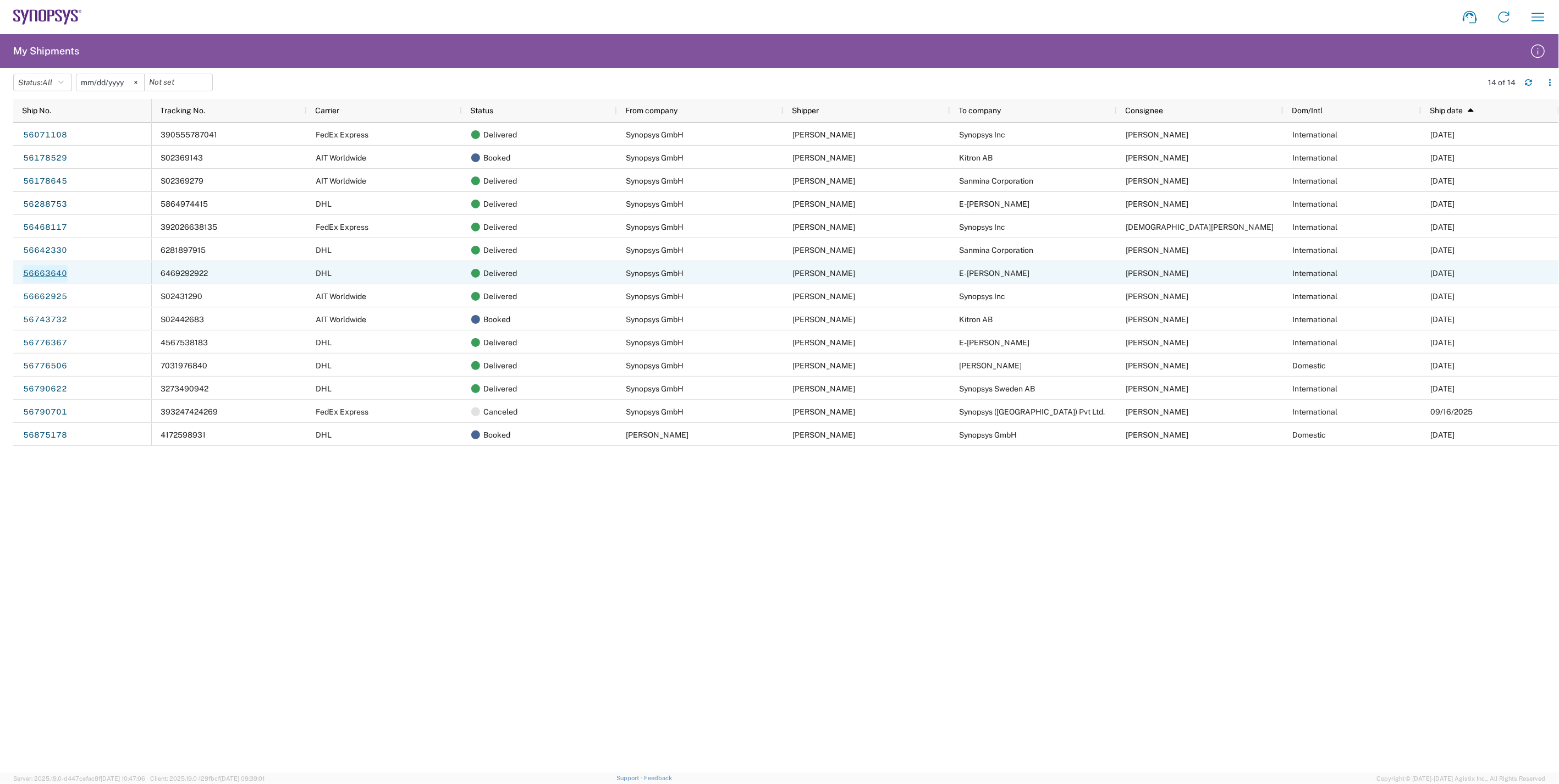
click at [57, 276] on link "56663640" at bounding box center [45, 273] width 45 height 18
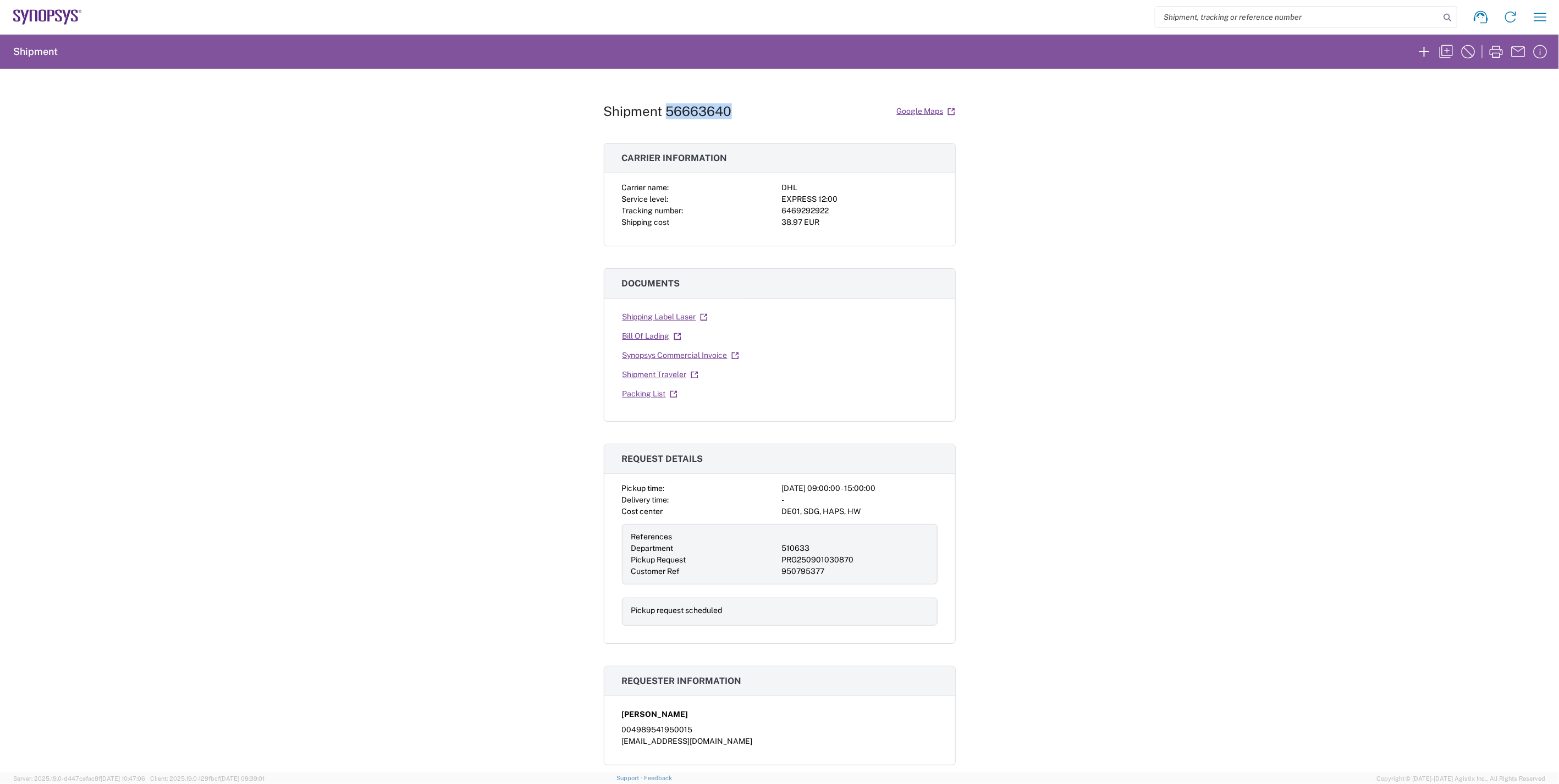
drag, startPoint x: 738, startPoint y: 116, endPoint x: 665, endPoint y: 113, distance: 73.1
click at [665, 113] on div "Shipment 56663640 Google Maps" at bounding box center [780, 111] width 352 height 19
copy h1 "56663640"
click at [1219, 459] on div "Shipment 56663640 Google Maps Carrier information Carrier name: DHL Service lev…" at bounding box center [780, 420] width 1559 height 704
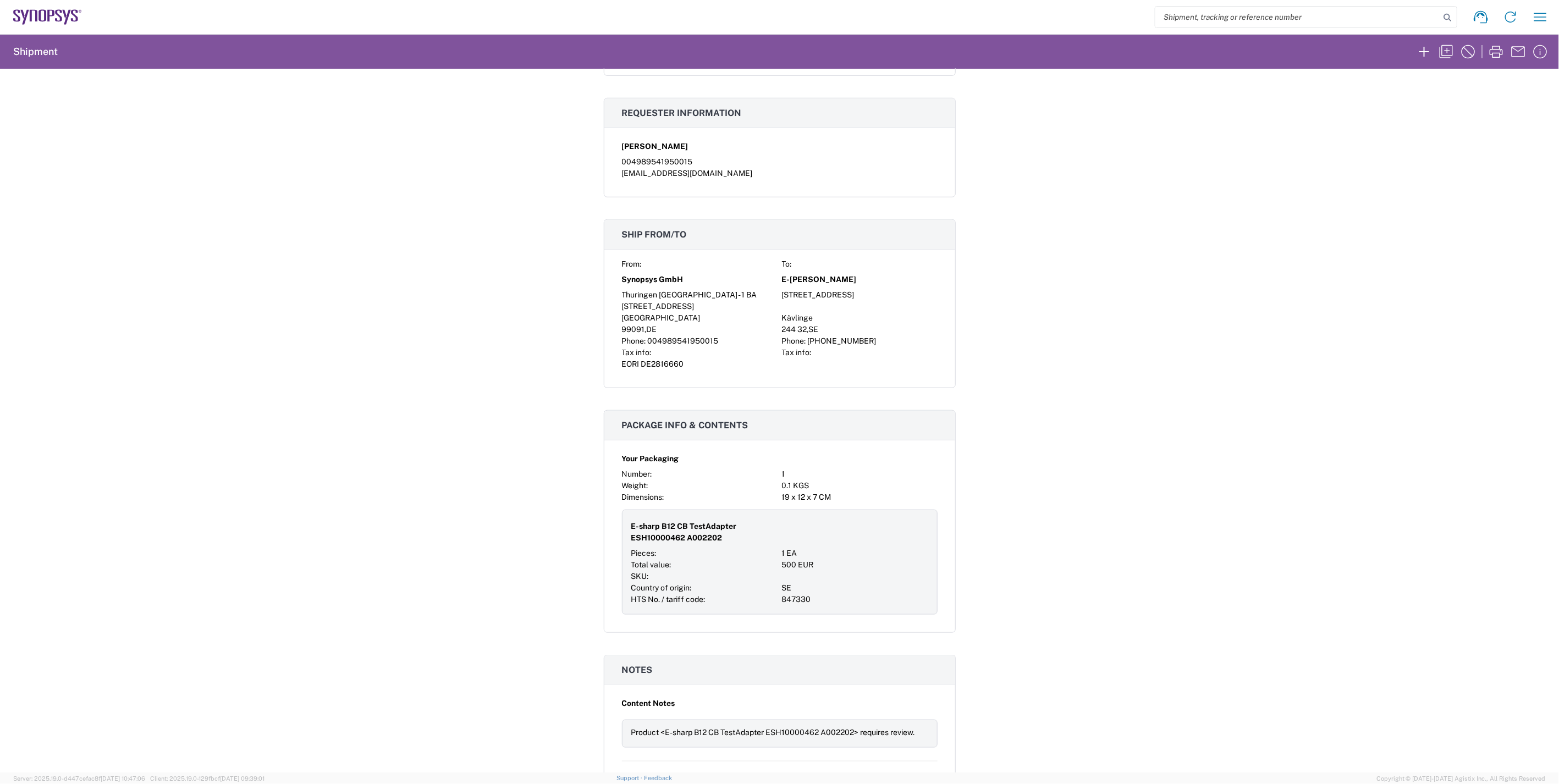
scroll to position [733, 0]
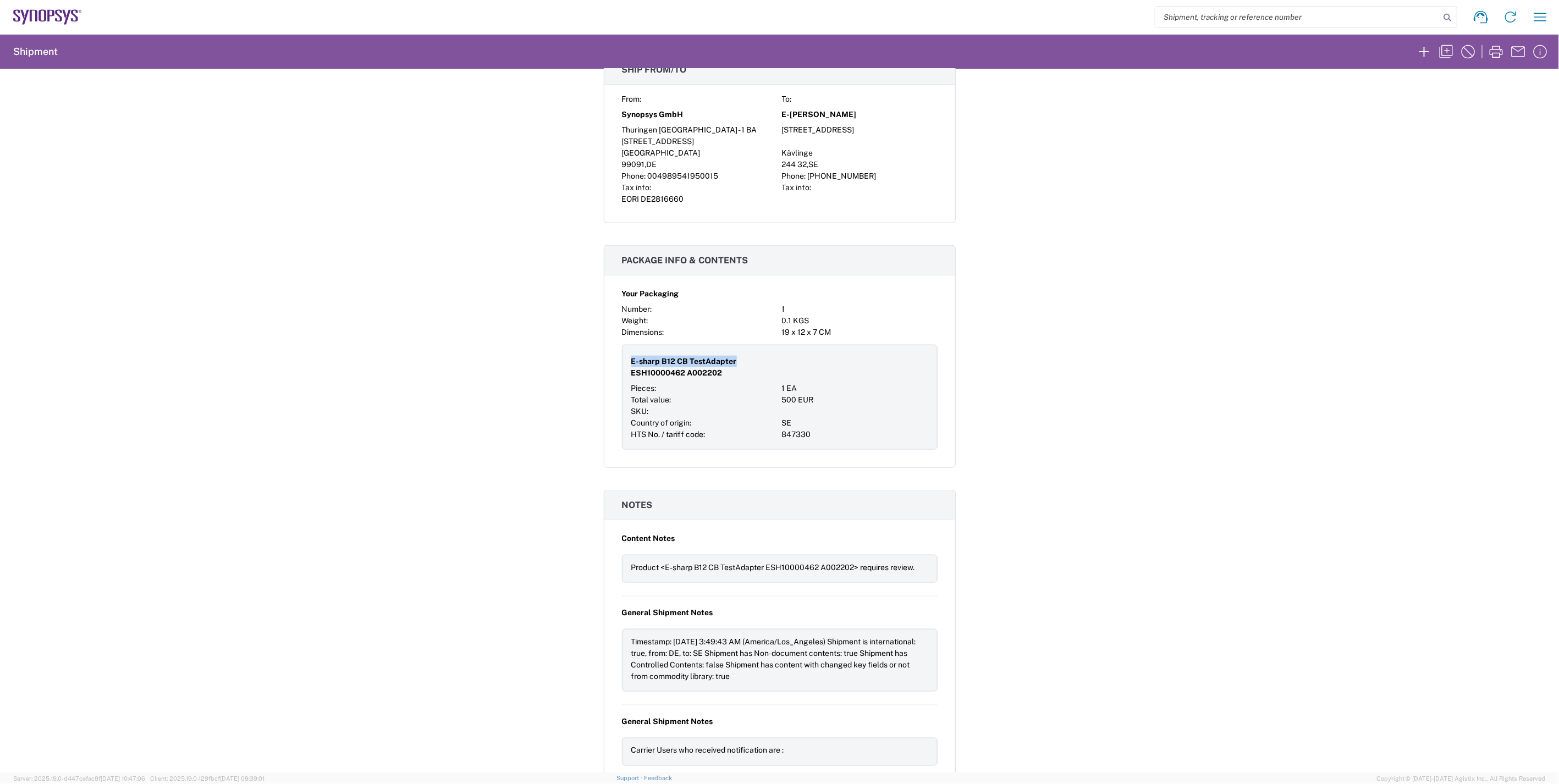
drag, startPoint x: 731, startPoint y: 359, endPoint x: 624, endPoint y: 363, distance: 107.1
click at [624, 363] on div "E-sharp B12 CB TestAdapter ESH10000462 A002202 Pieces: 1 EA Total value: 500 EU…" at bounding box center [780, 397] width 316 height 105
copy span "E-sharp B12 CB TestAdapter"
click at [651, 374] on span "E-sharp B12 CB TestAdapter ESH10000462 A002202" at bounding box center [704, 367] width 146 height 23
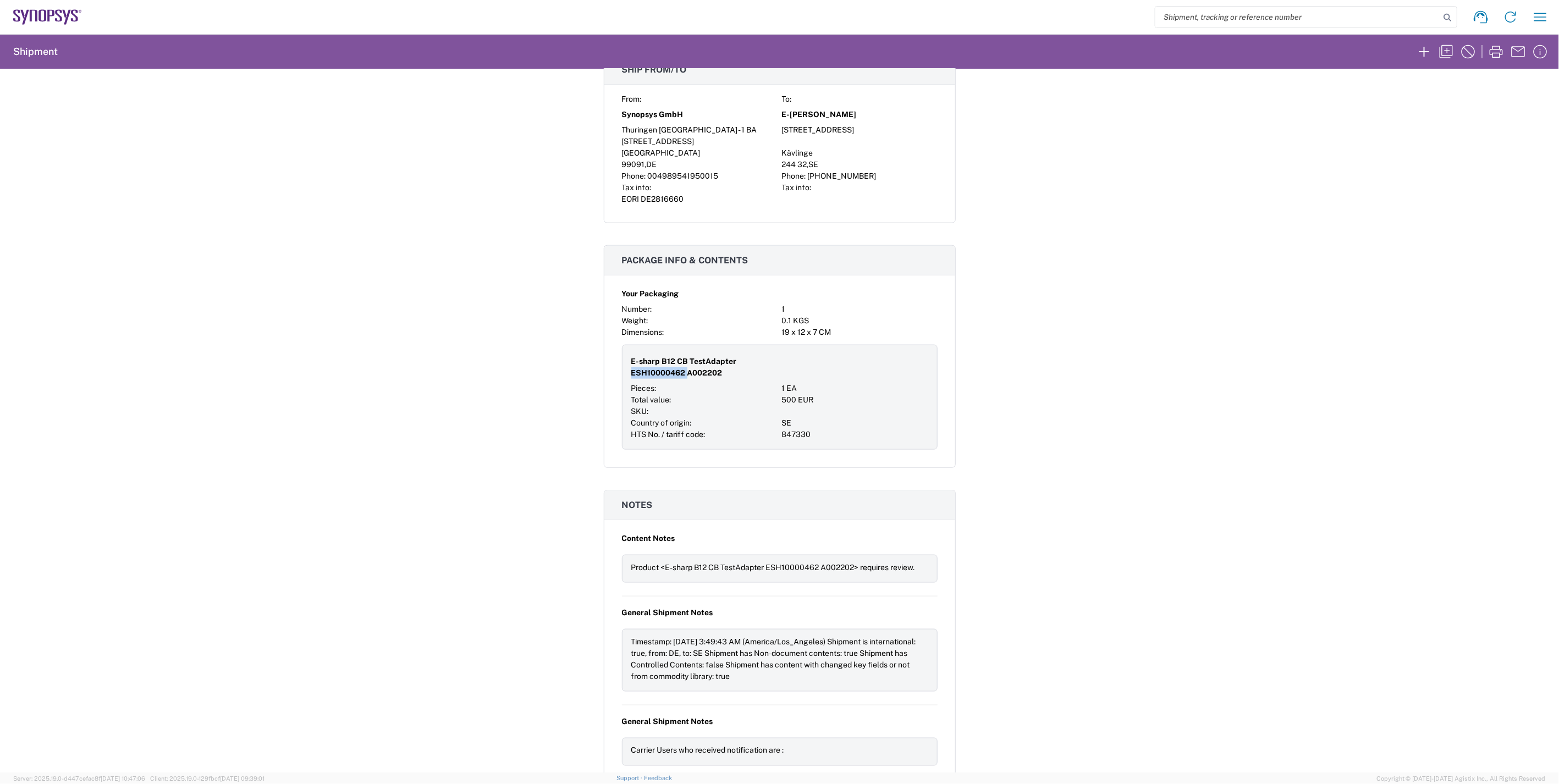
copy span "ESH10000462"
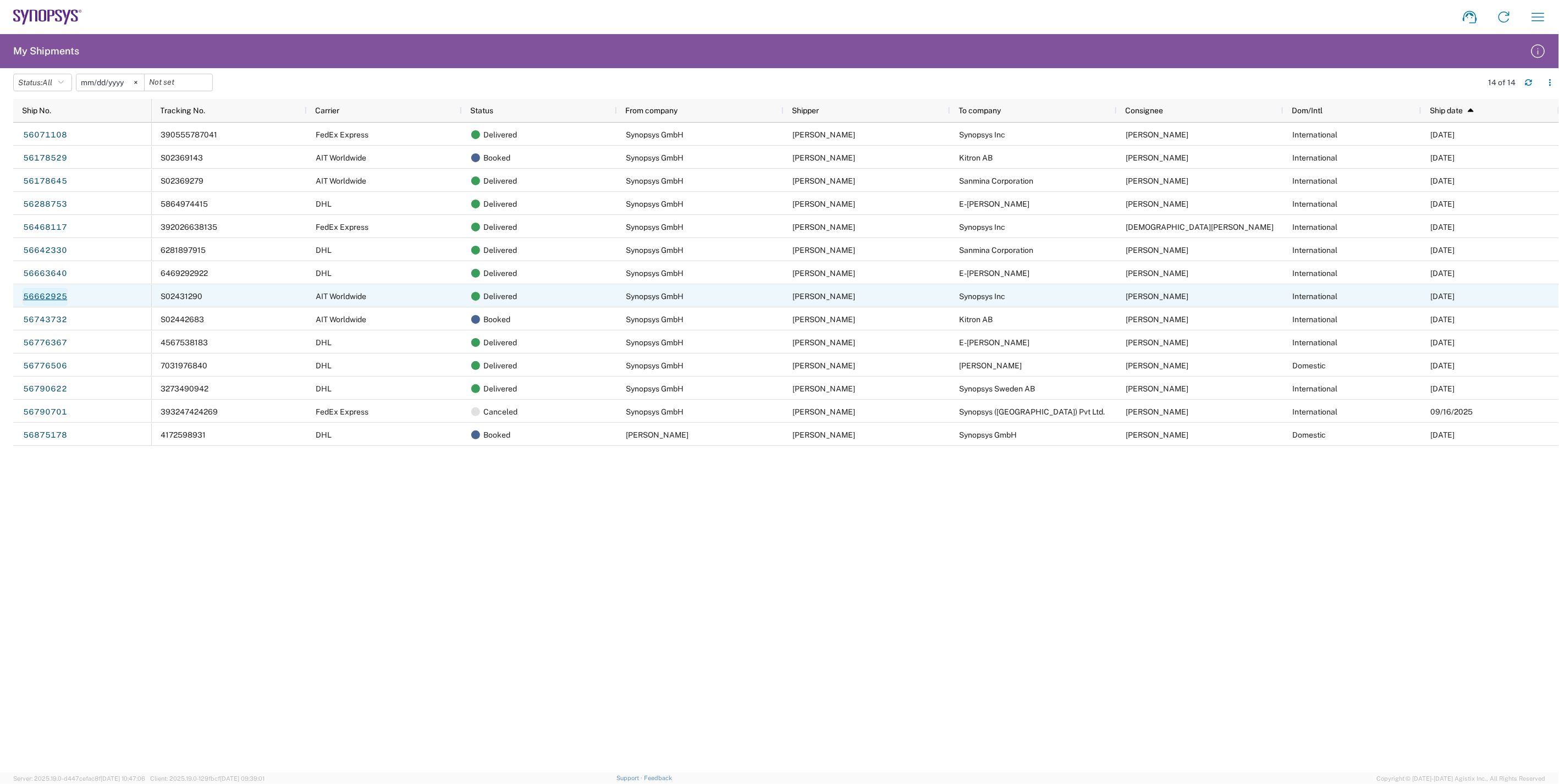
click at [56, 294] on link "56662925" at bounding box center [45, 296] width 45 height 18
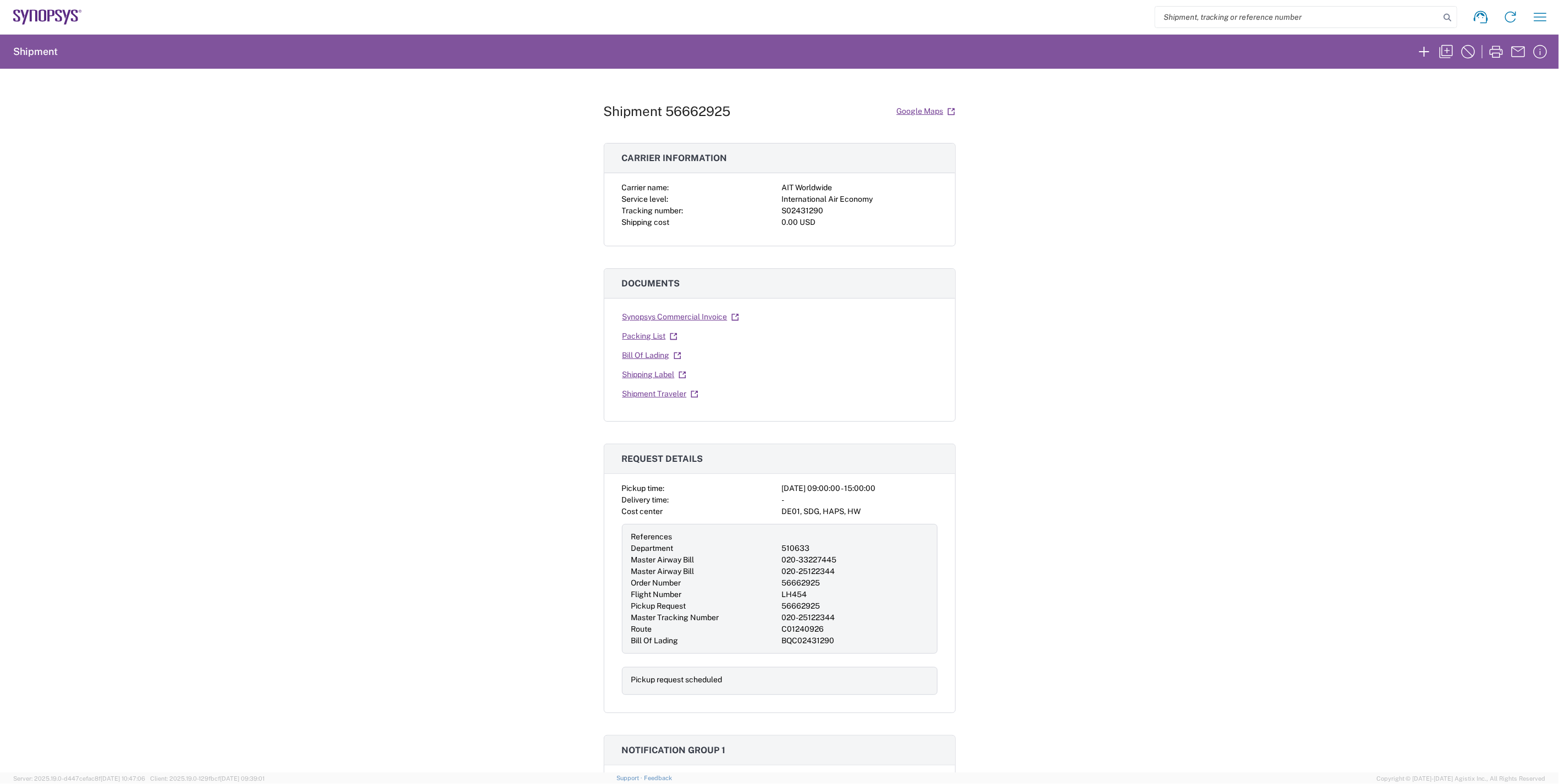
click at [691, 113] on h1 "Shipment 56662925" at bounding box center [668, 111] width 127 height 16
copy h1 "56662925"
click at [1150, 465] on div "Shipment 56662925 Google Maps Carrier information Carrier name: AIT Worldwide S…" at bounding box center [780, 420] width 1559 height 704
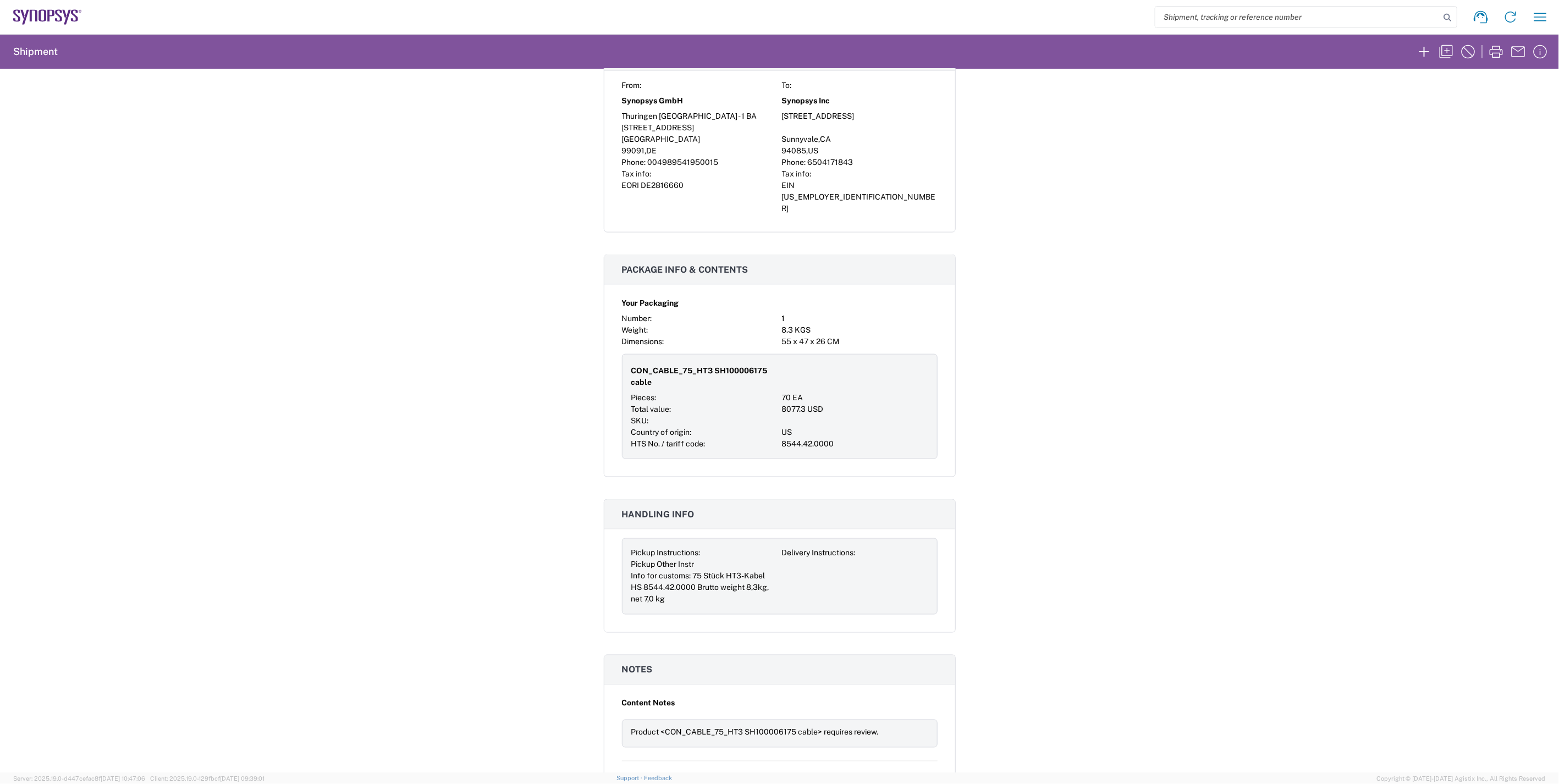
scroll to position [977, 0]
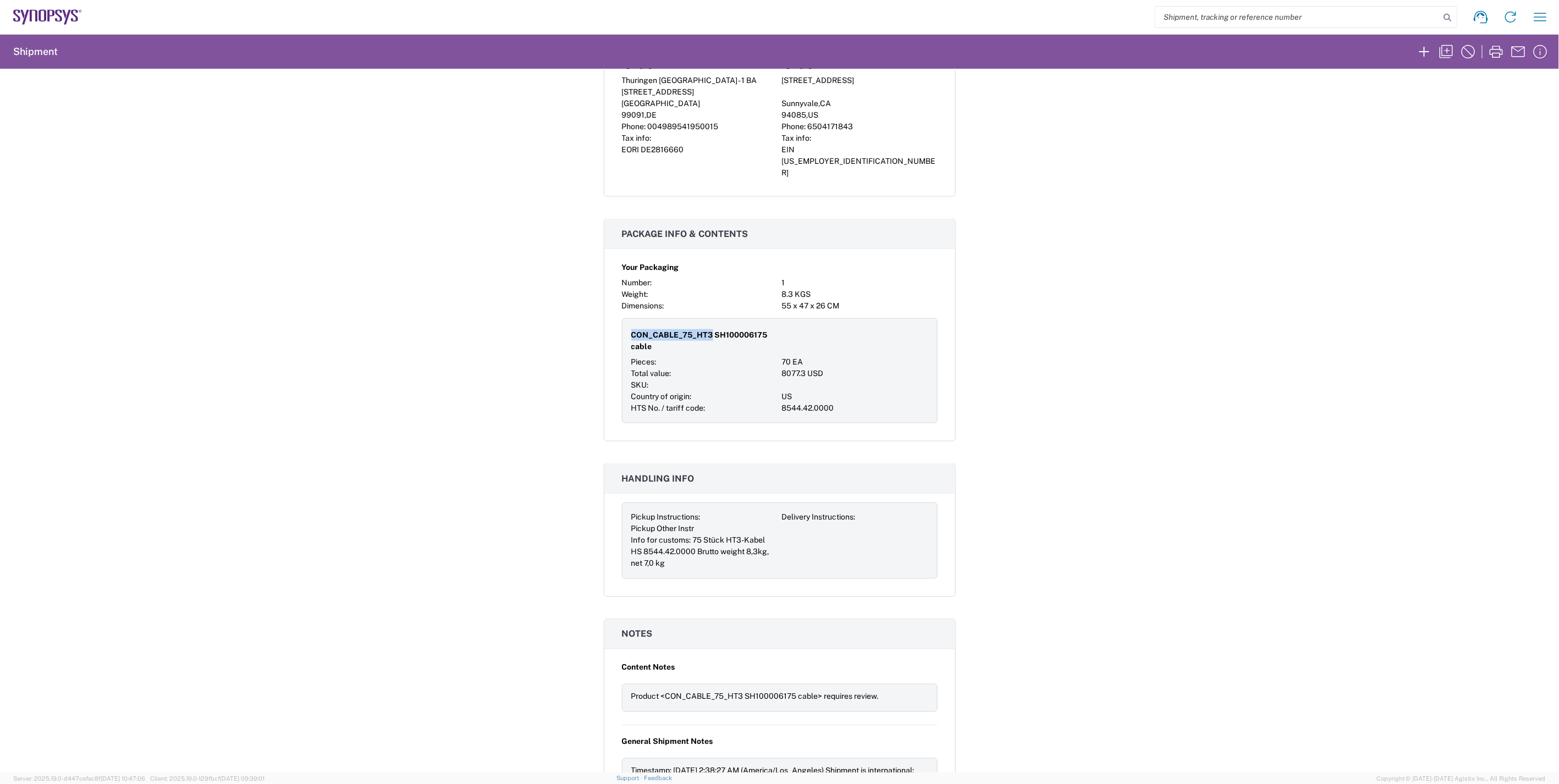
drag, startPoint x: 706, startPoint y: 313, endPoint x: 629, endPoint y: 313, distance: 77.0
click at [631, 329] on span "CON_CABLE_75_HT3 SH100006175 cable" at bounding box center [704, 341] width 146 height 23
copy span "CON_CABLE_75_HT3"
click at [746, 329] on span "CON_CABLE_75_HT3 SH100006175 cable" at bounding box center [704, 341] width 146 height 23
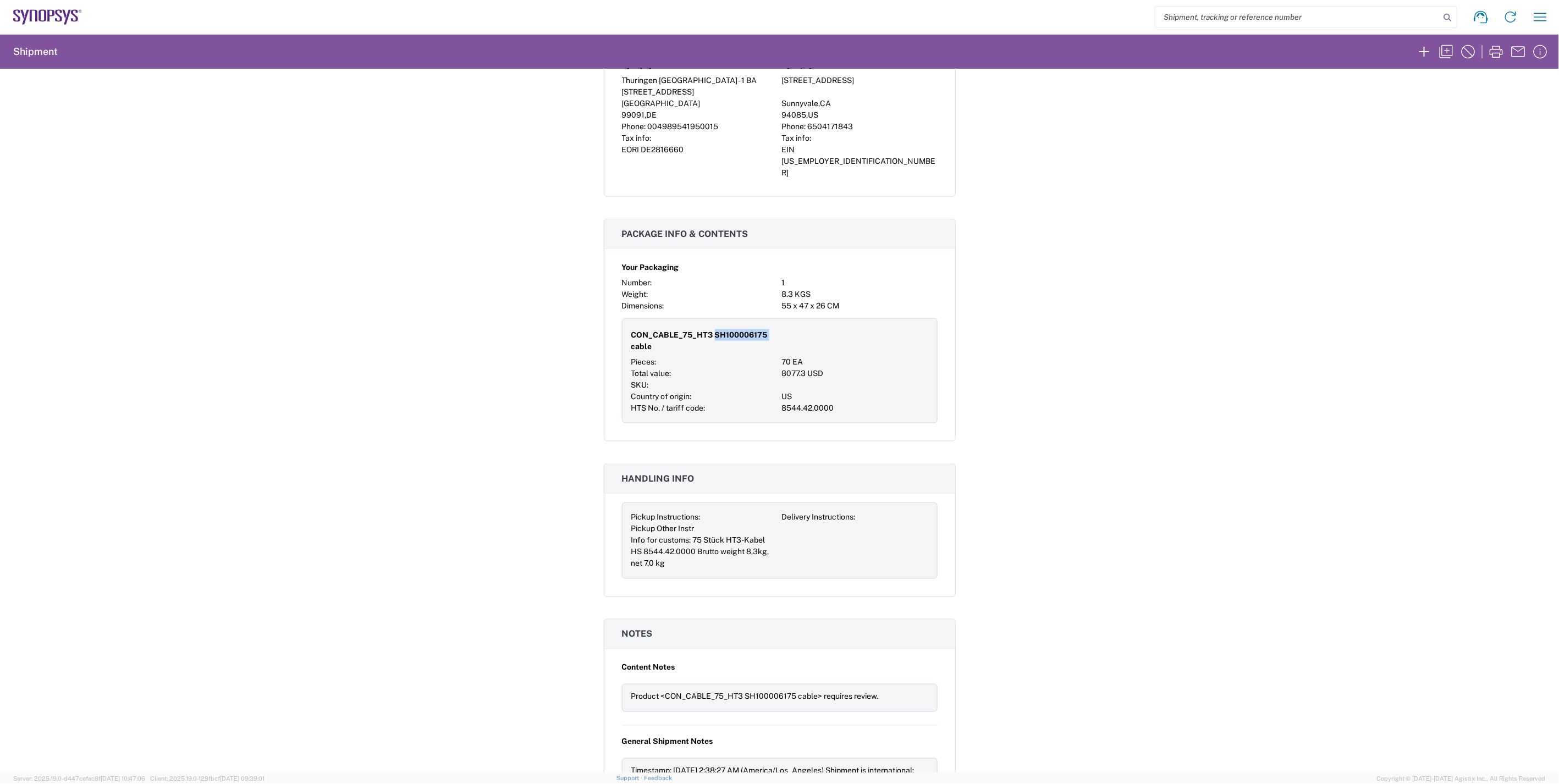
copy span "SH100006175"
click at [350, 330] on div "Shipment 56662925 Google Maps Carrier information Carrier name: AIT Worldwide S…" at bounding box center [780, 420] width 1559 height 704
